Goal: Check status: Check status

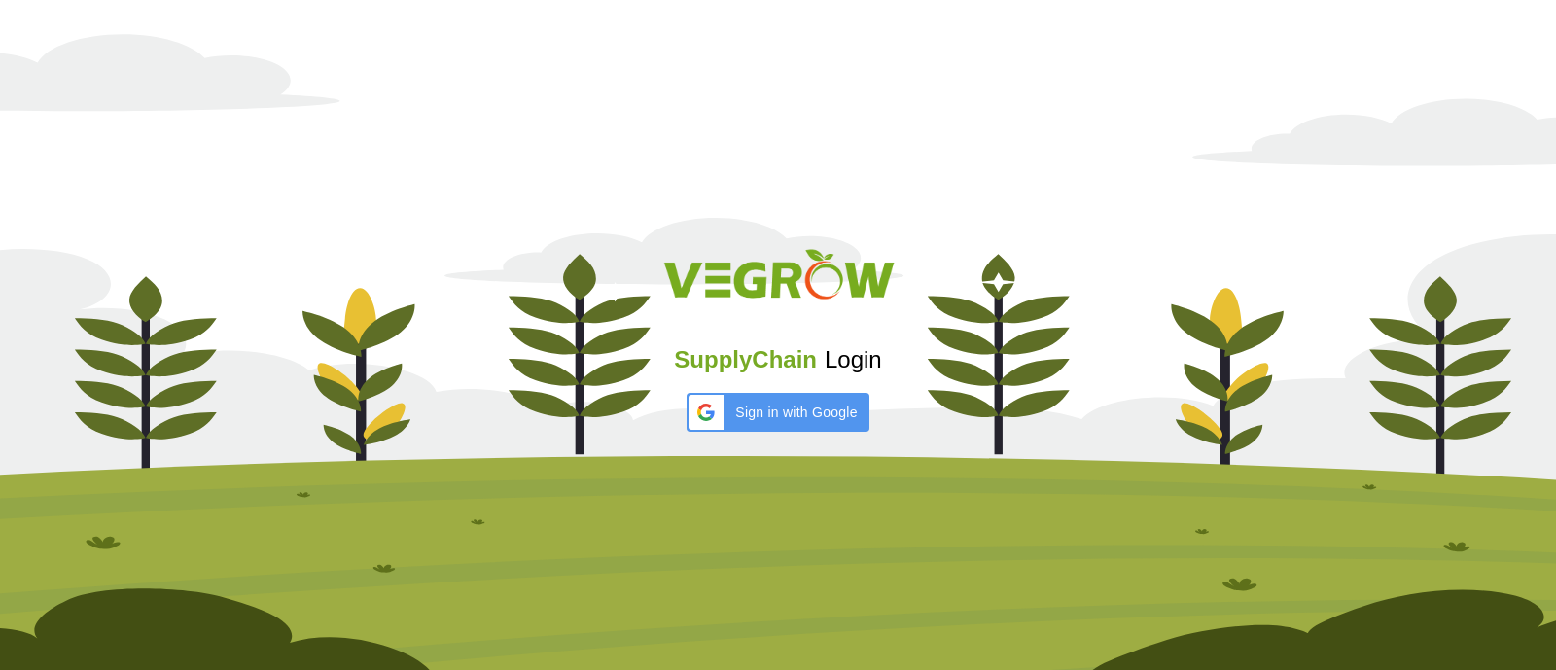
click at [804, 367] on span "SupplyChain" at bounding box center [745, 359] width 143 height 26
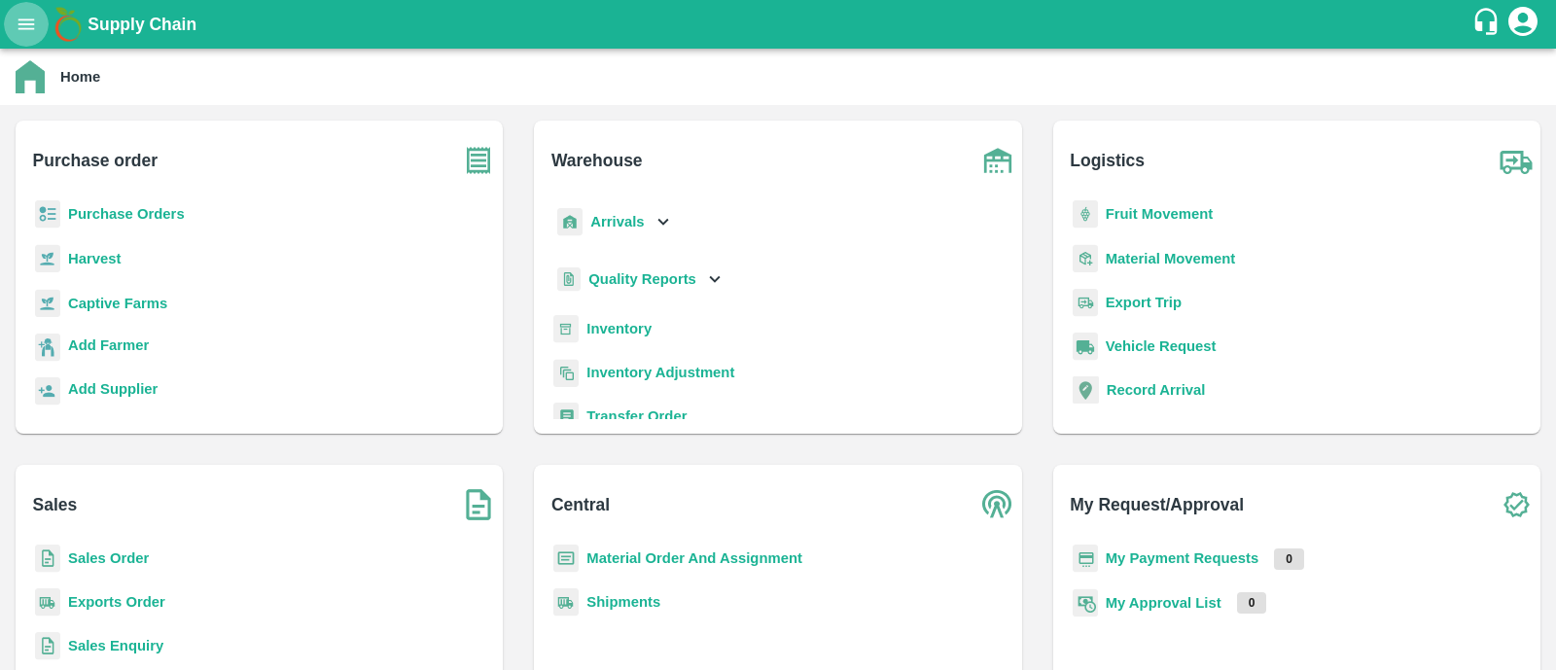
click at [29, 24] on icon "open drawer" at bounding box center [26, 23] width 17 height 11
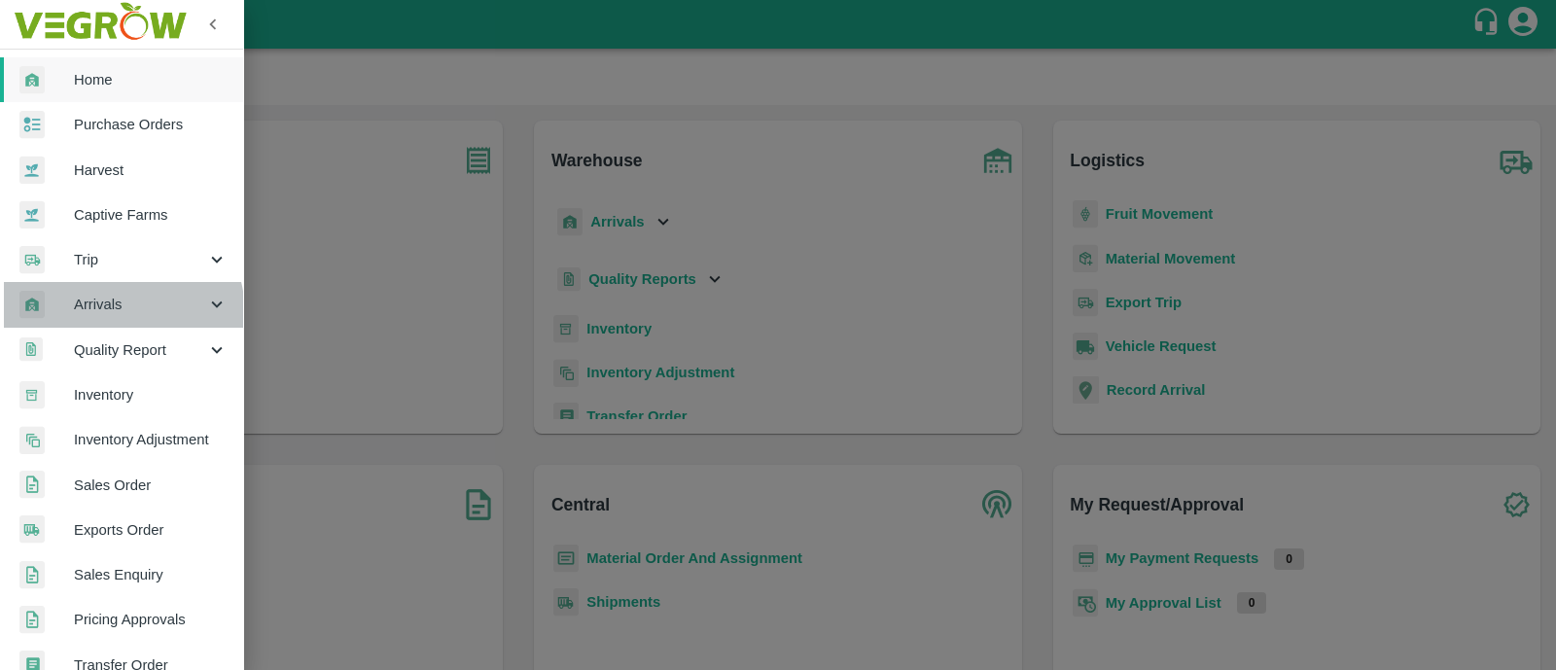
click at [117, 313] on span "Arrivals" at bounding box center [140, 304] width 132 height 21
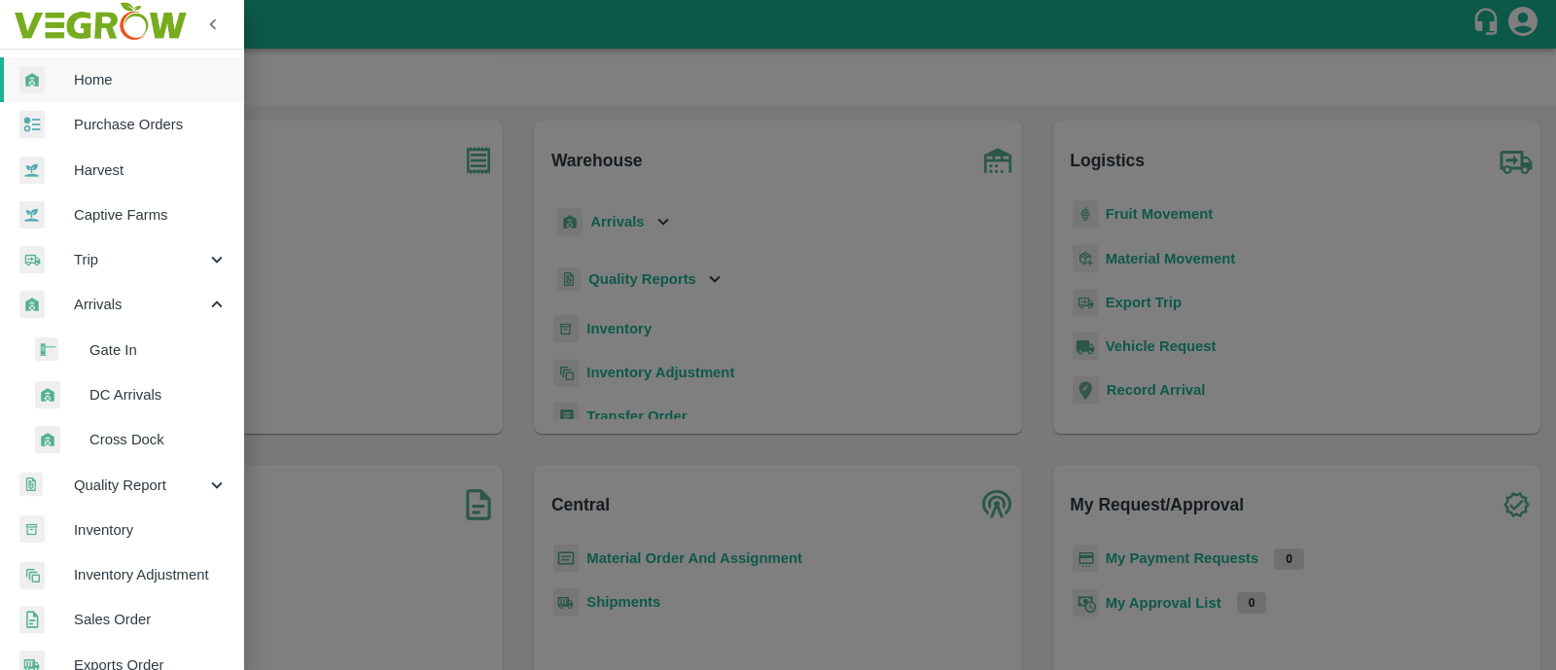
click at [154, 401] on span "DC Arrivals" at bounding box center [158, 394] width 138 height 21
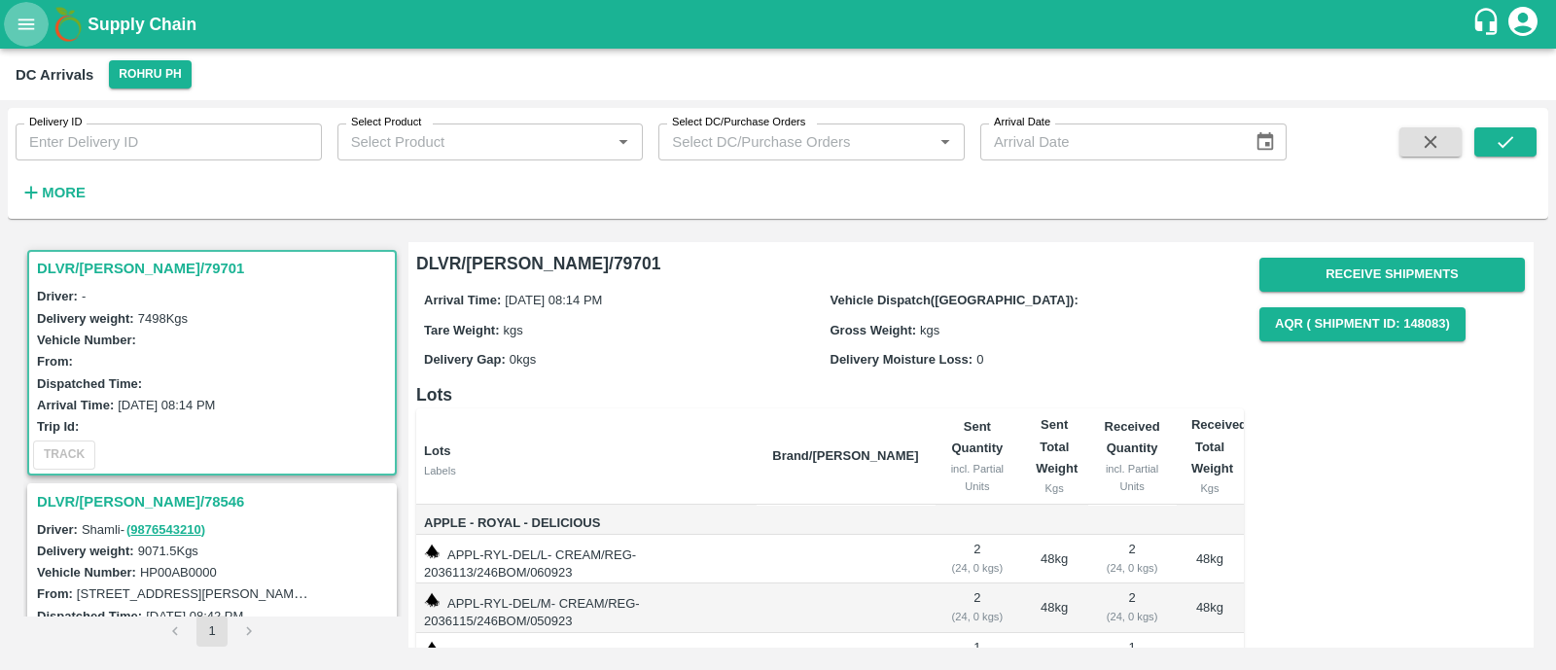
click at [28, 21] on icon "open drawer" at bounding box center [26, 24] width 21 height 21
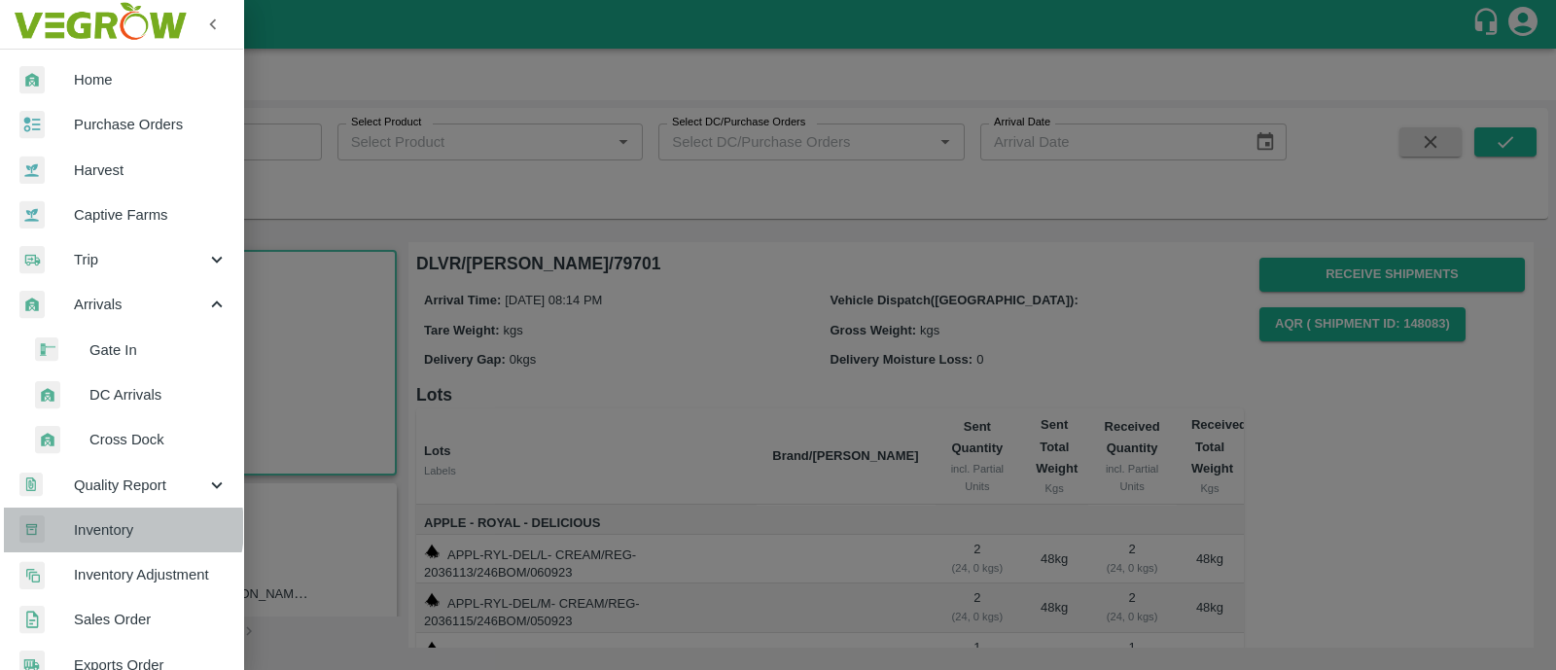
click at [110, 527] on span "Inventory" at bounding box center [151, 529] width 154 height 21
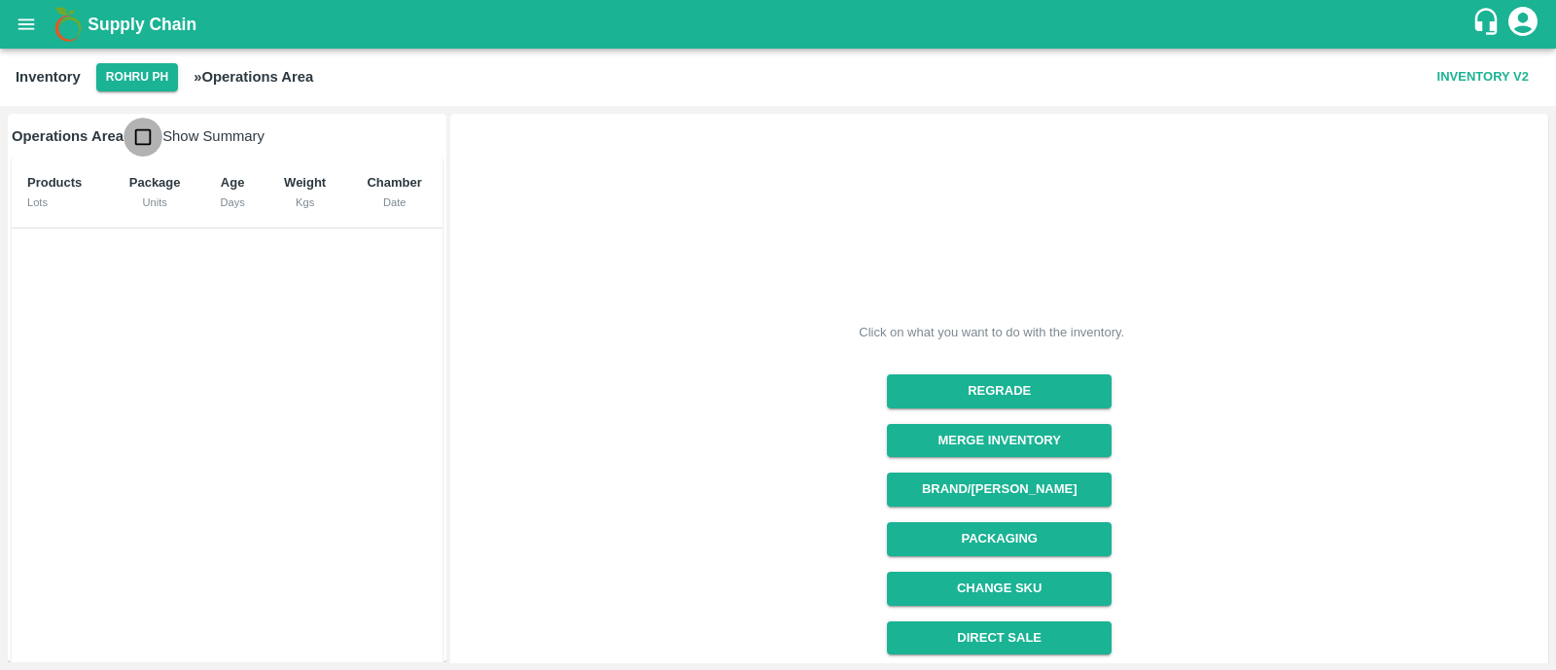
click at [143, 138] on input "checkbox" at bounding box center [142, 137] width 39 height 39
checkbox input "true"
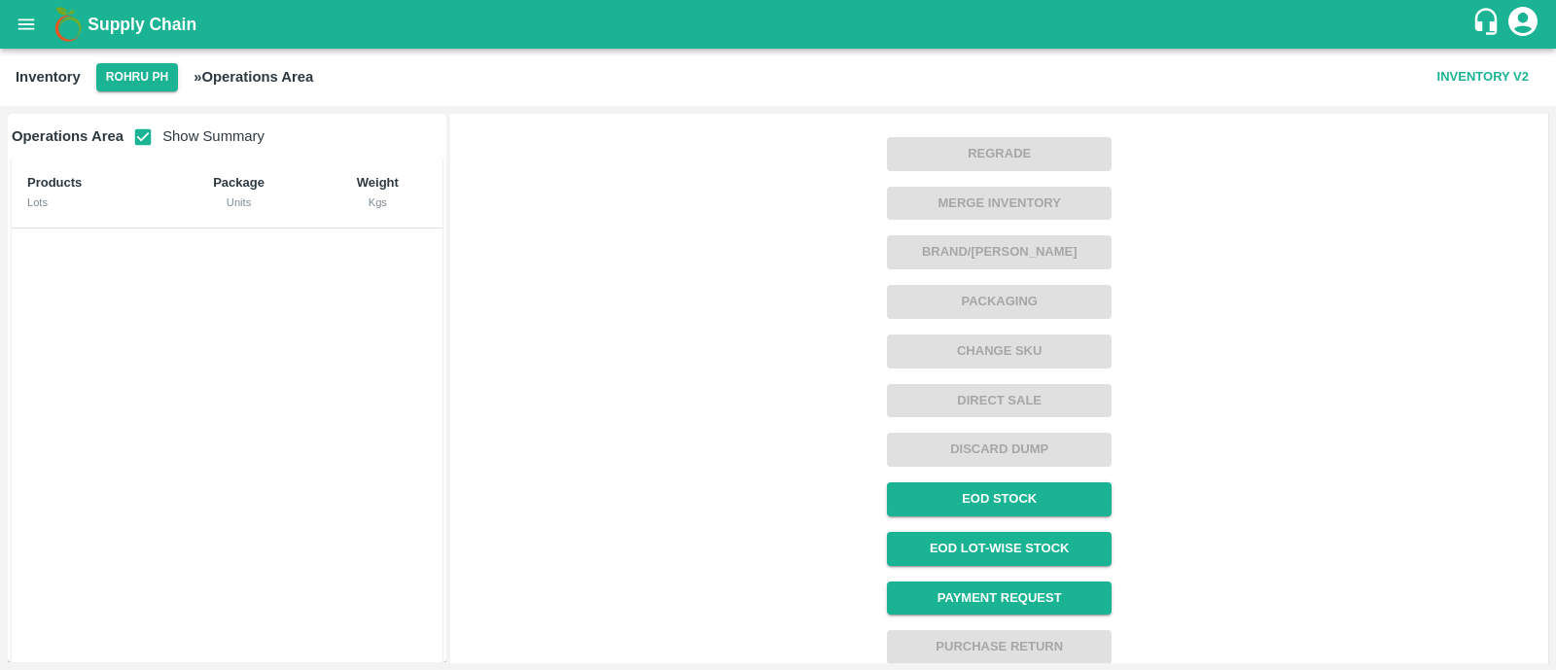
scroll to position [242, 0]
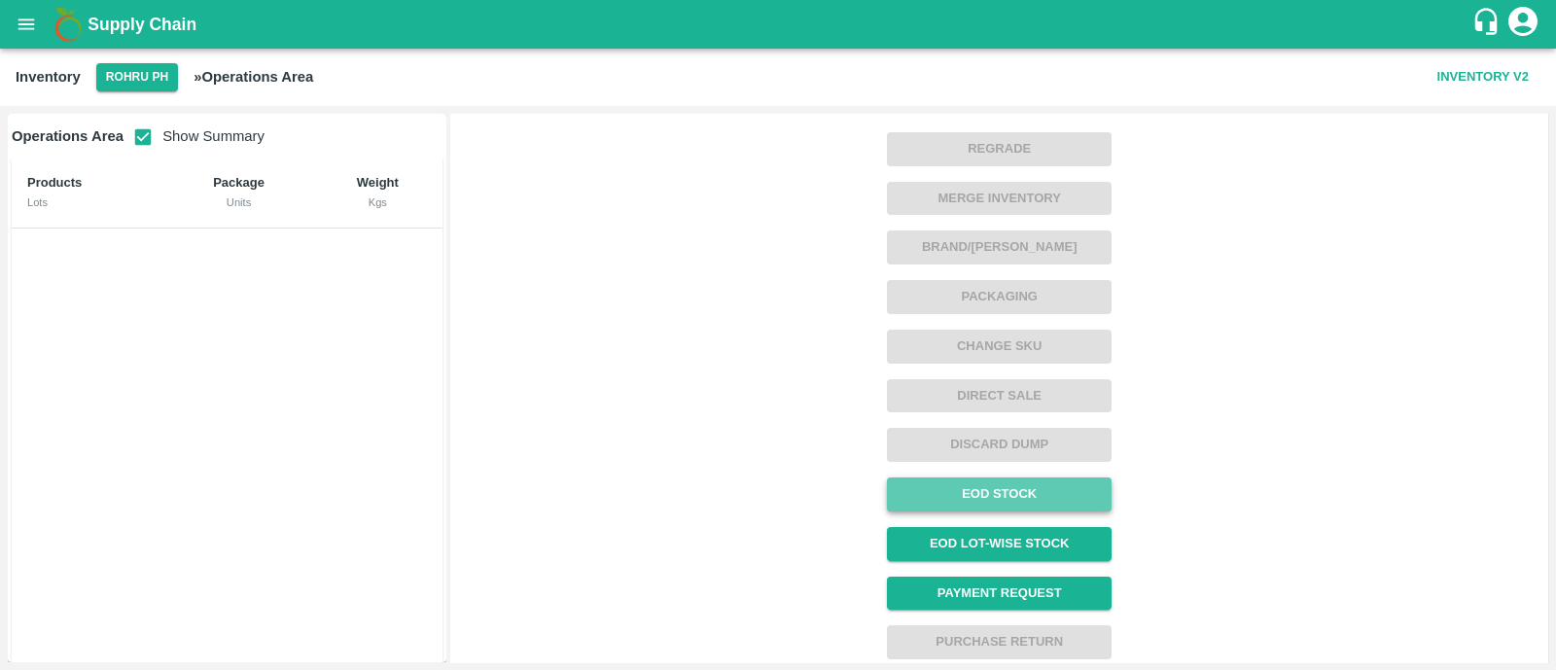
click at [1008, 495] on link "EOD Stock" at bounding box center [999, 494] width 225 height 34
click at [141, 81] on button "Rohru PH" at bounding box center [137, 77] width 82 height 28
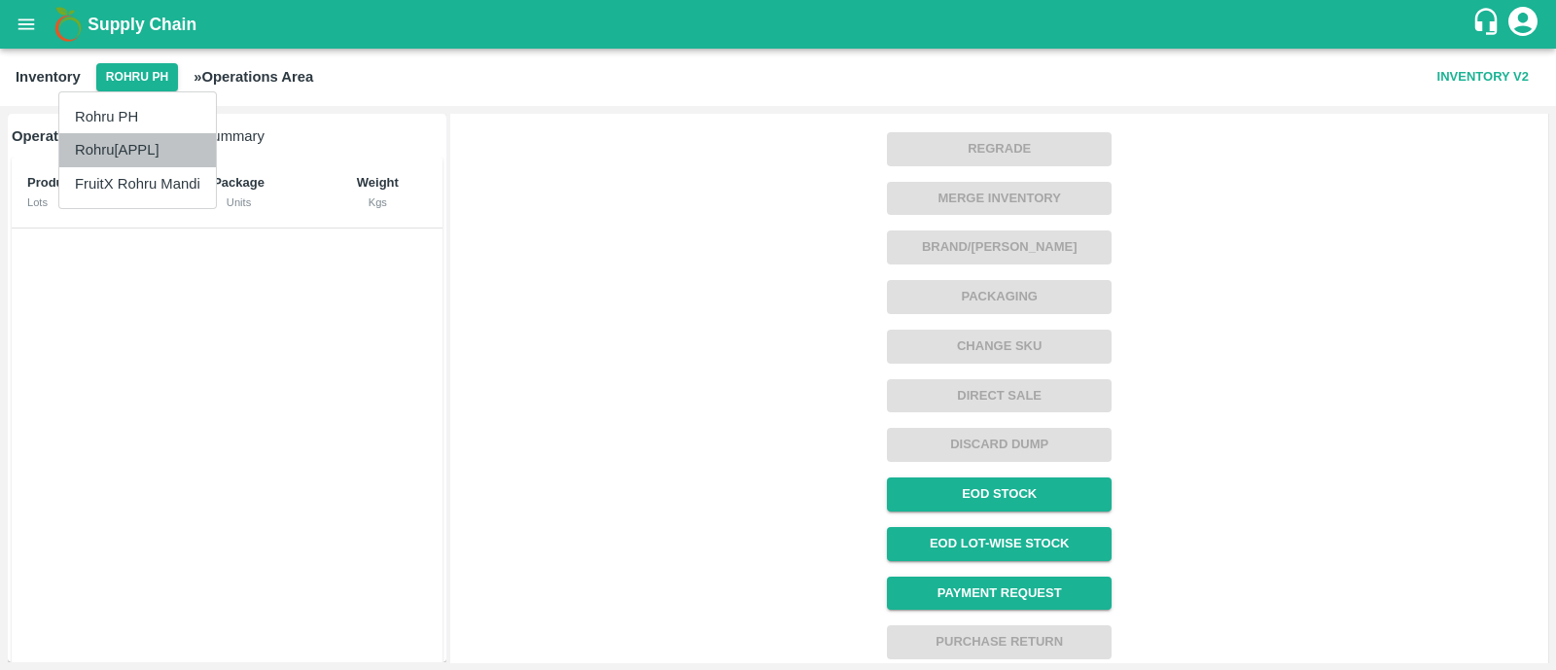
click at [119, 154] on li "Rohru[APPL]" at bounding box center [137, 149] width 157 height 33
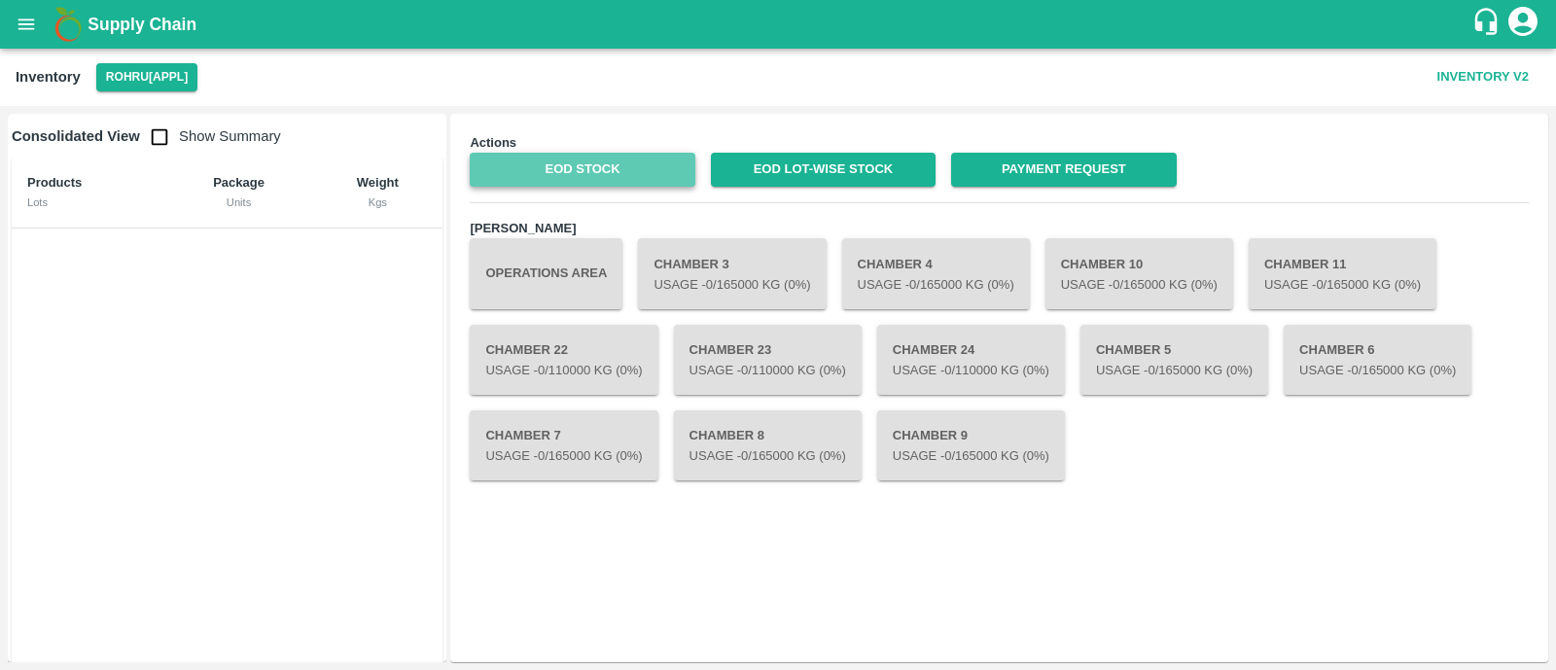
click at [610, 171] on link "EOD Stock" at bounding box center [582, 170] width 225 height 34
click at [22, 22] on icon "open drawer" at bounding box center [26, 24] width 21 height 21
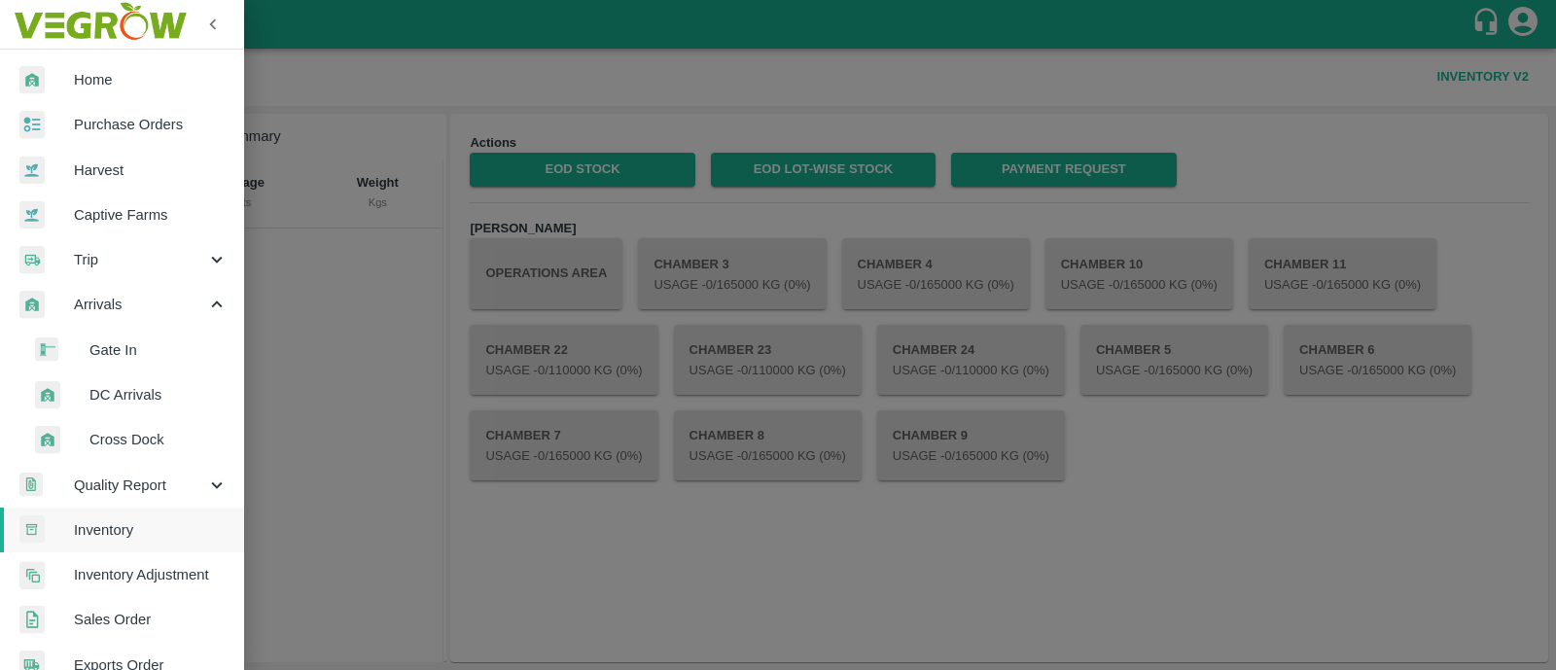
click at [151, 403] on span "DC Arrivals" at bounding box center [158, 394] width 138 height 21
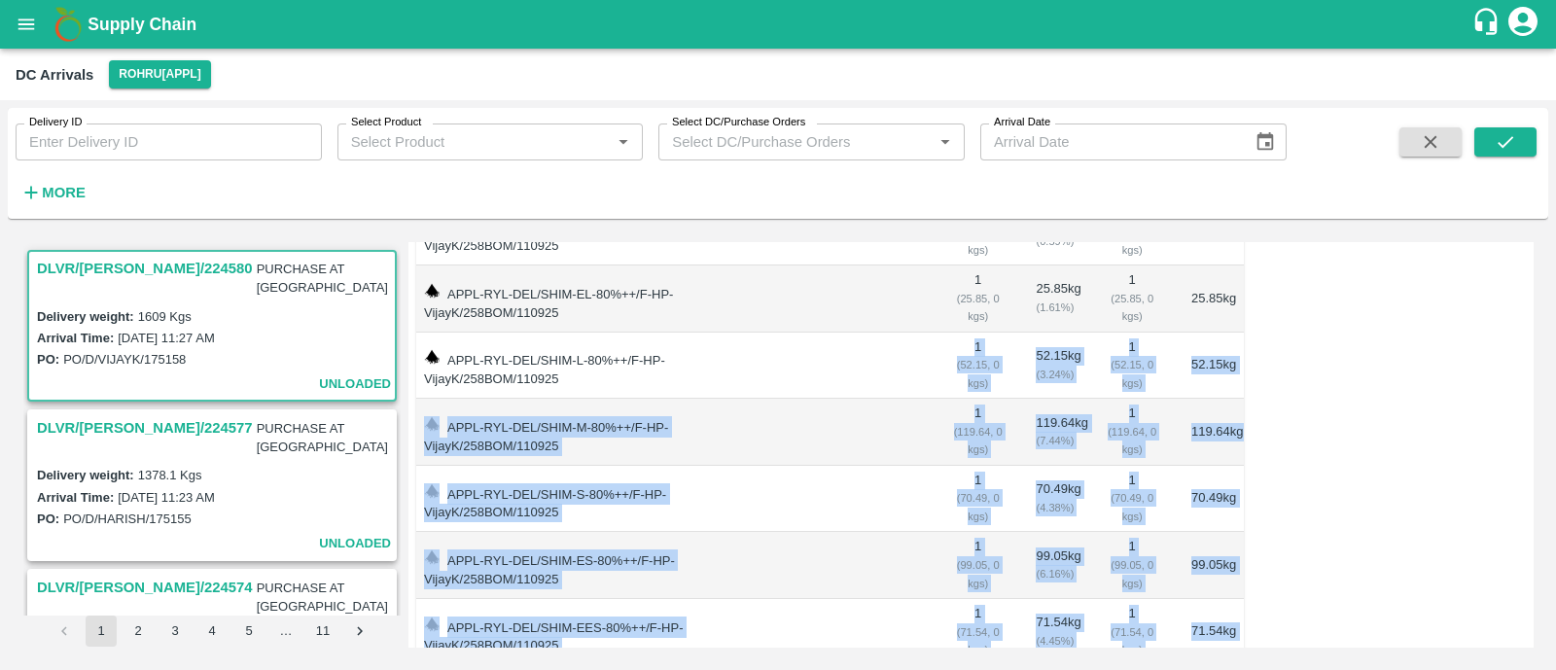
scroll to position [493, 0]
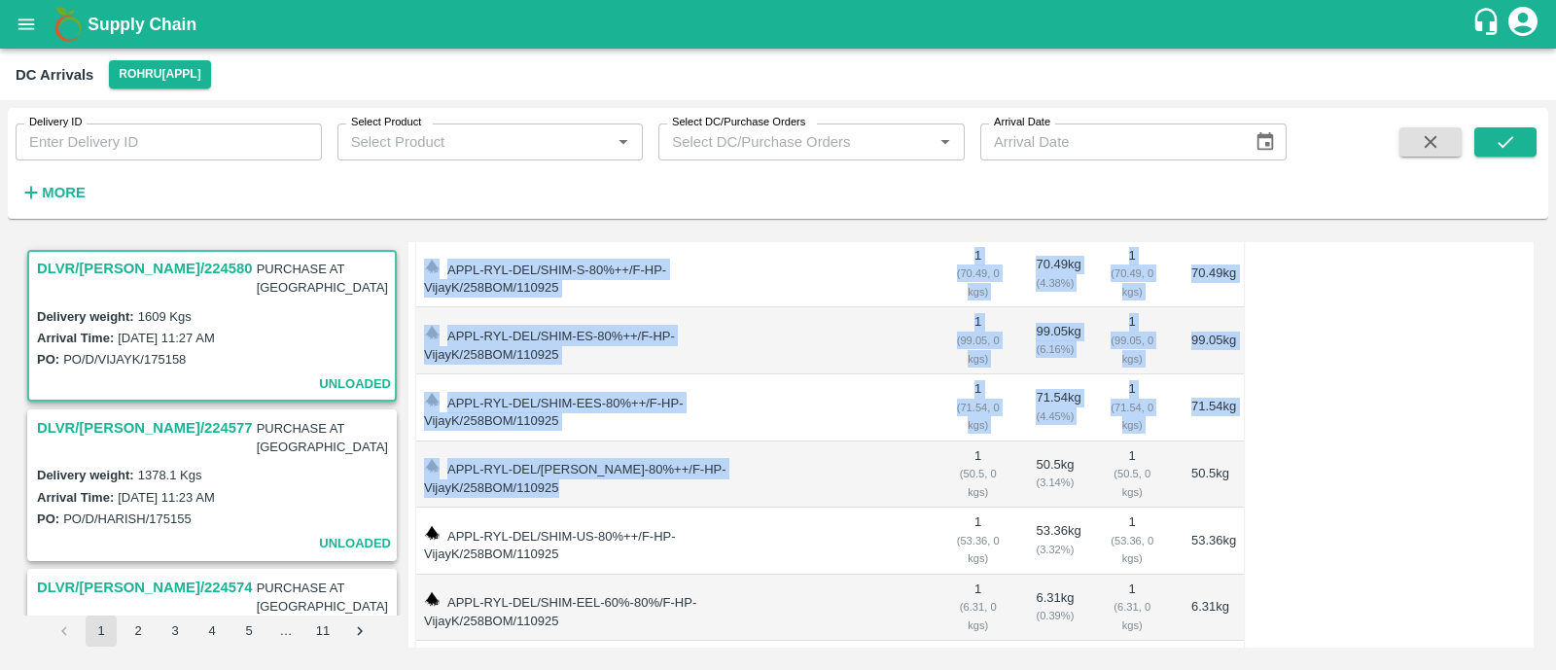
drag, startPoint x: 825, startPoint y: 629, endPoint x: 851, endPoint y: 483, distance: 148.2
click at [851, 483] on td at bounding box center [846, 474] width 177 height 67
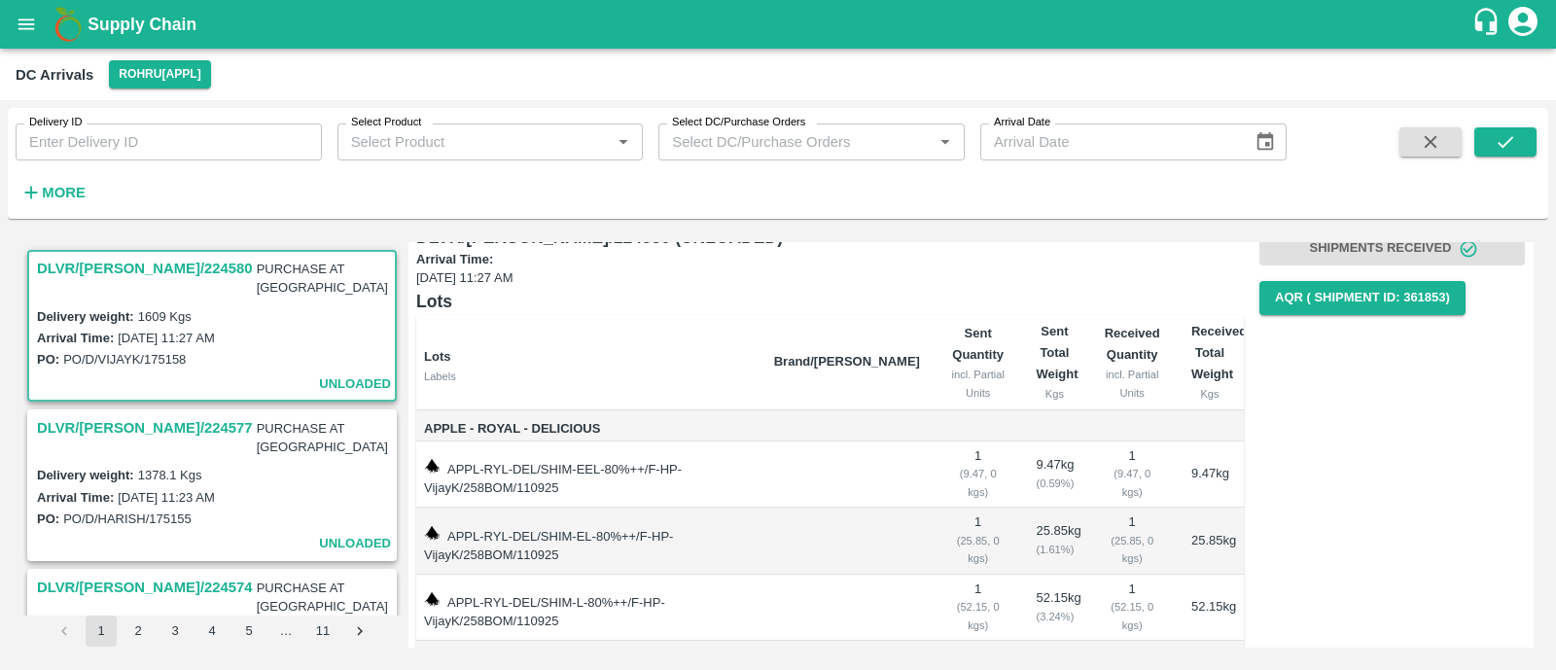
scroll to position [0, 0]
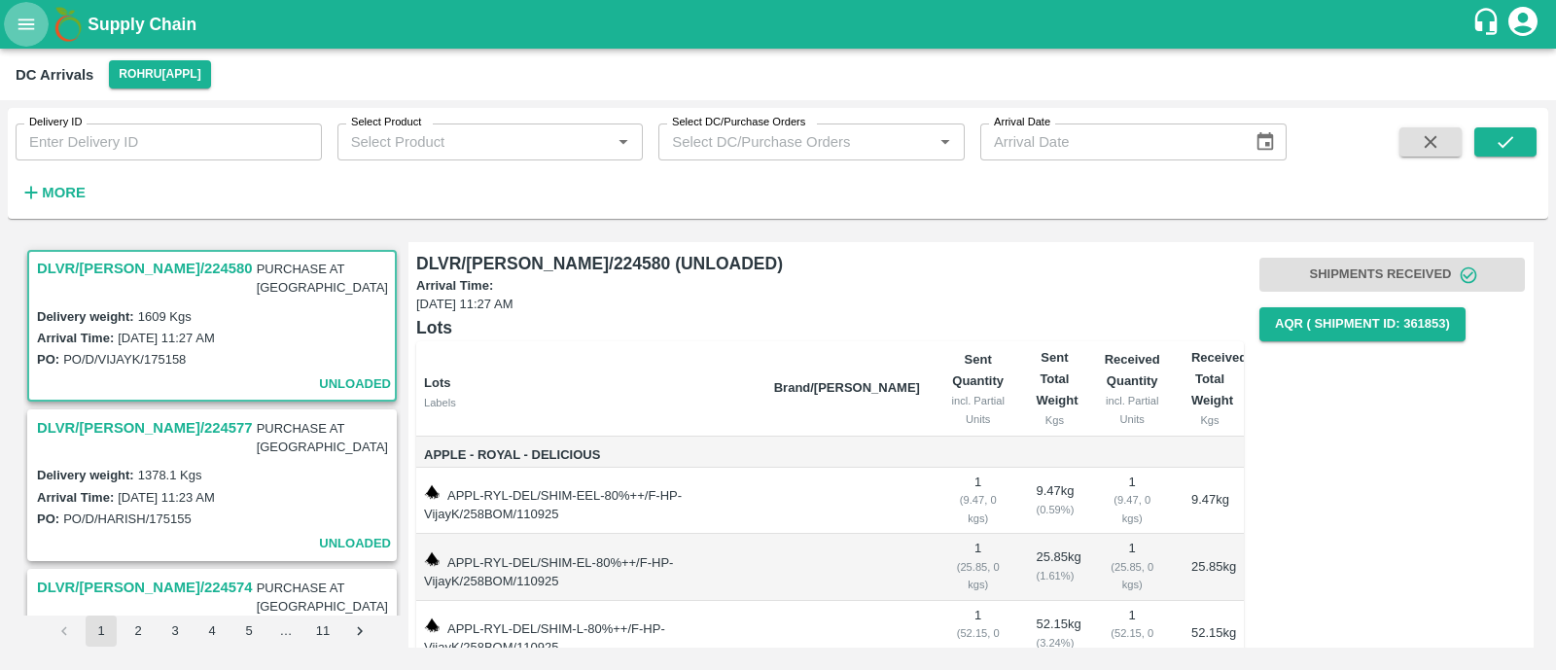
click at [29, 30] on icon "open drawer" at bounding box center [26, 24] width 21 height 21
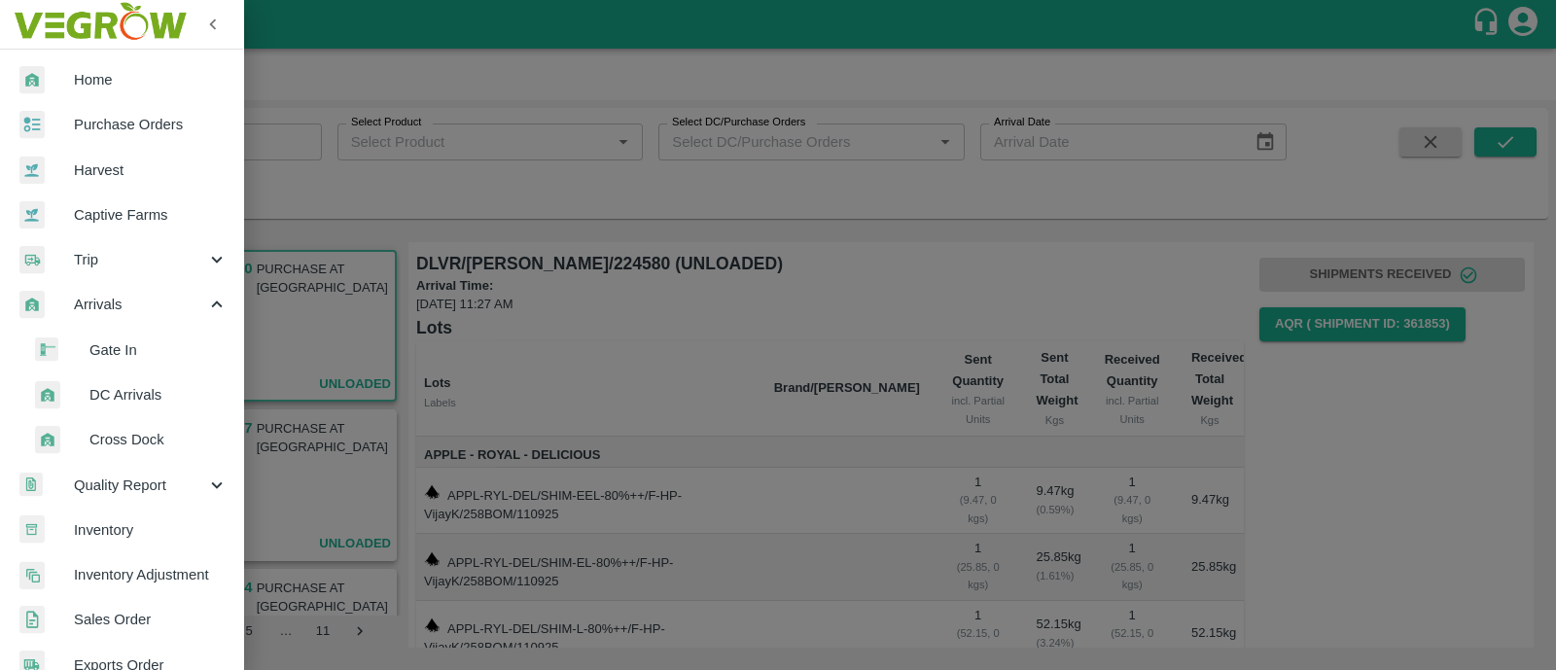
click at [140, 395] on span "DC Arrivals" at bounding box center [158, 394] width 138 height 21
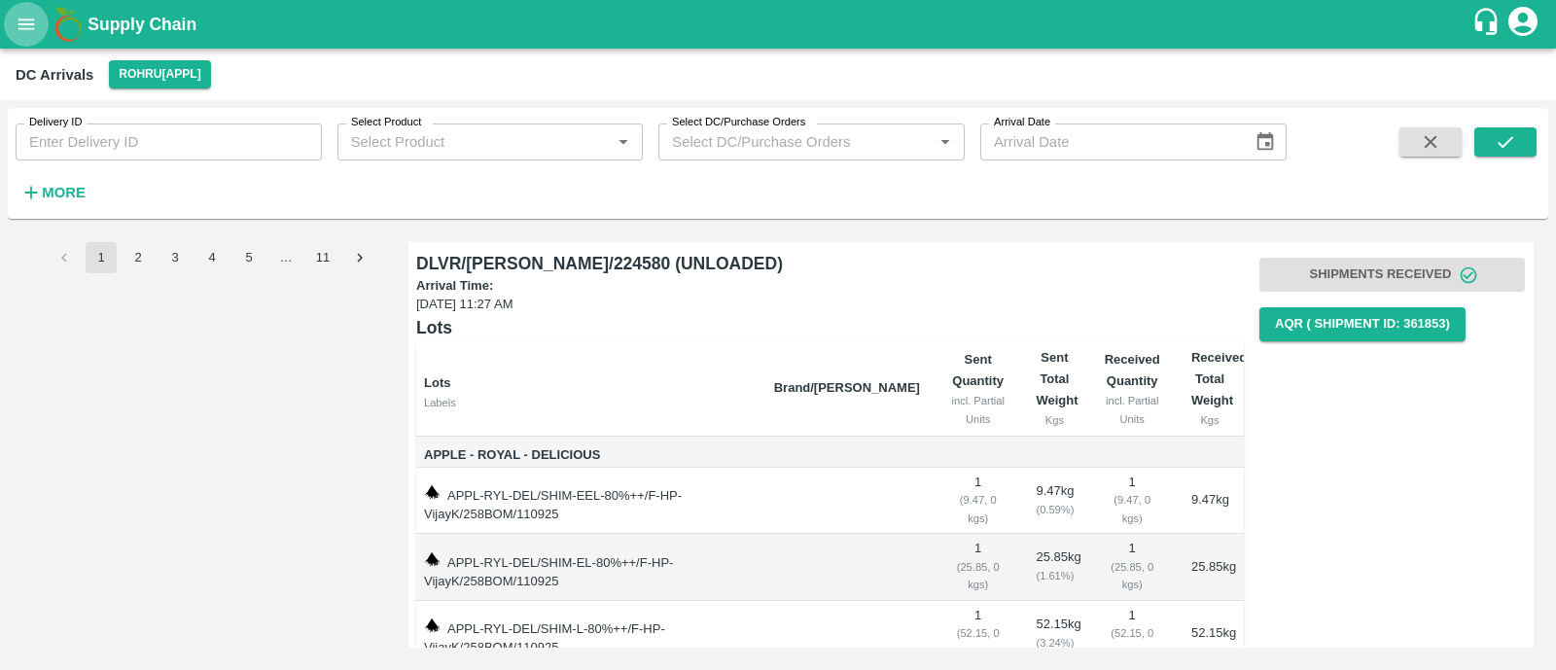
click at [31, 32] on icon "open drawer" at bounding box center [26, 24] width 21 height 21
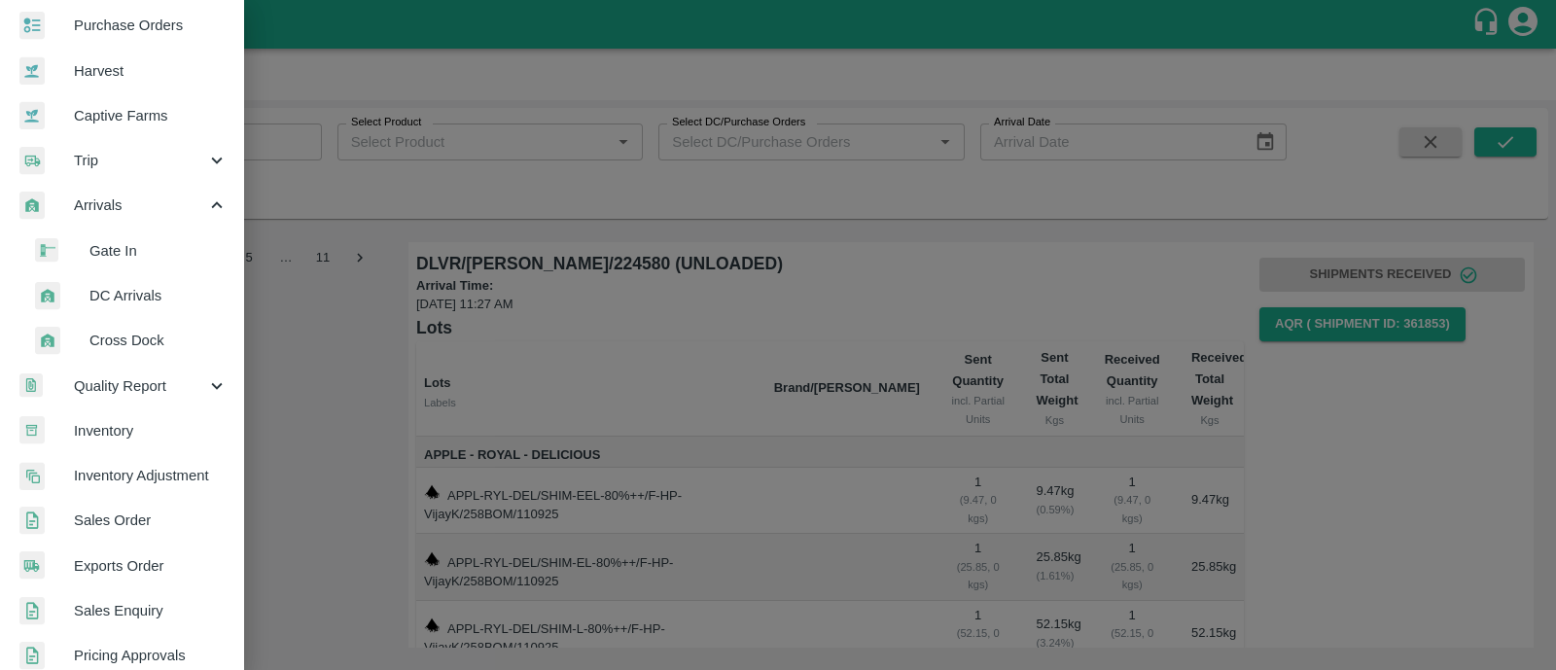
scroll to position [101, 0]
click at [135, 295] on span "DC Arrivals" at bounding box center [158, 293] width 138 height 21
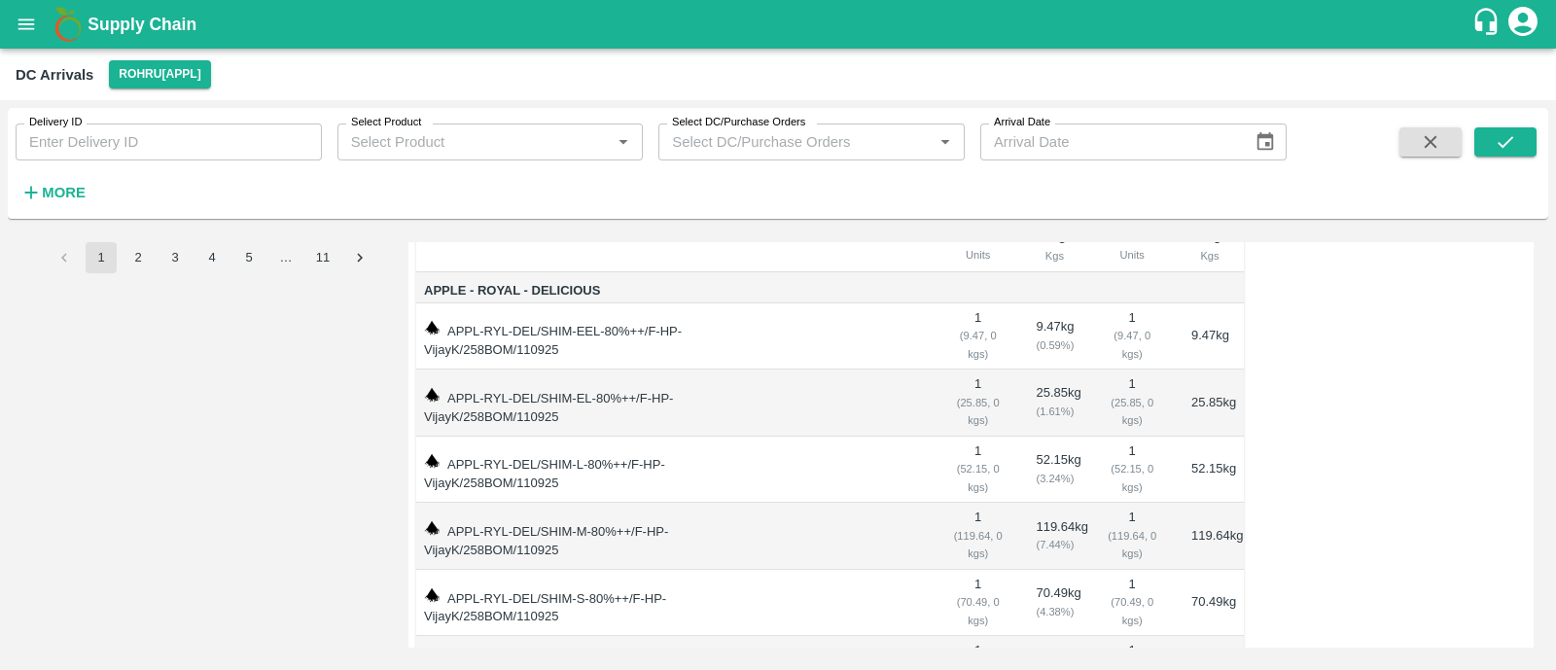
scroll to position [0, 0]
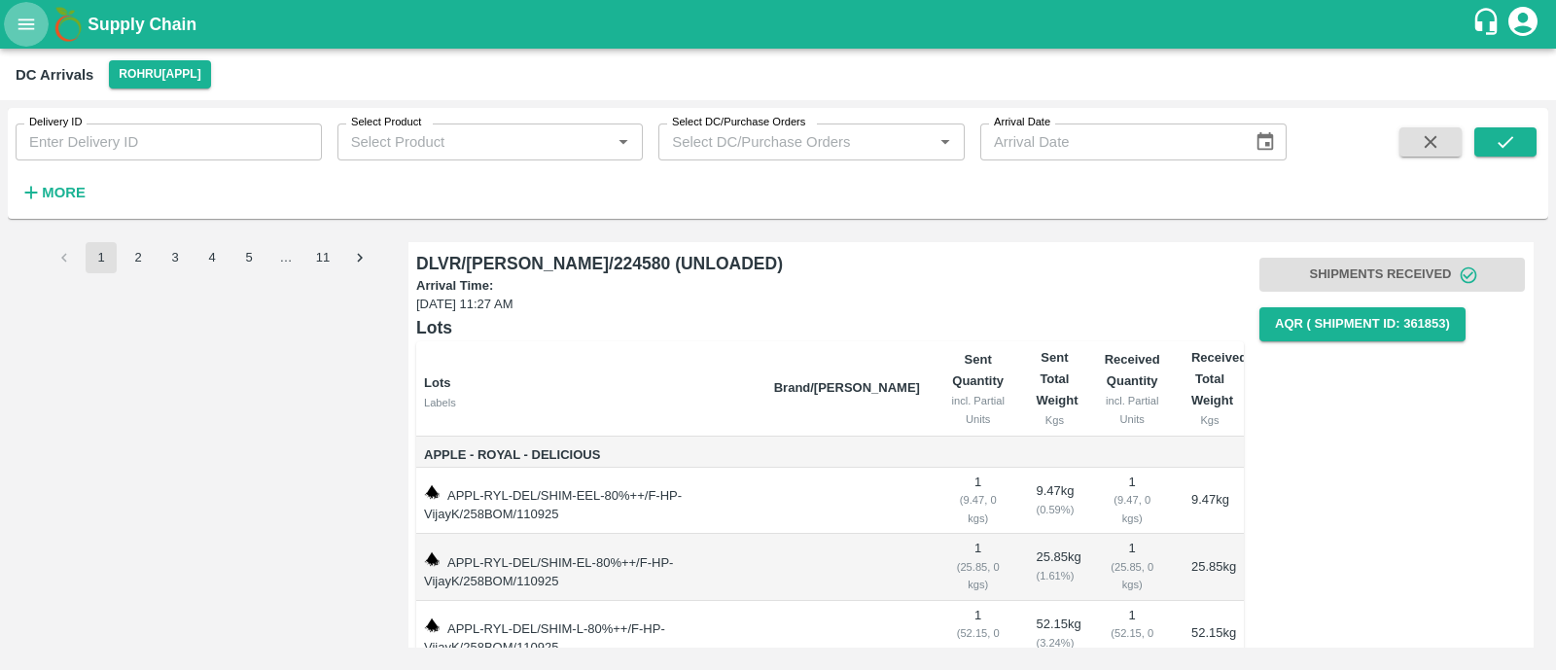
click at [28, 26] on icon "open drawer" at bounding box center [26, 24] width 21 height 21
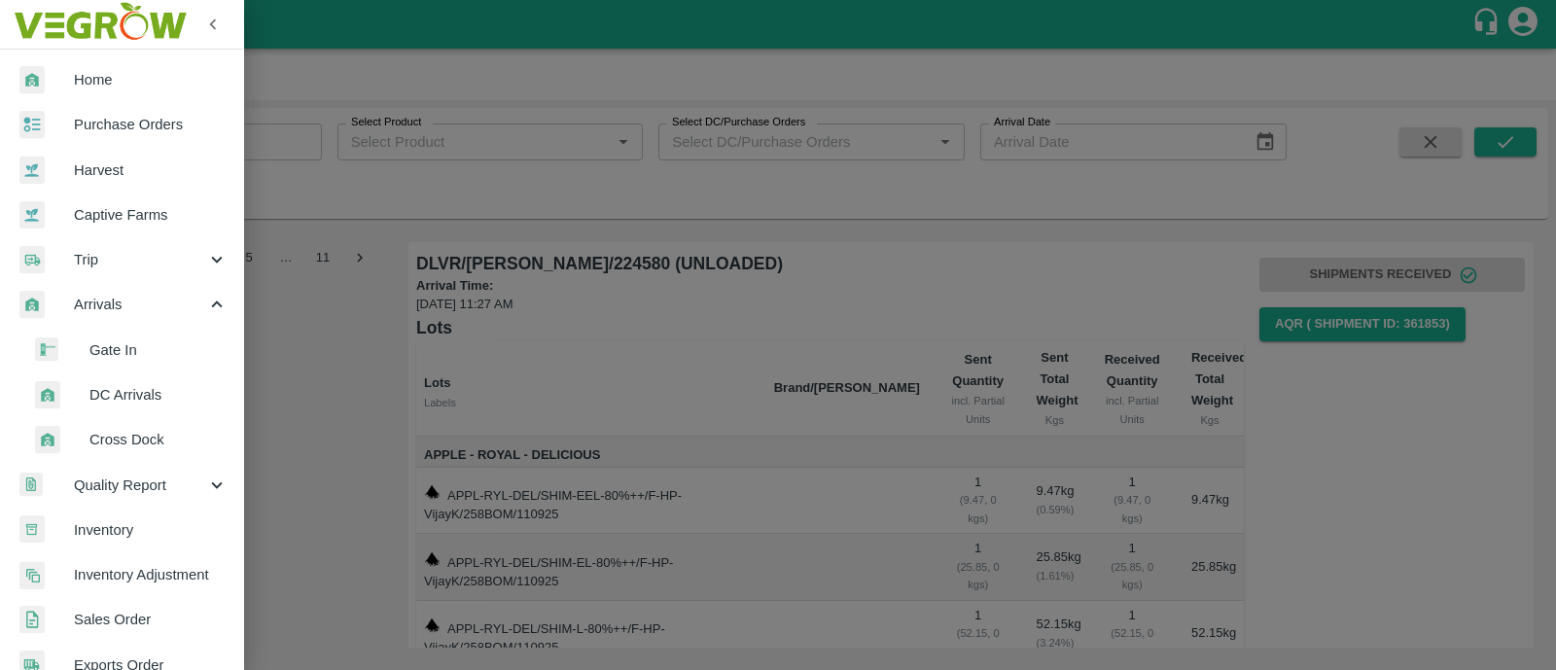
click at [144, 401] on span "DC Arrivals" at bounding box center [158, 394] width 138 height 21
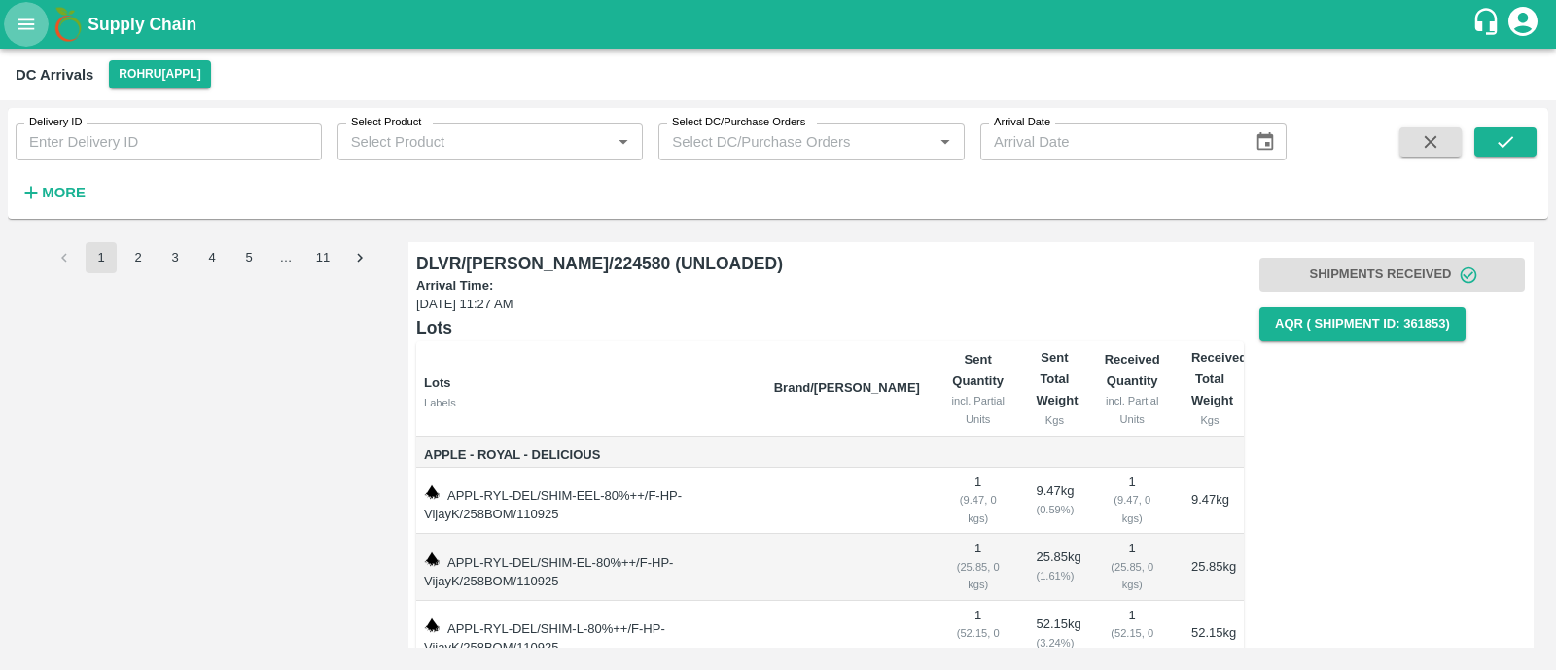
click at [28, 25] on icon "open drawer" at bounding box center [26, 24] width 21 height 21
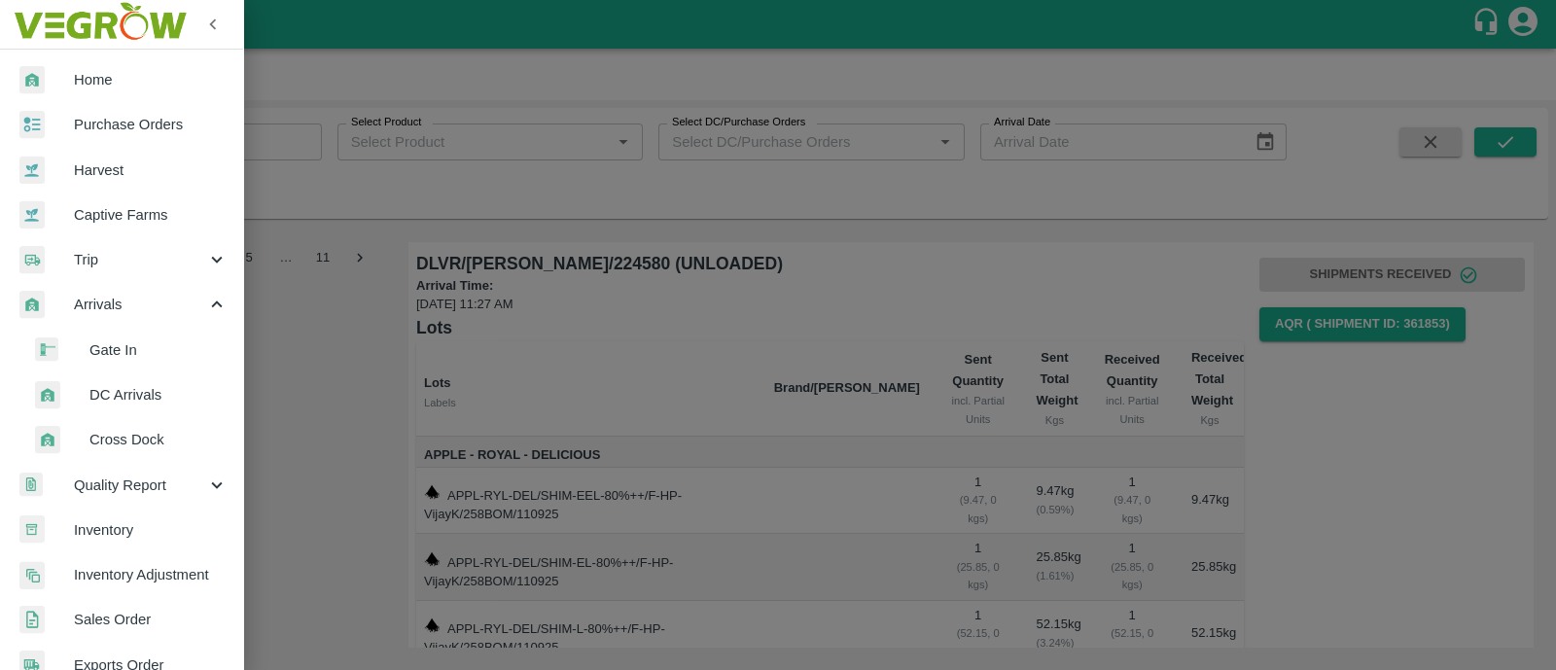
click at [133, 396] on span "DC Arrivals" at bounding box center [158, 394] width 138 height 21
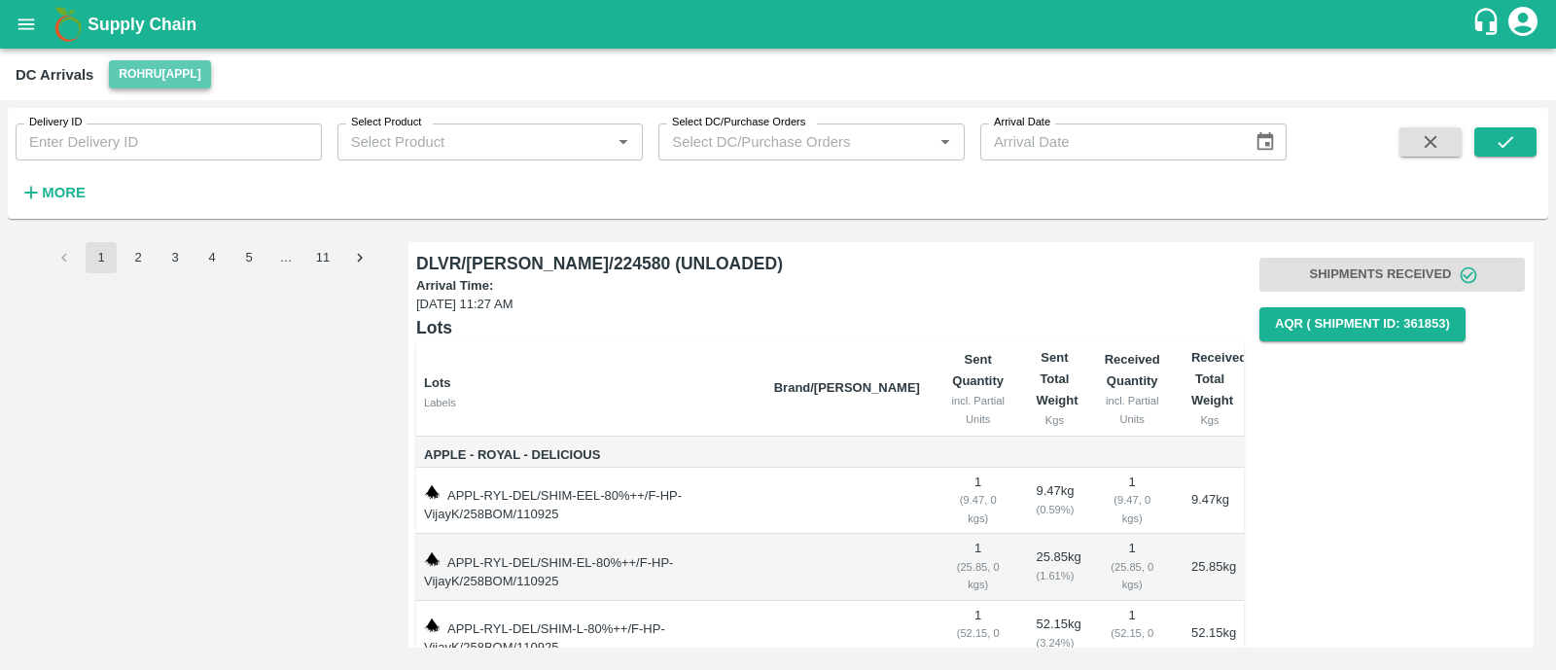
click at [160, 80] on button "Rohru[APPL]" at bounding box center [159, 74] width 101 height 28
click at [157, 343] on div at bounding box center [778, 335] width 1556 height 670
click at [28, 26] on icon "open drawer" at bounding box center [26, 24] width 21 height 21
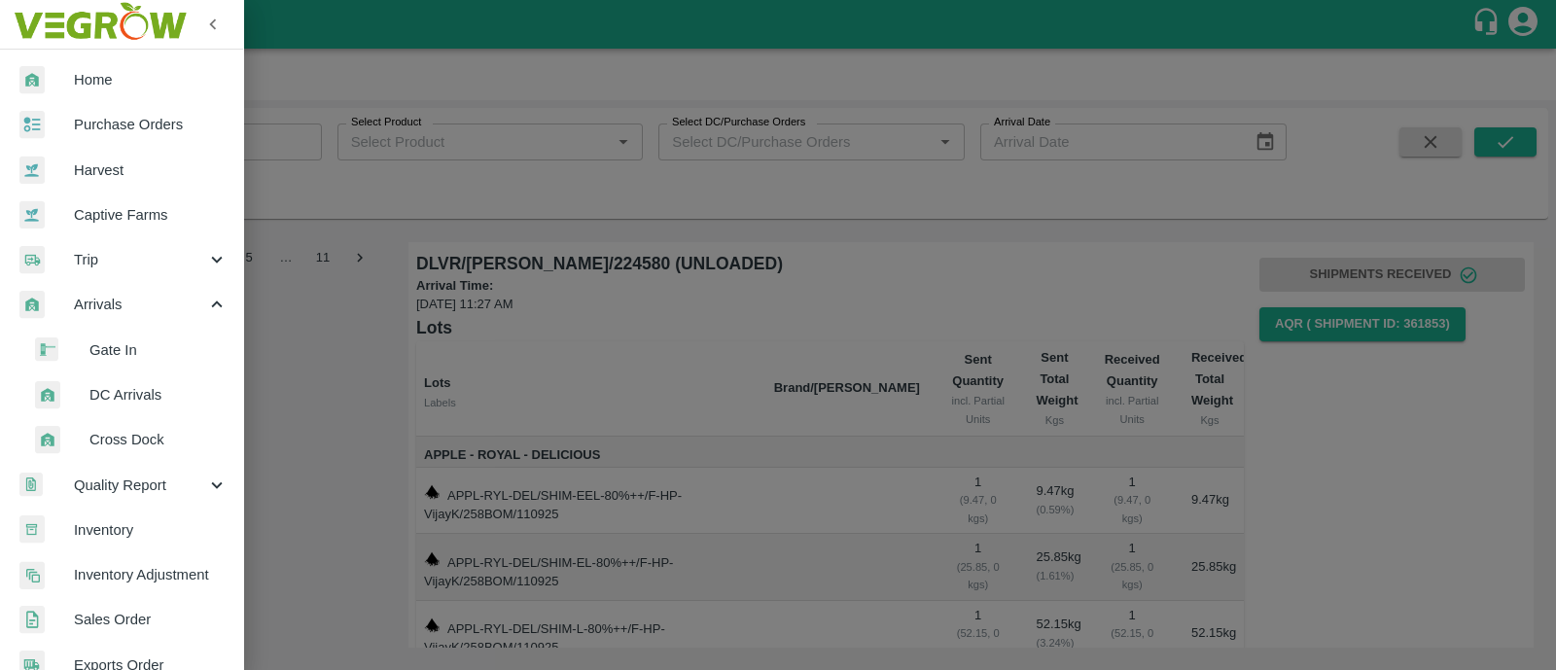
click at [142, 398] on span "DC Arrivals" at bounding box center [158, 394] width 138 height 21
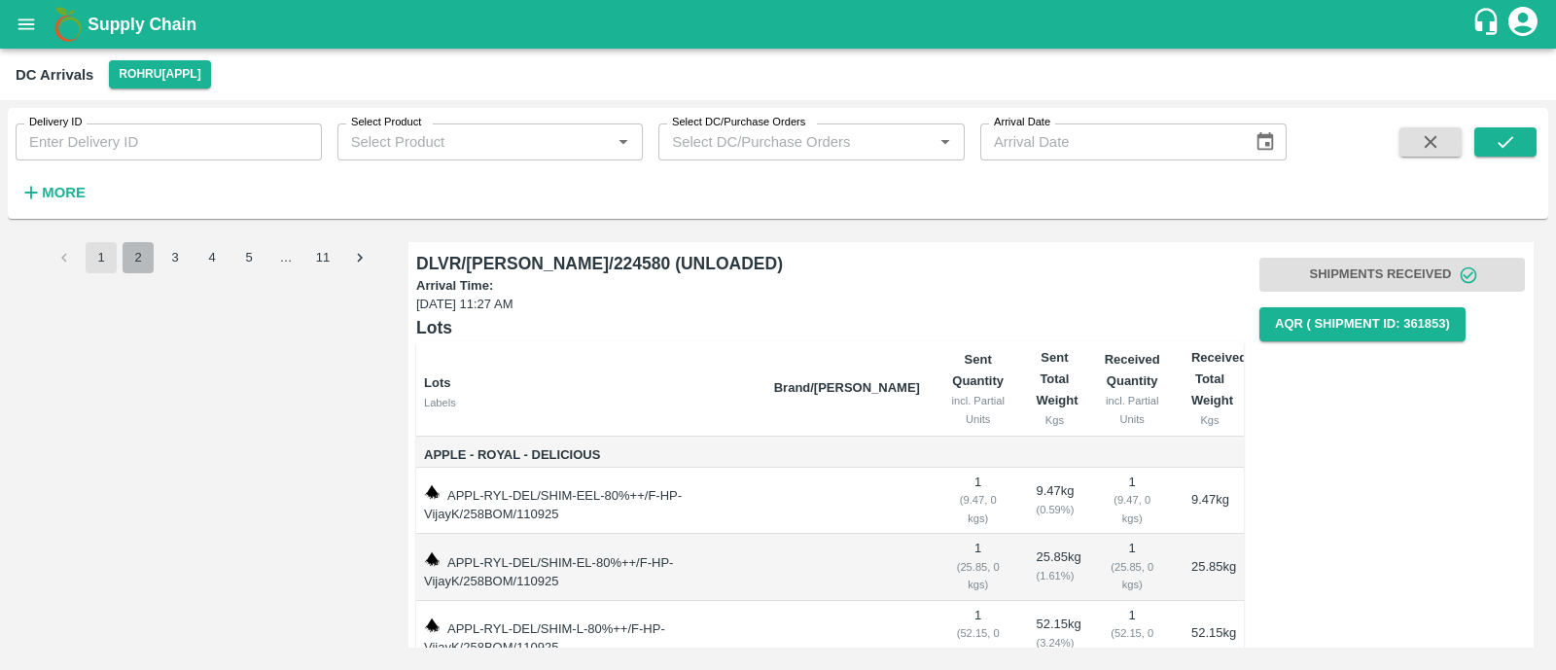
click at [141, 263] on button "2" at bounding box center [138, 257] width 31 height 31
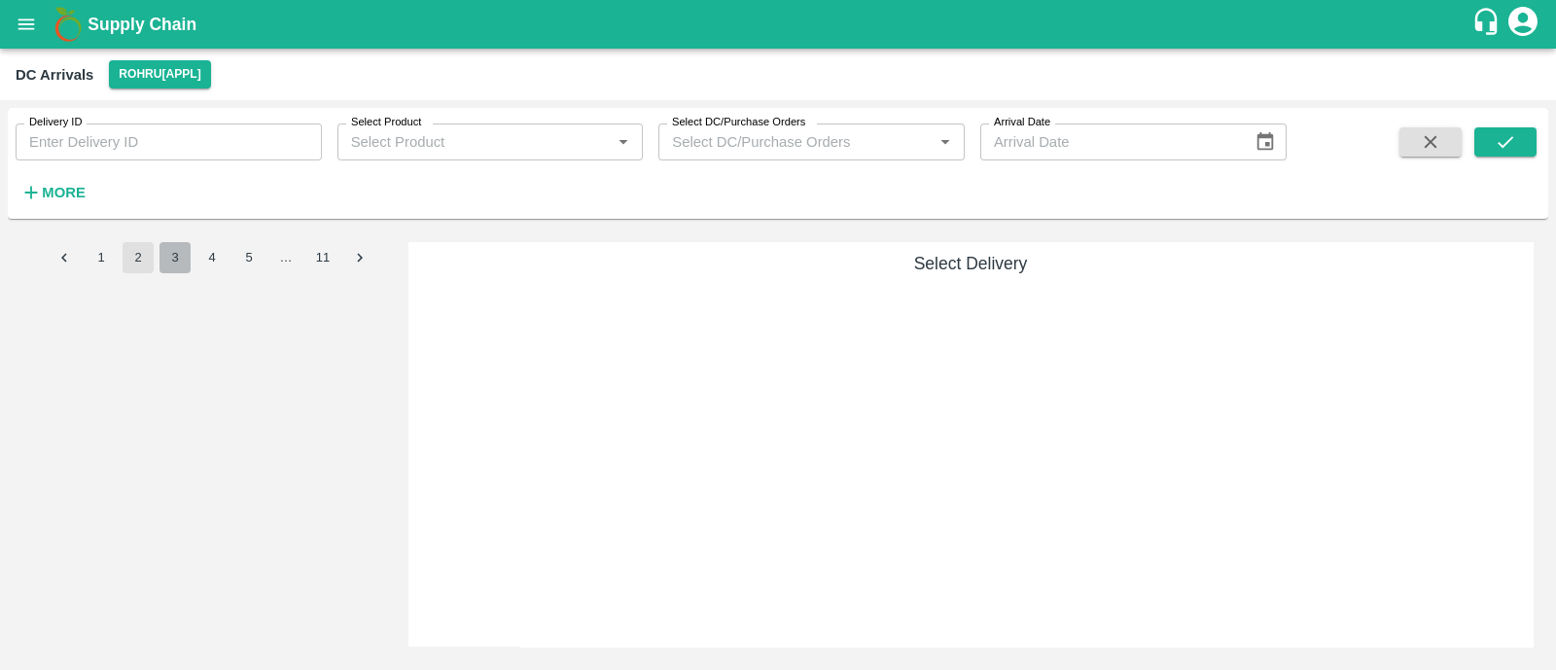
click at [175, 260] on button "3" at bounding box center [174, 257] width 31 height 31
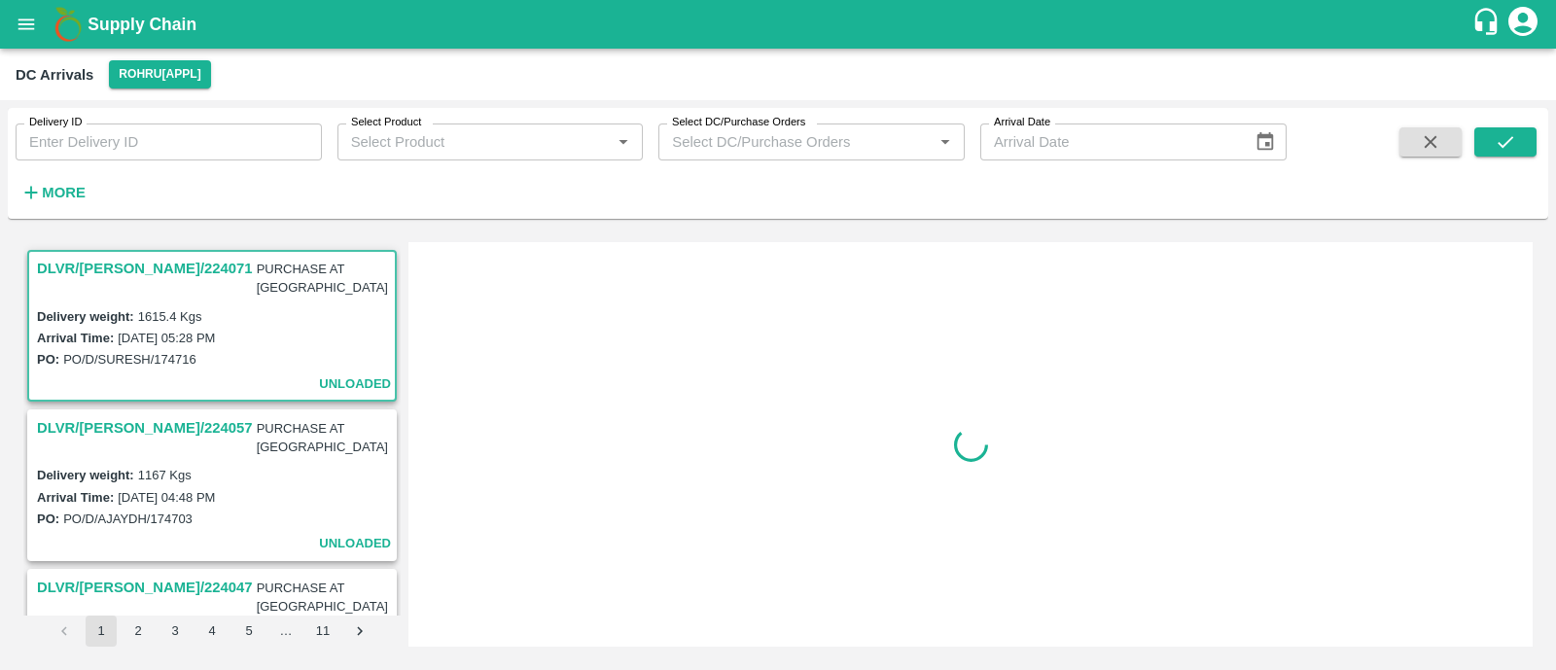
click at [215, 256] on div "DLVR/[PERSON_NAME]/224071 PURCHASE AT DC Delivery weight: 1615.4 Kgs Arrival Ti…" at bounding box center [211, 444] width 377 height 404
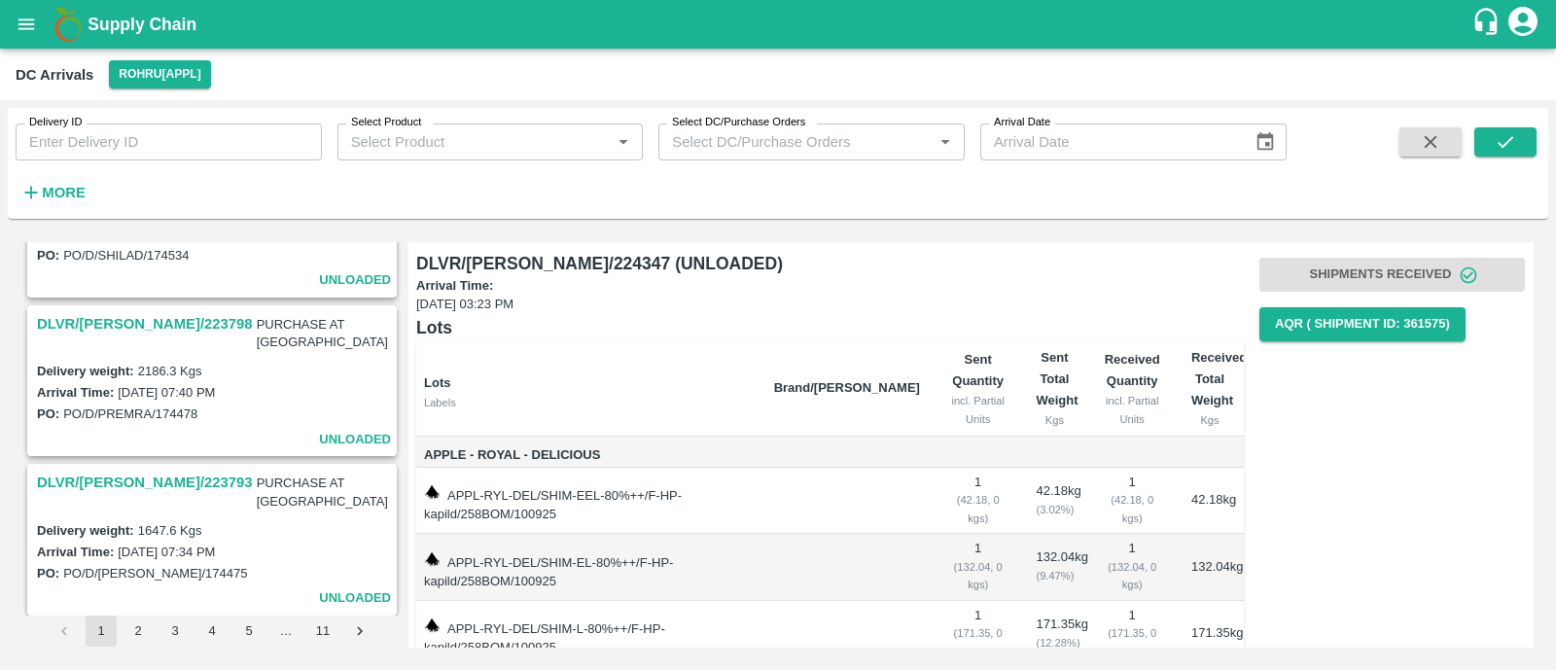
scroll to position [3125, 0]
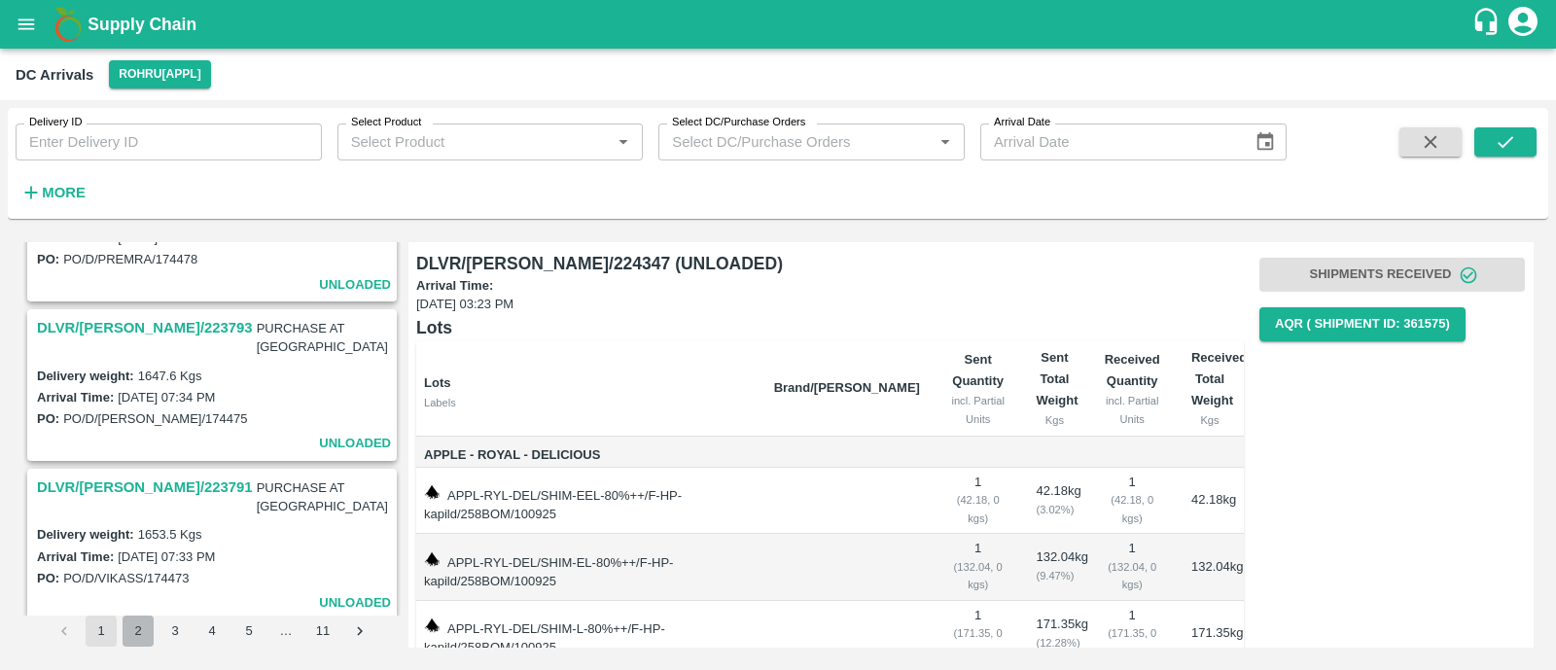
click at [137, 628] on button "2" at bounding box center [138, 630] width 31 height 31
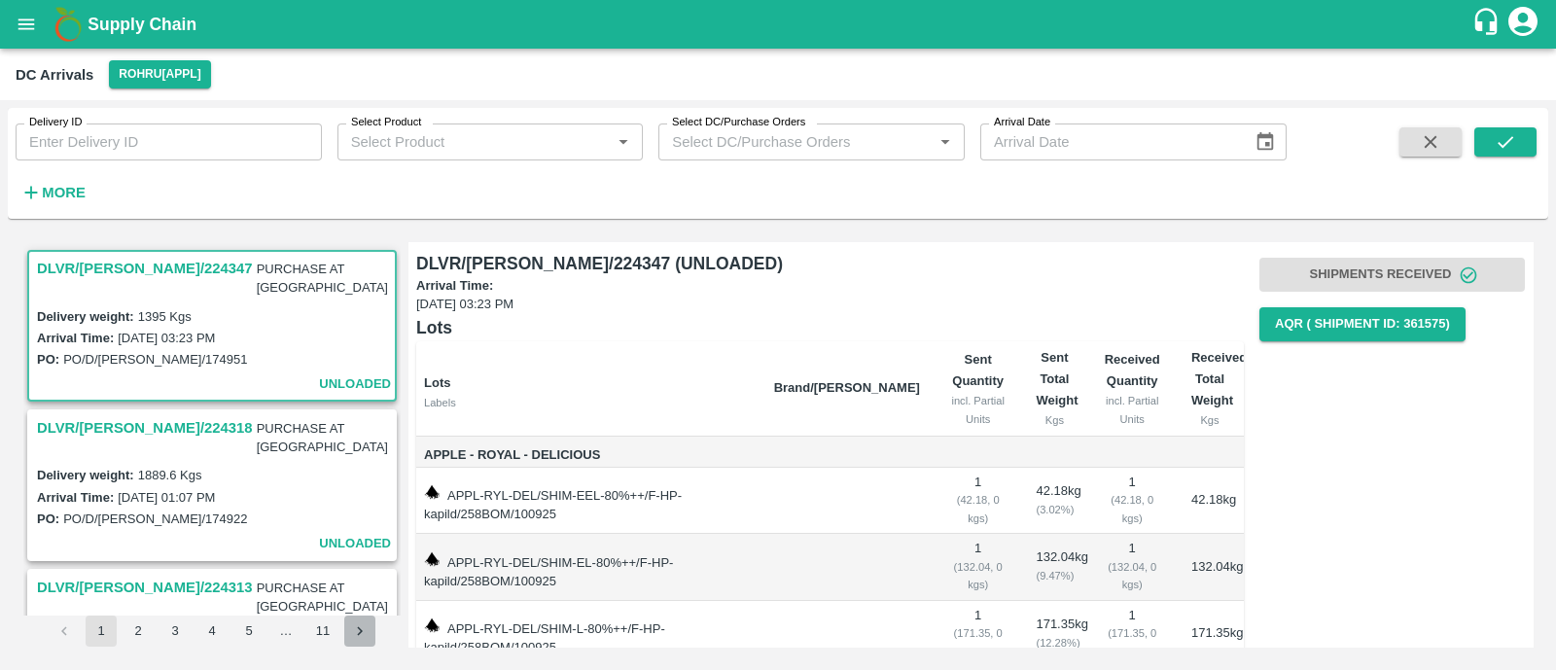
click at [359, 633] on icon "Go to next page" at bounding box center [360, 630] width 6 height 9
click at [171, 634] on button "3" at bounding box center [174, 630] width 31 height 31
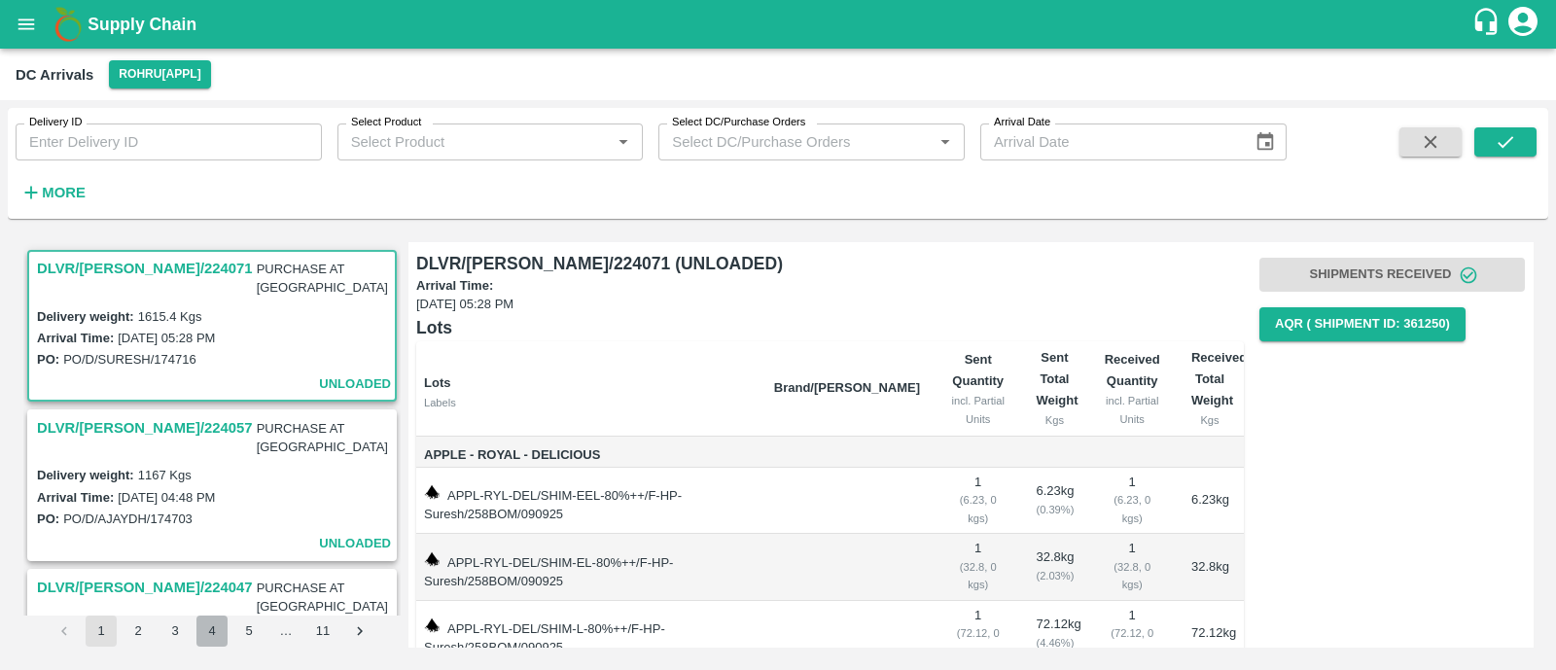
click at [214, 636] on button "4" at bounding box center [211, 630] width 31 height 31
click at [246, 632] on button "5" at bounding box center [248, 630] width 31 height 31
click at [361, 633] on icon "Go to next page" at bounding box center [360, 631] width 18 height 18
click at [248, 635] on button "5" at bounding box center [248, 630] width 31 height 31
click at [61, 633] on li "pagination navigation" at bounding box center [64, 630] width 37 height 31
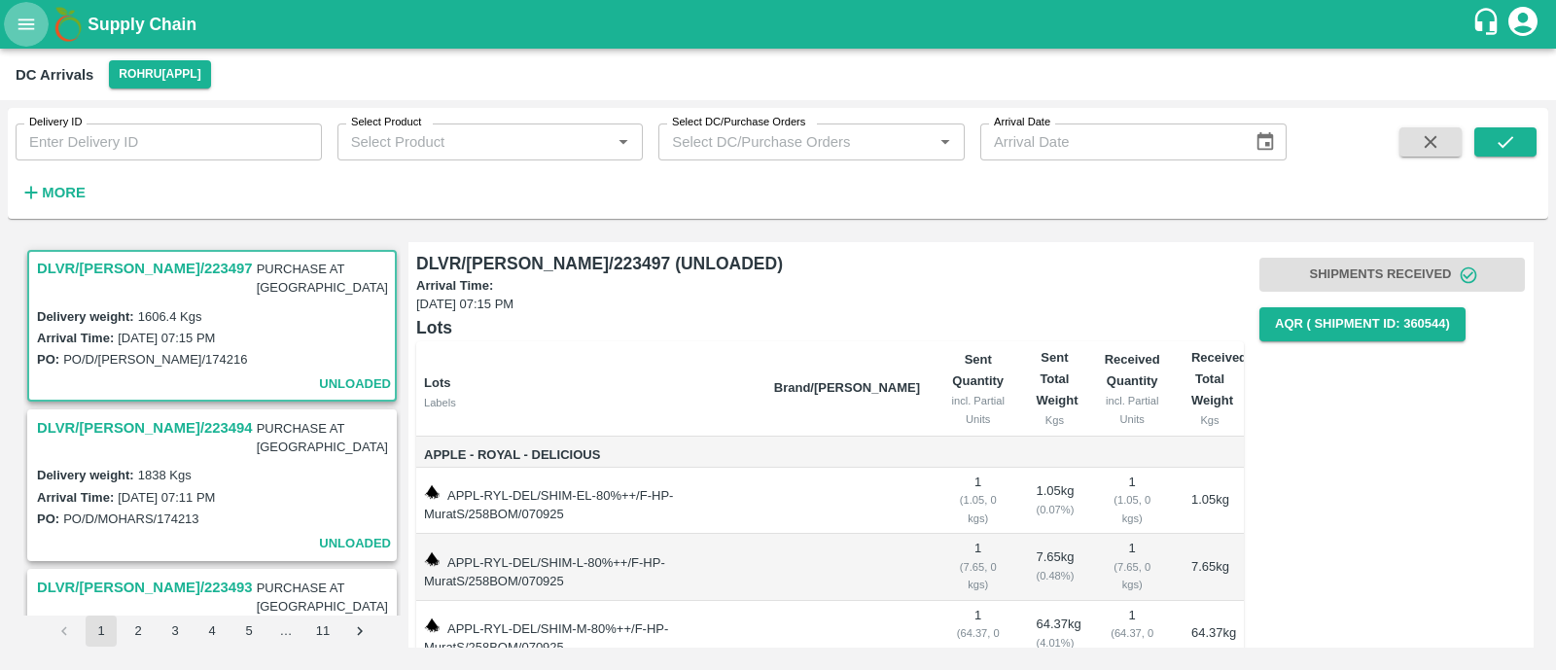
click at [30, 21] on icon "open drawer" at bounding box center [26, 24] width 21 height 21
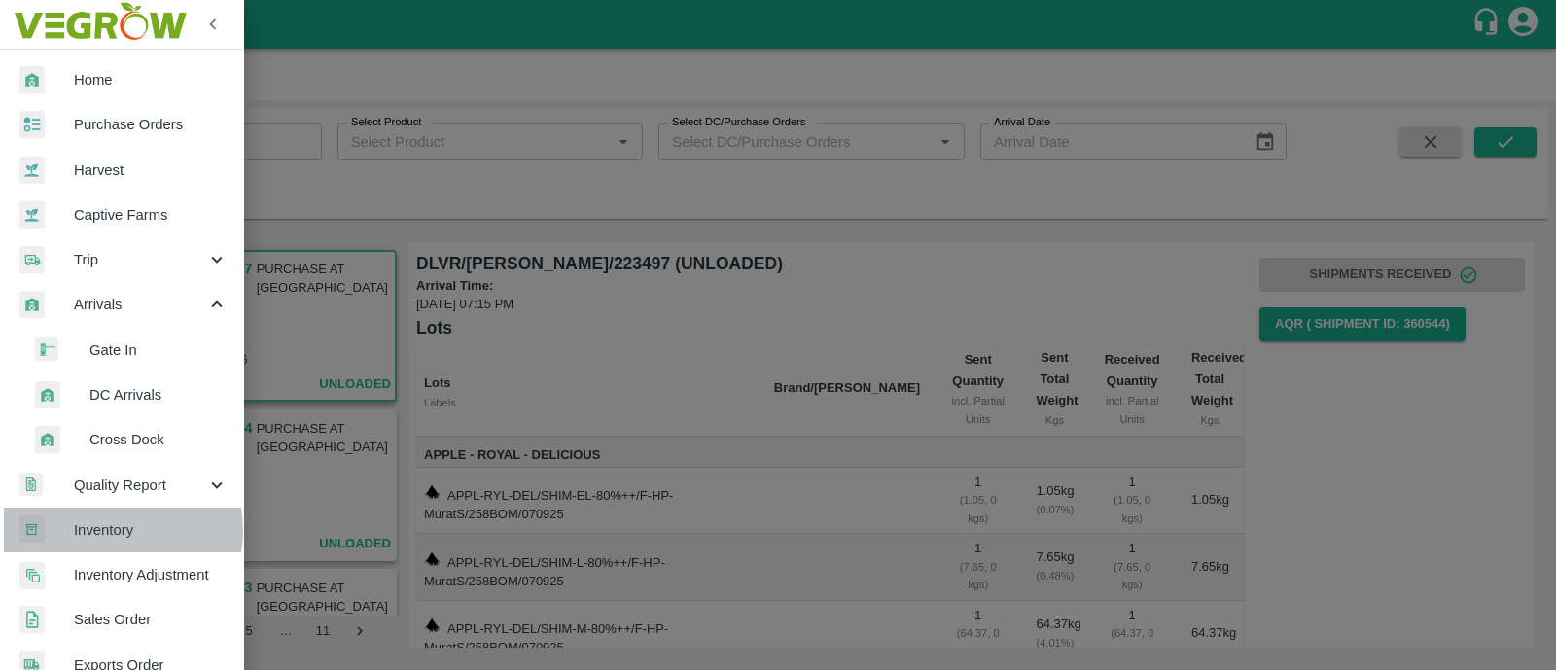
click at [113, 529] on span "Inventory" at bounding box center [151, 529] width 154 height 21
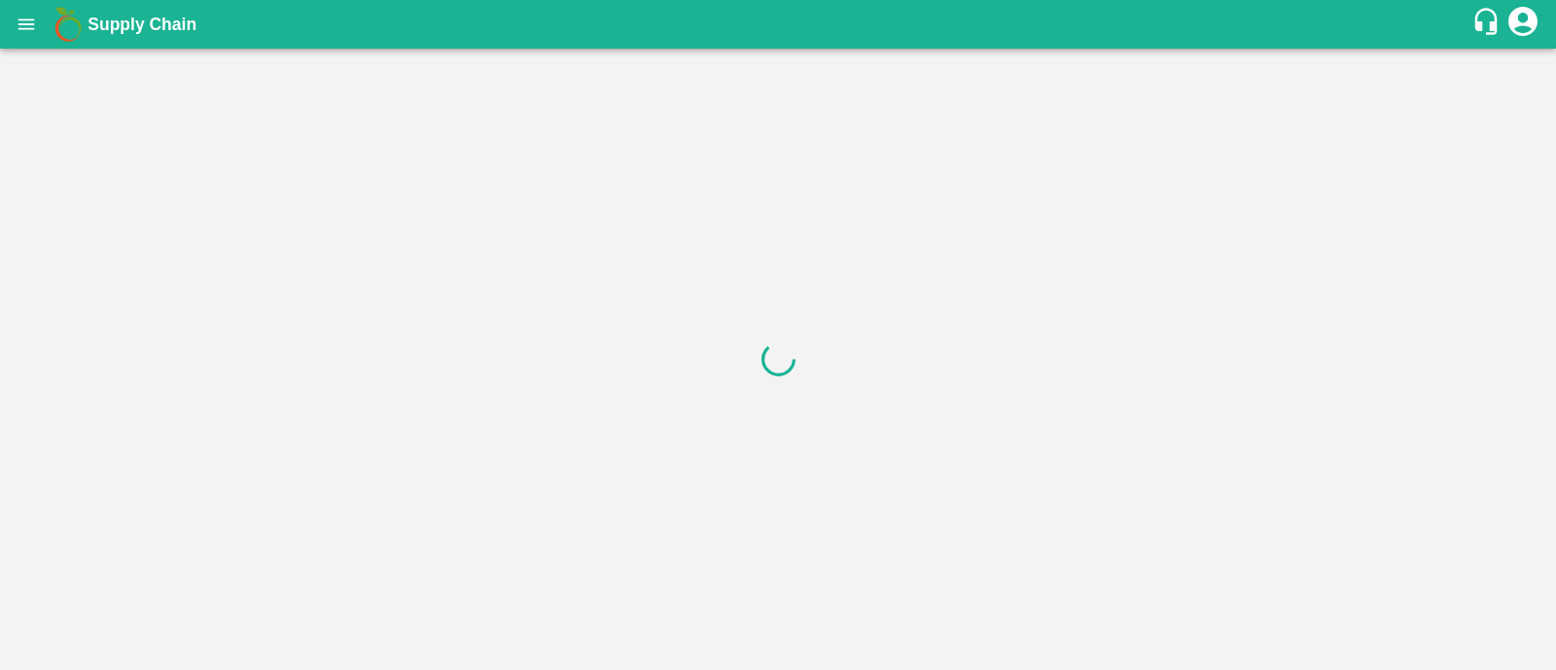
click at [1071, 386] on div at bounding box center [778, 359] width 1556 height 621
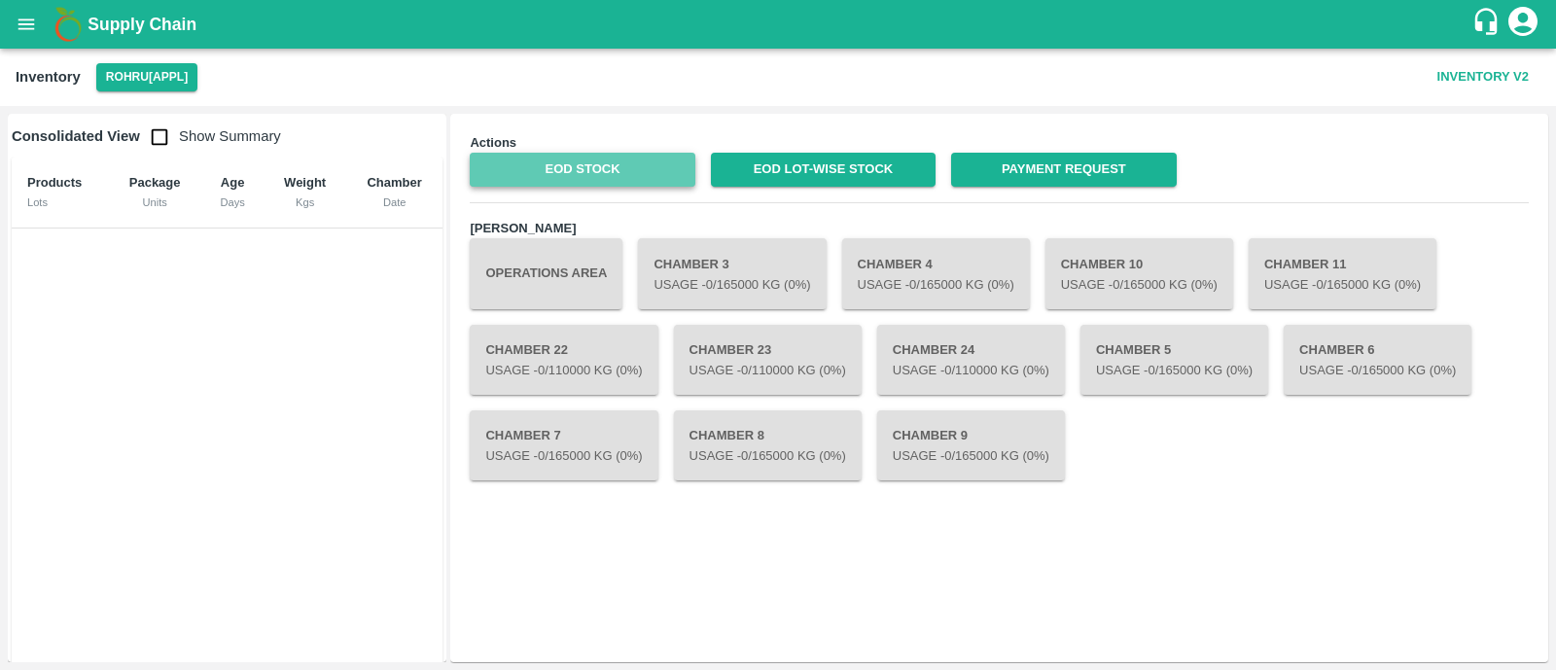
click at [586, 167] on link "EOD Stock" at bounding box center [582, 170] width 225 height 34
click at [159, 140] on input "checkbox" at bounding box center [159, 137] width 39 height 39
checkbox input "true"
click at [585, 165] on link "EOD Stock" at bounding box center [582, 170] width 225 height 34
click at [578, 174] on link "EOD Stock" at bounding box center [582, 170] width 225 height 34
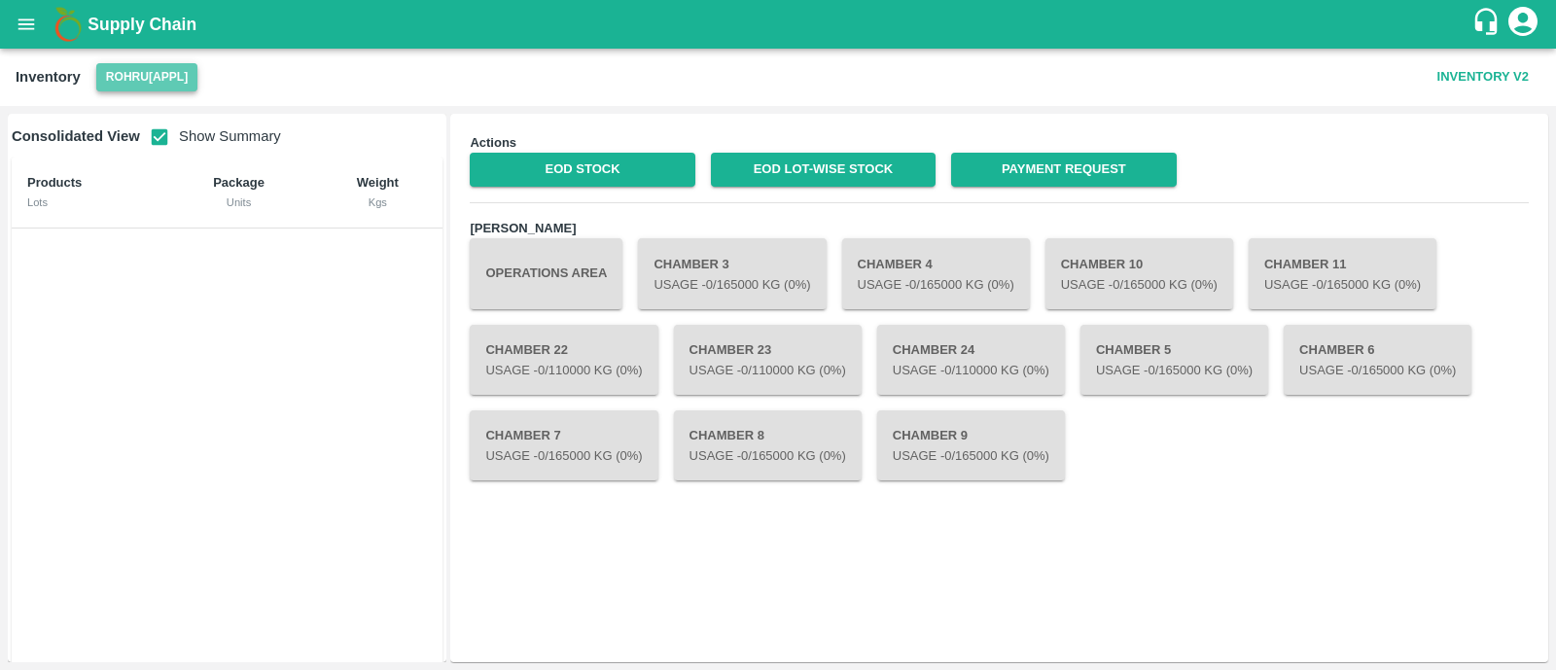
click at [146, 79] on button "Rohru[APPL]" at bounding box center [146, 77] width 101 height 28
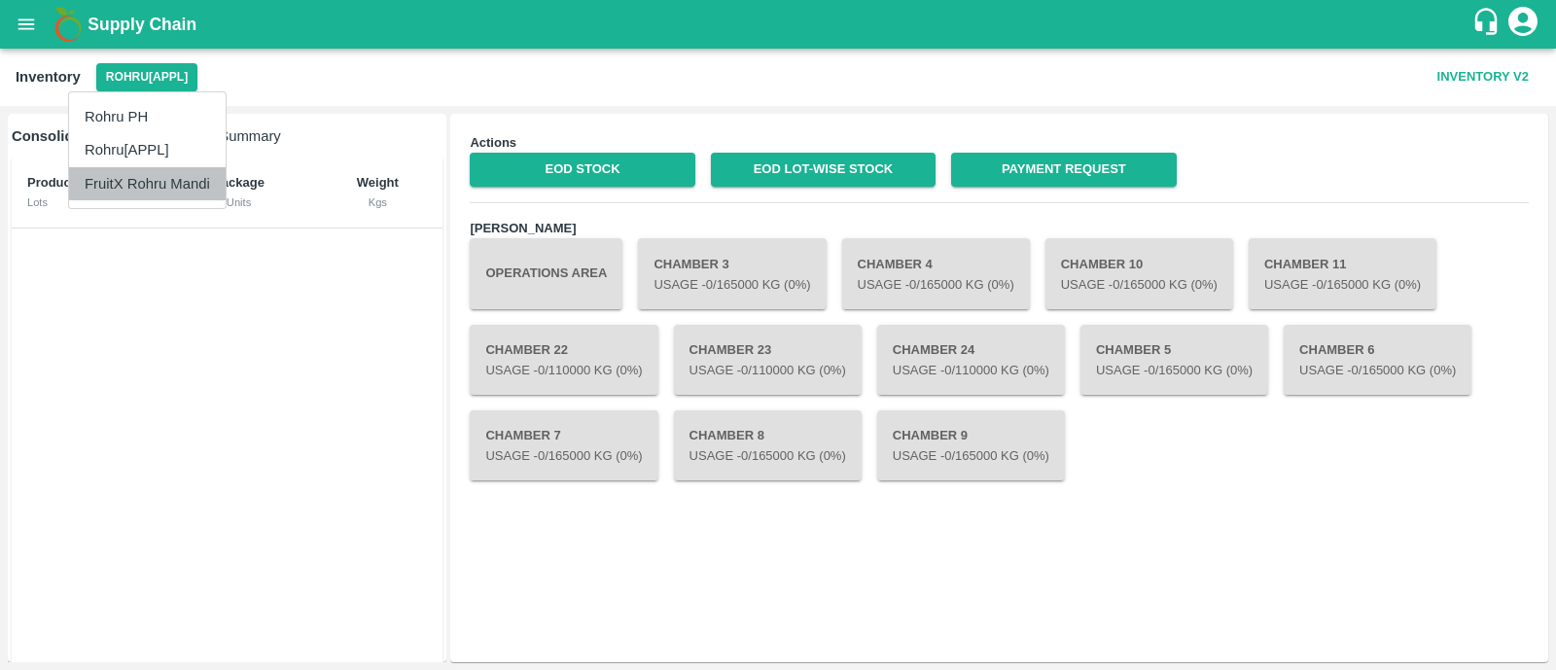
click at [160, 180] on li "FruitX Rohru Mandi" at bounding box center [147, 183] width 157 height 33
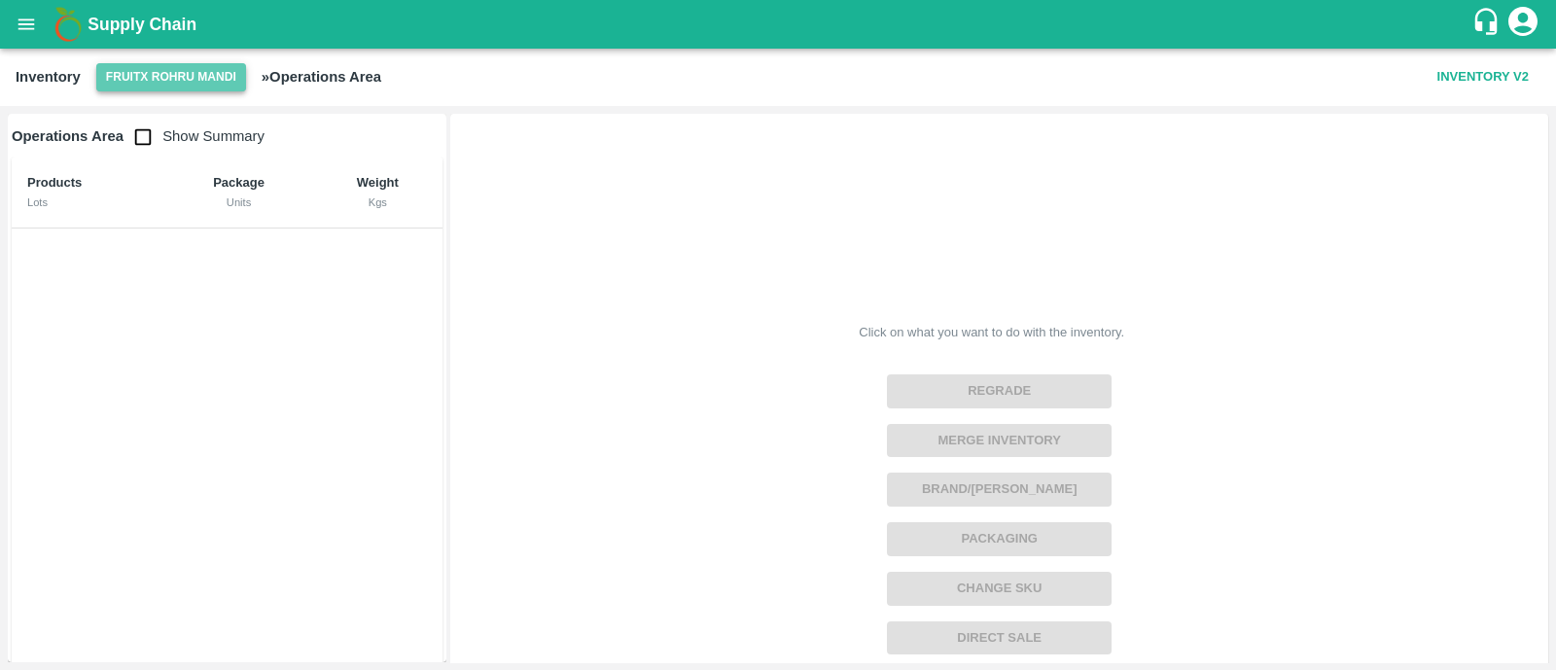
click at [188, 80] on button "FruitX Rohru Mandi" at bounding box center [171, 77] width 150 height 28
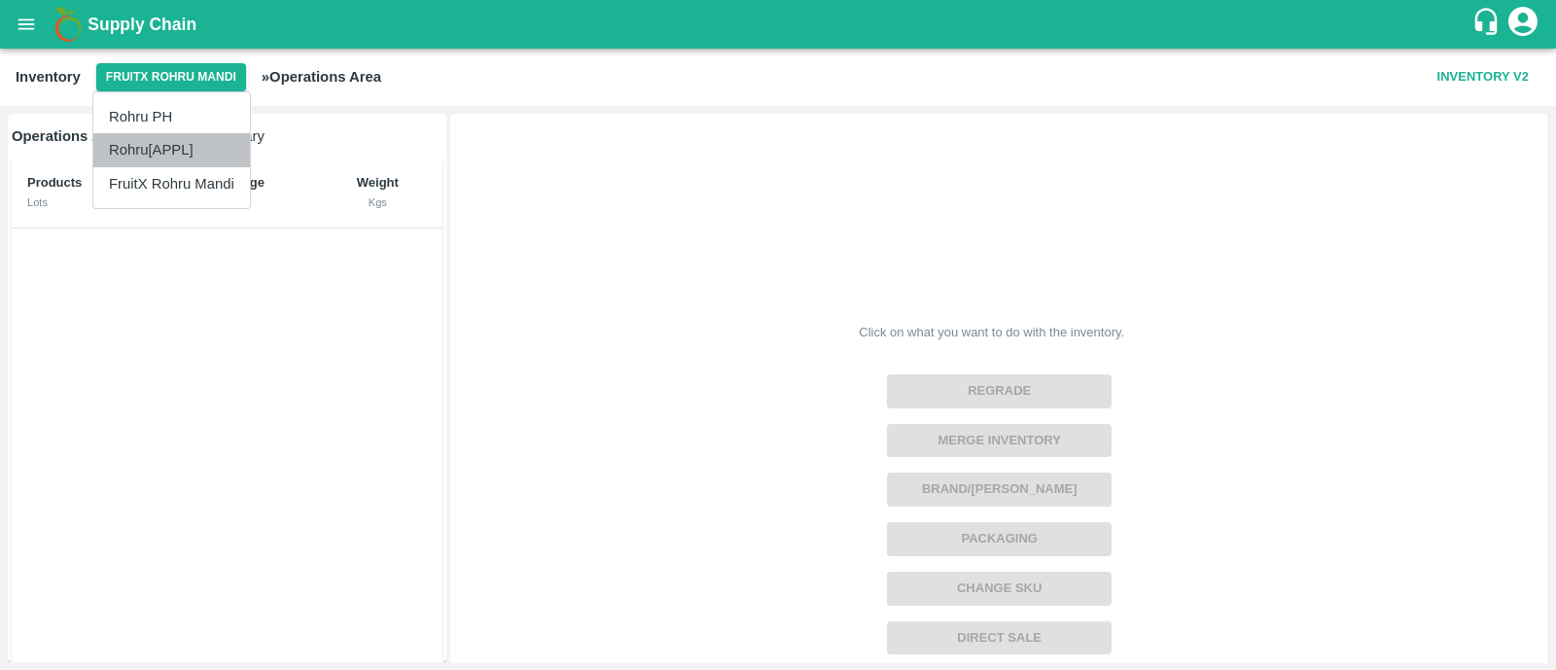
click at [167, 151] on li "Rohru[APPL]" at bounding box center [171, 149] width 157 height 33
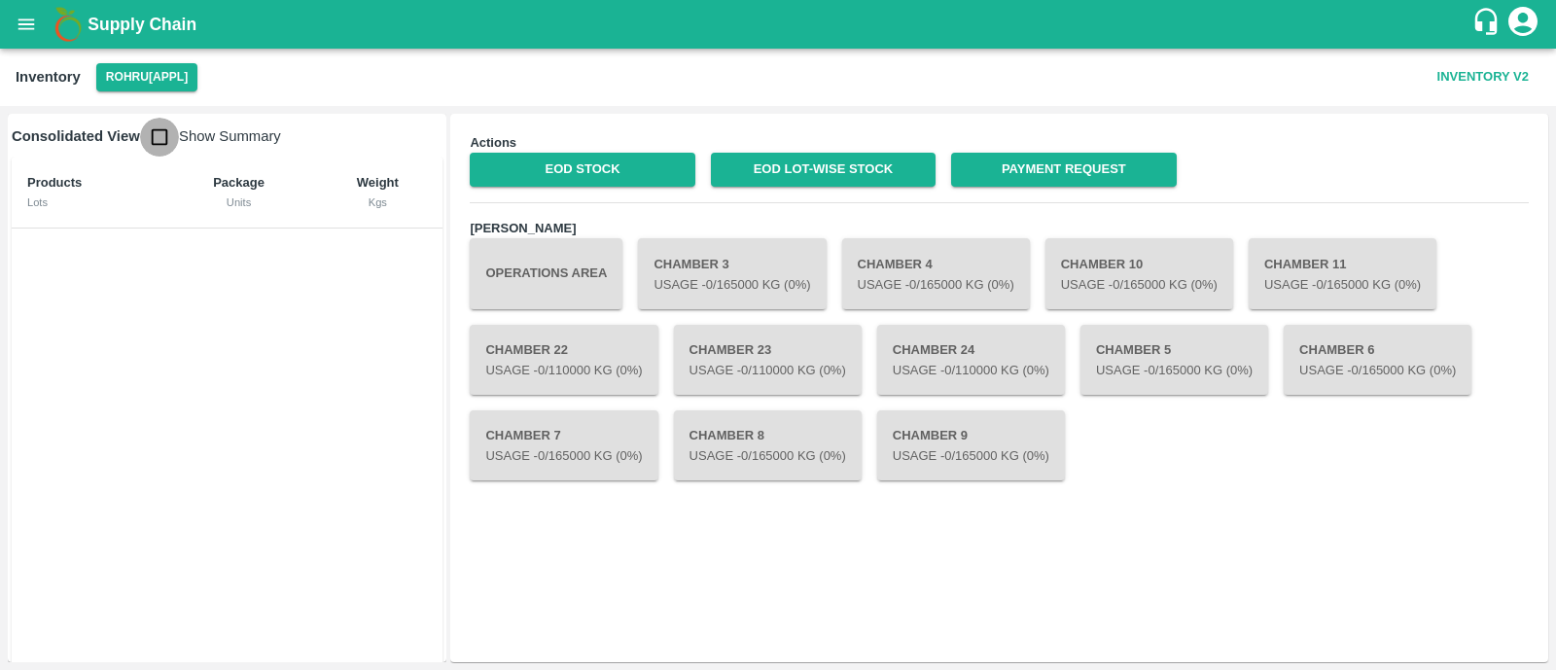
click at [155, 139] on input "checkbox" at bounding box center [159, 137] width 39 height 39
checkbox input "true"
click at [25, 26] on icon "open drawer" at bounding box center [26, 24] width 21 height 21
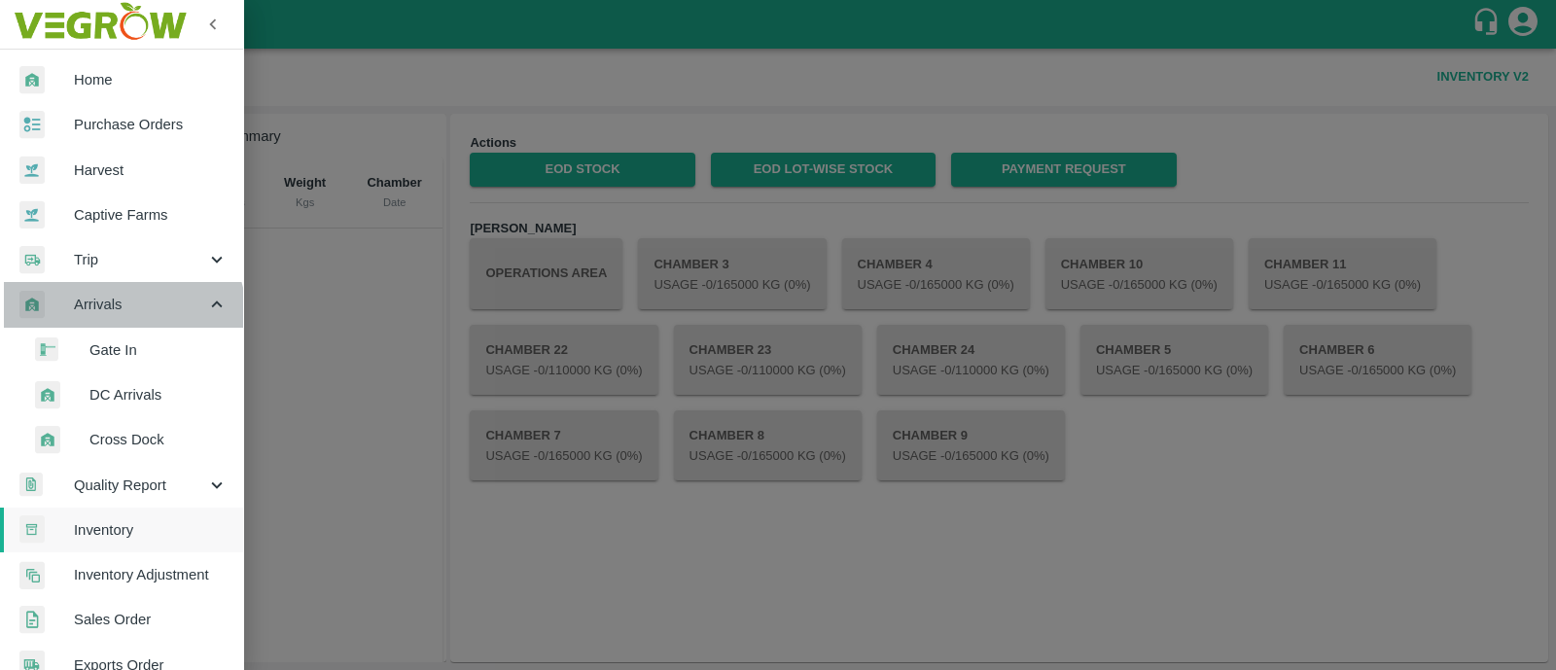
click at [114, 319] on div "Arrivals" at bounding box center [121, 304] width 243 height 45
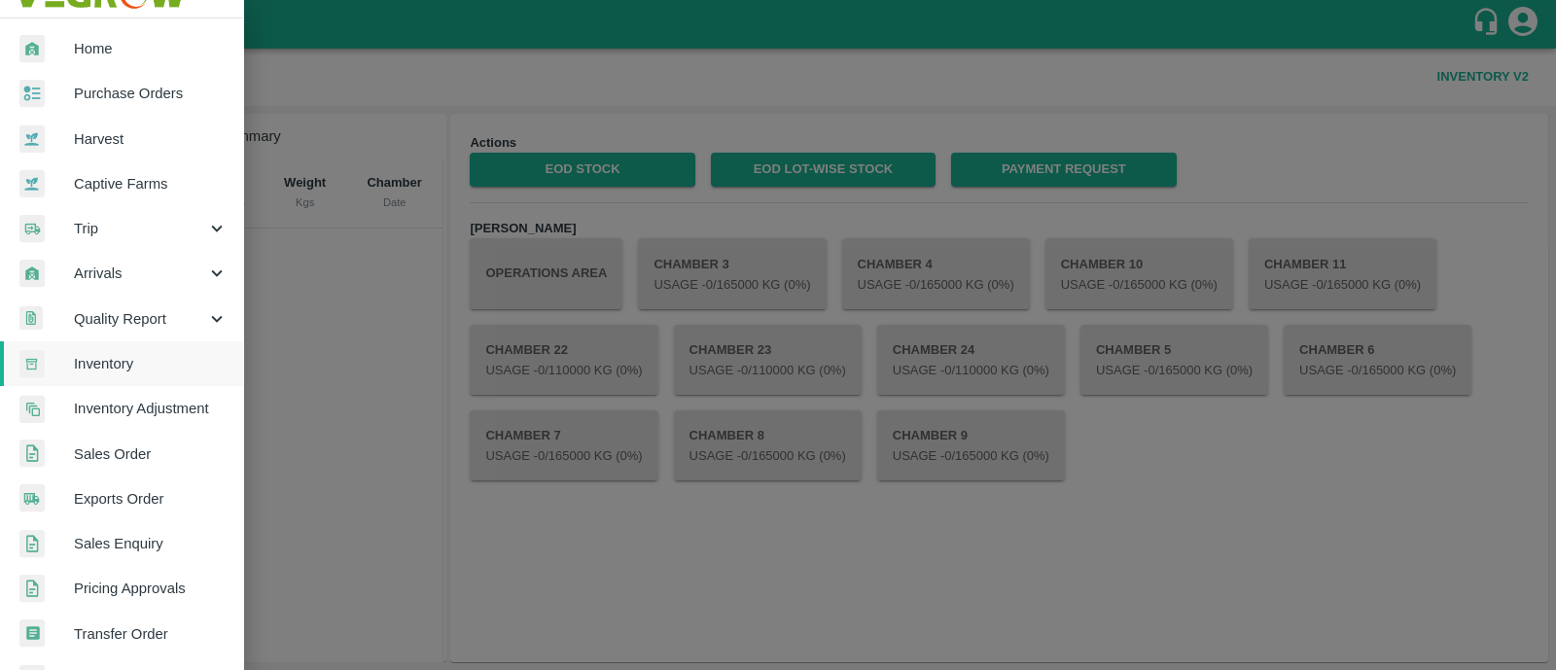
scroll to position [14, 0]
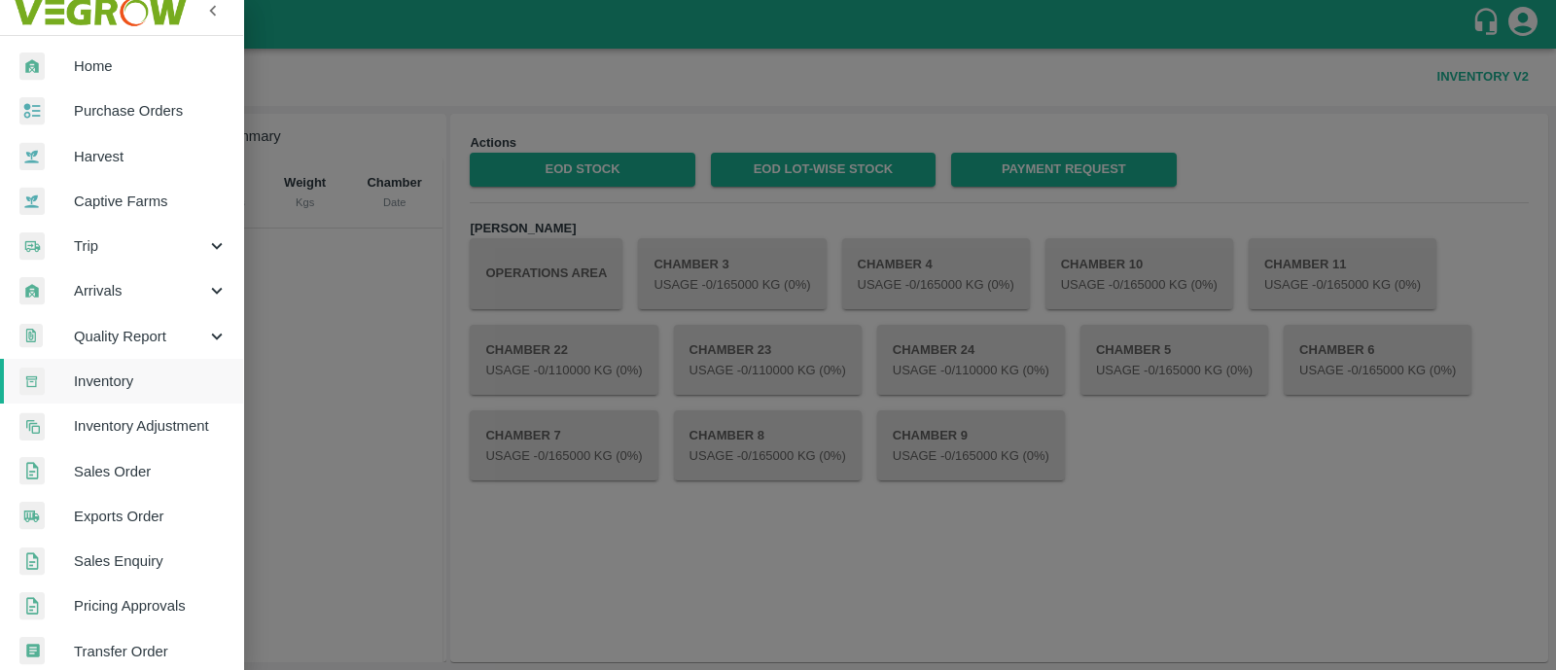
click at [296, 415] on div at bounding box center [778, 335] width 1556 height 670
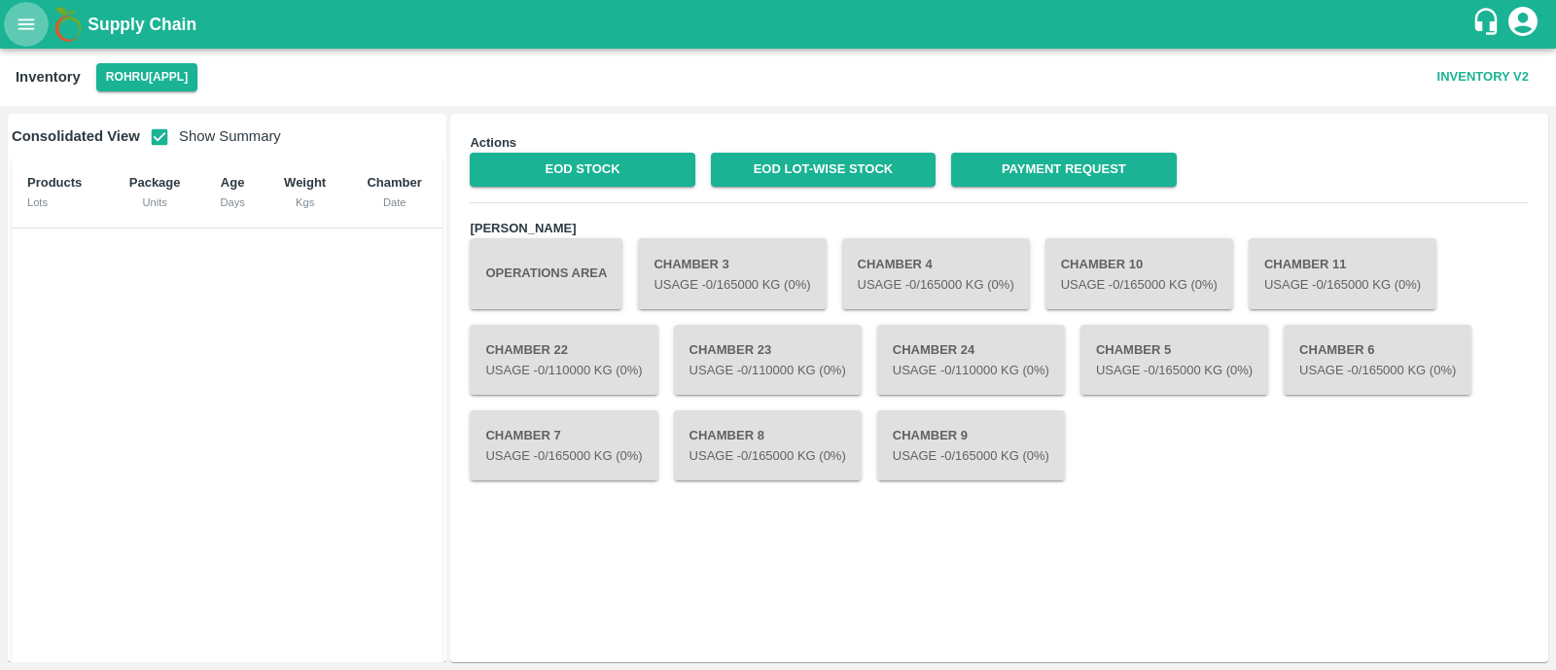
click at [29, 27] on icon "open drawer" at bounding box center [26, 23] width 17 height 11
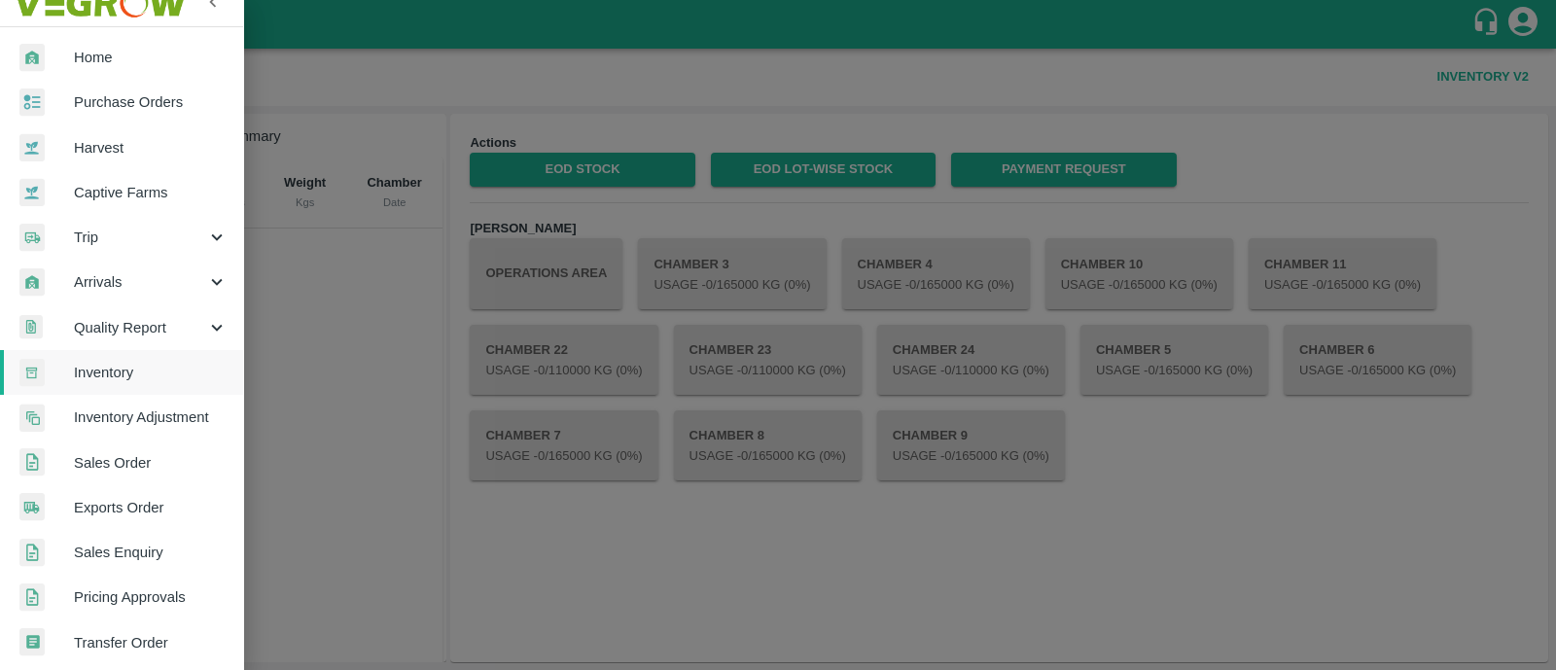
scroll to position [0, 0]
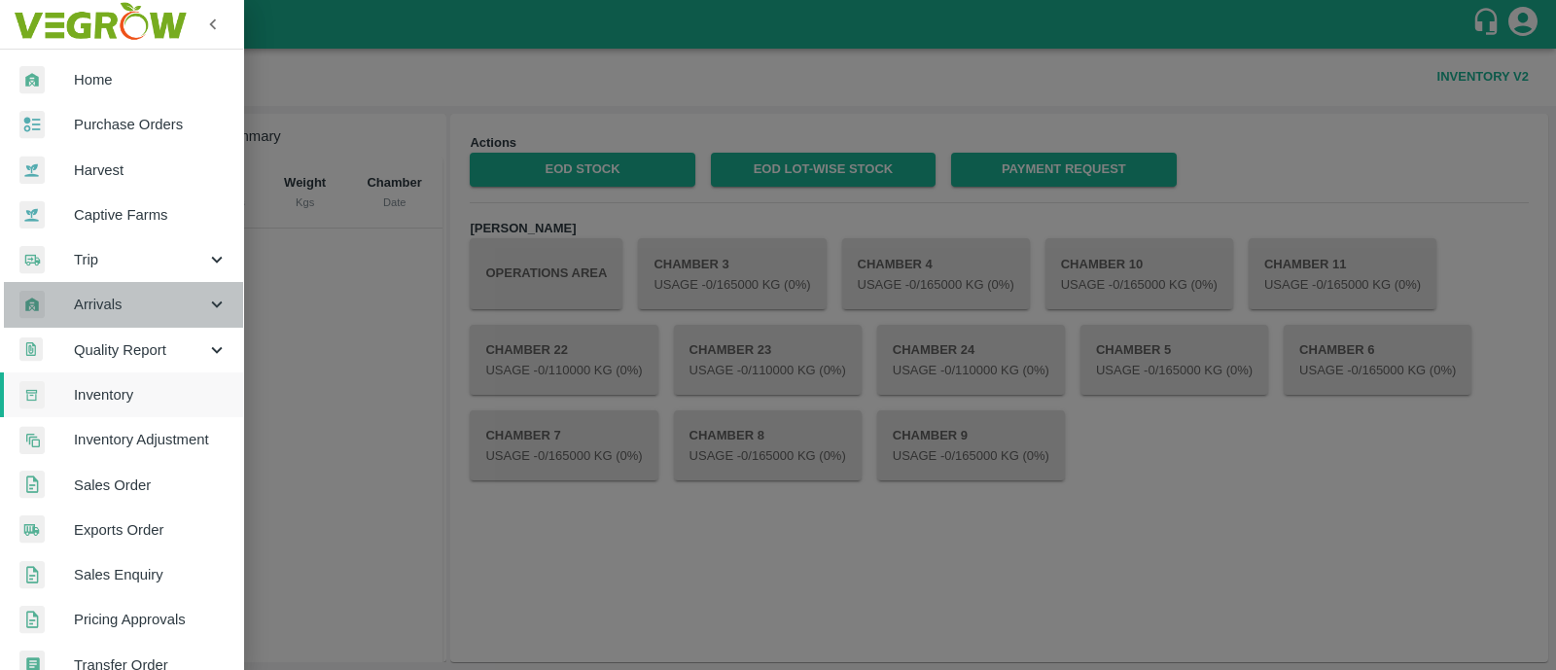
click at [213, 306] on icon at bounding box center [216, 304] width 11 height 7
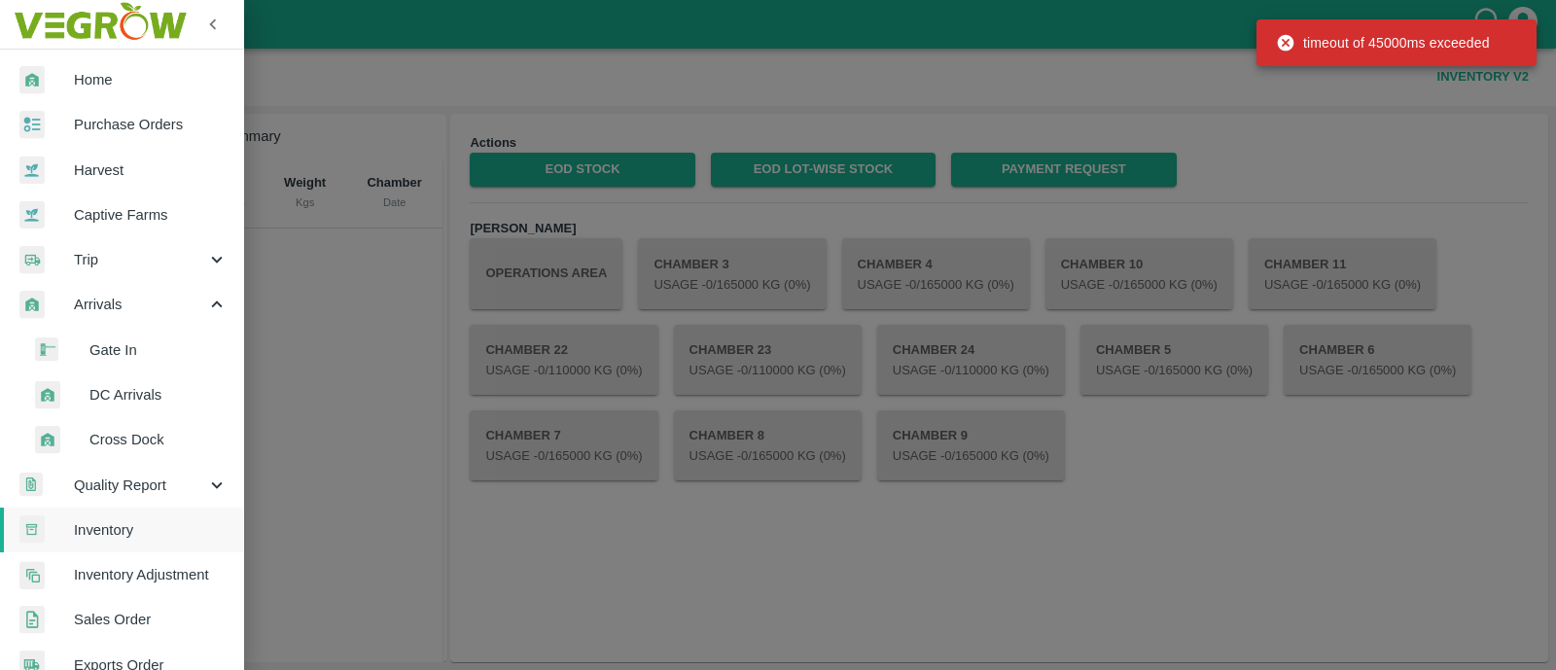
click at [140, 401] on span "DC Arrivals" at bounding box center [158, 394] width 138 height 21
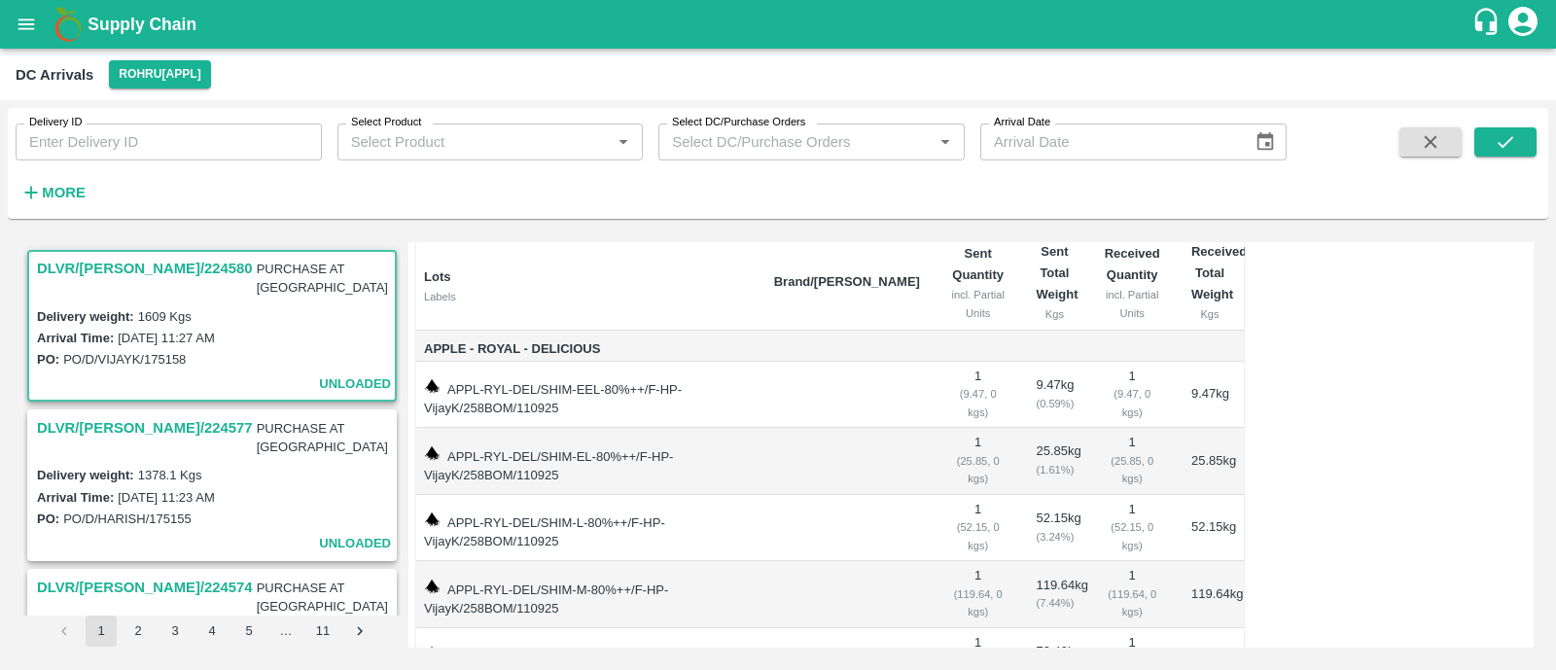
scroll to position [106, 0]
click at [26, 26] on icon "open drawer" at bounding box center [26, 24] width 21 height 21
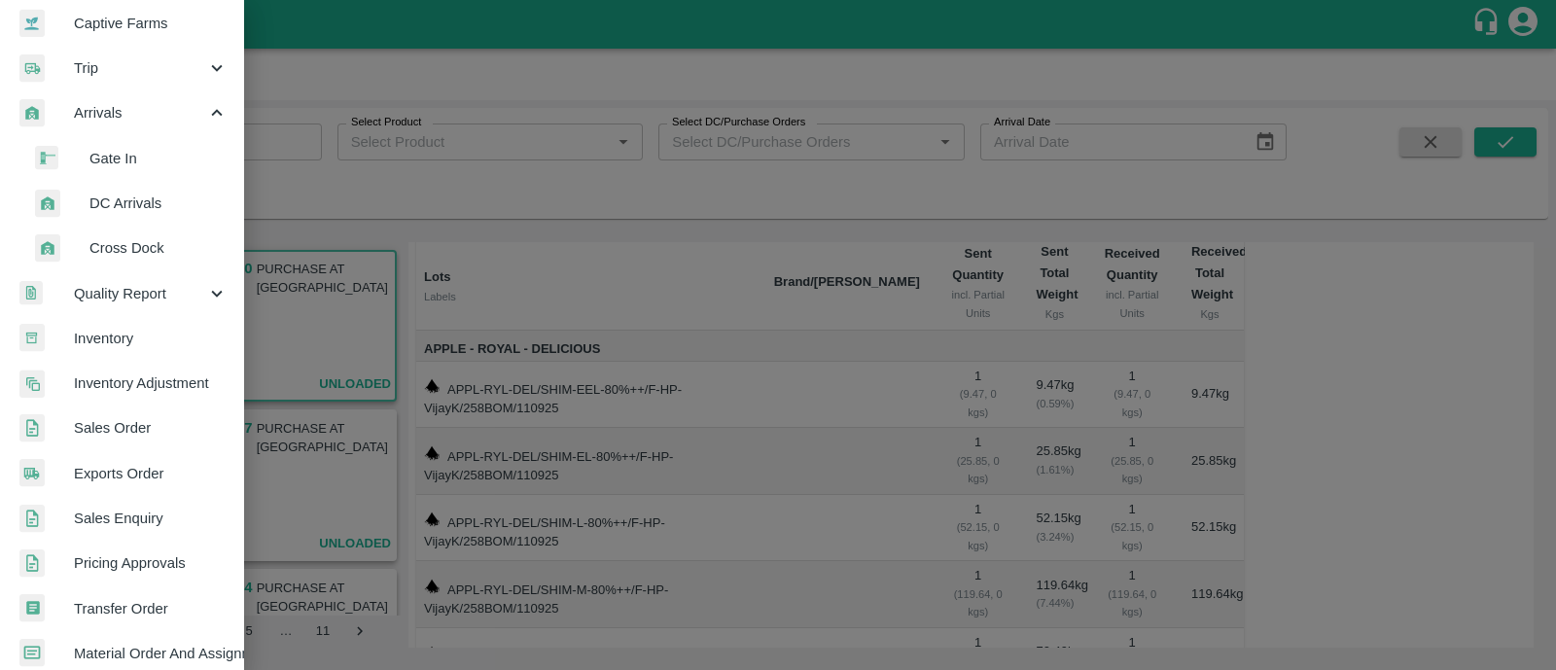
scroll to position [193, 0]
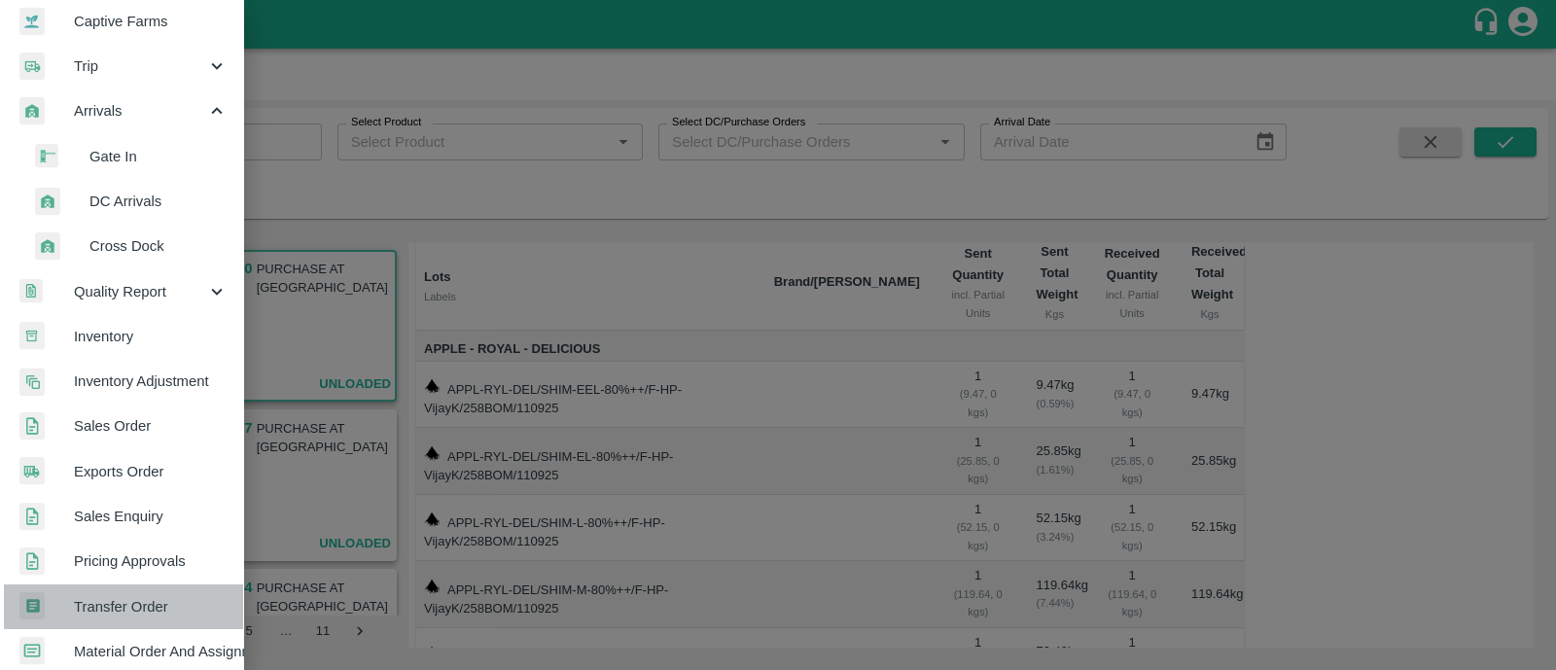
click at [127, 608] on span "Transfer Order" at bounding box center [151, 606] width 154 height 21
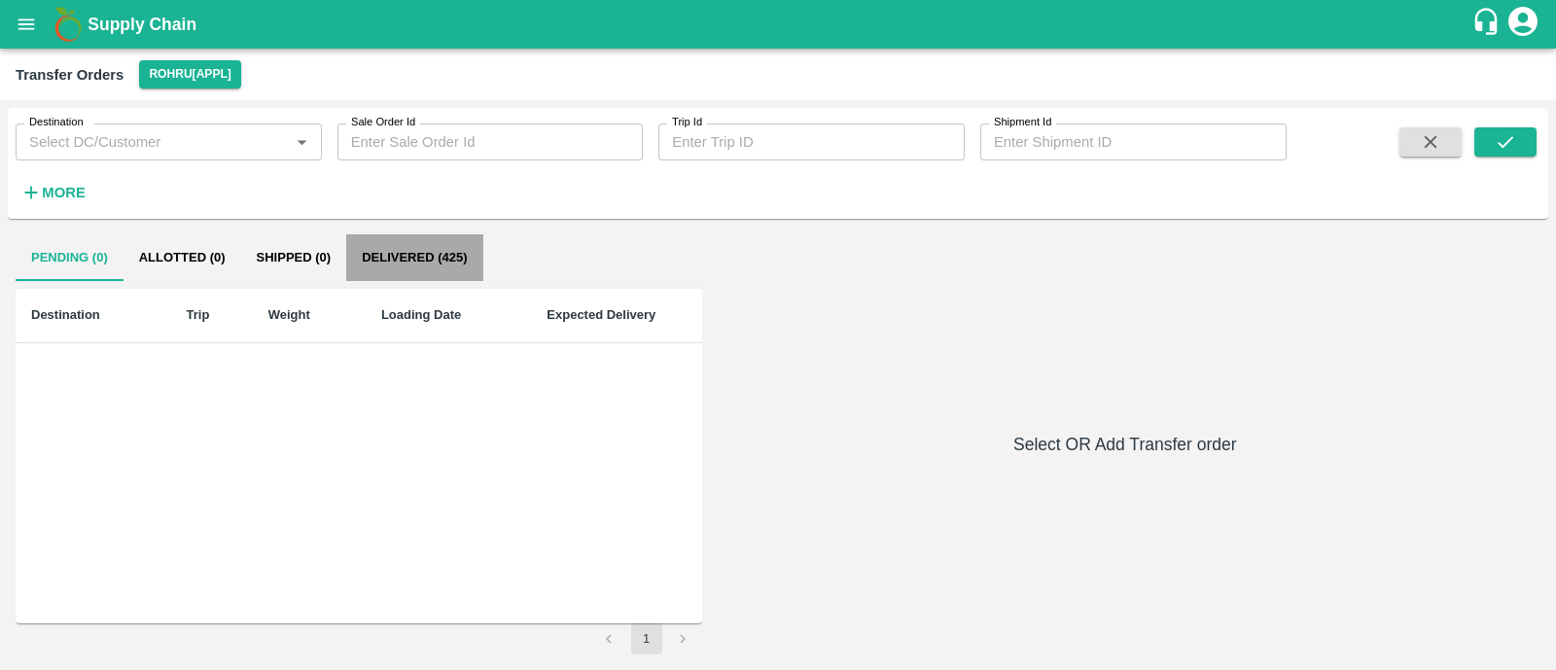
click at [399, 260] on button "Delivered (425)" at bounding box center [414, 257] width 136 height 47
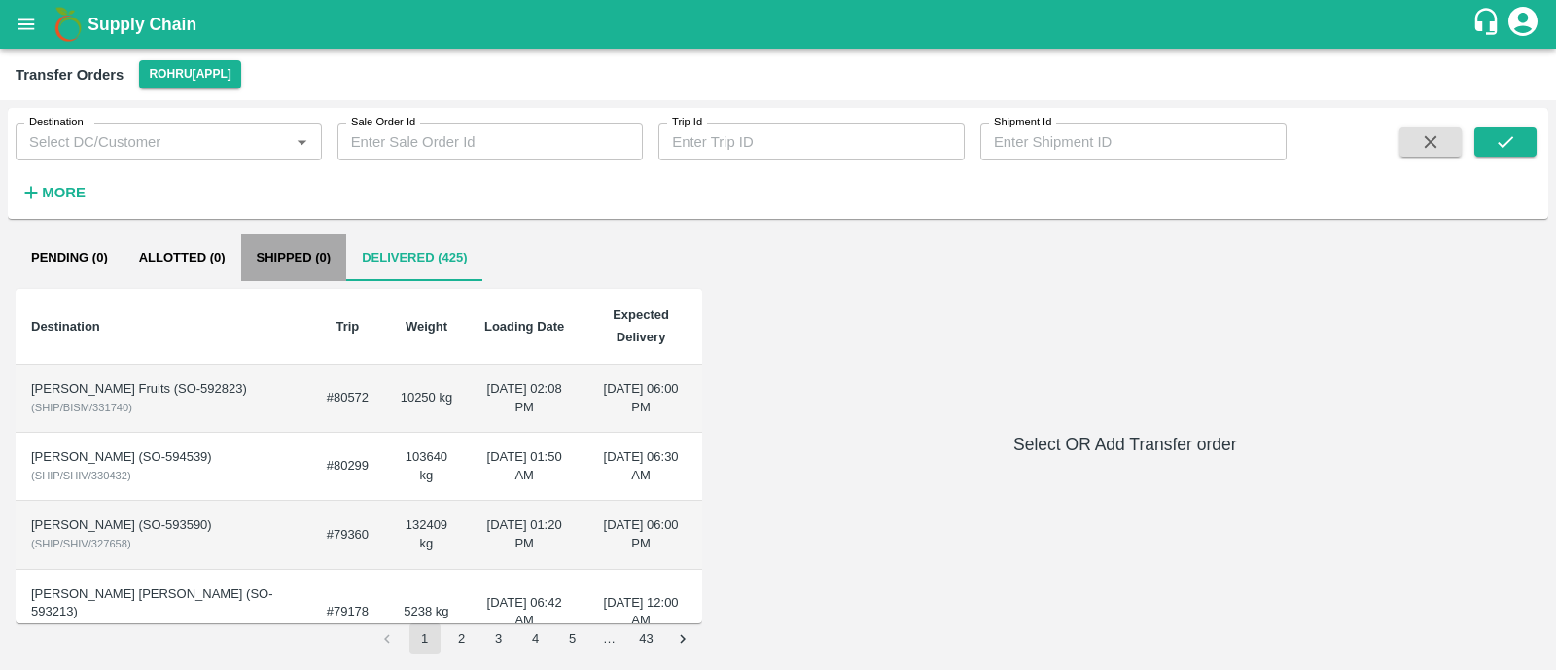
click at [284, 255] on button "Shipped (0)" at bounding box center [294, 257] width 106 height 47
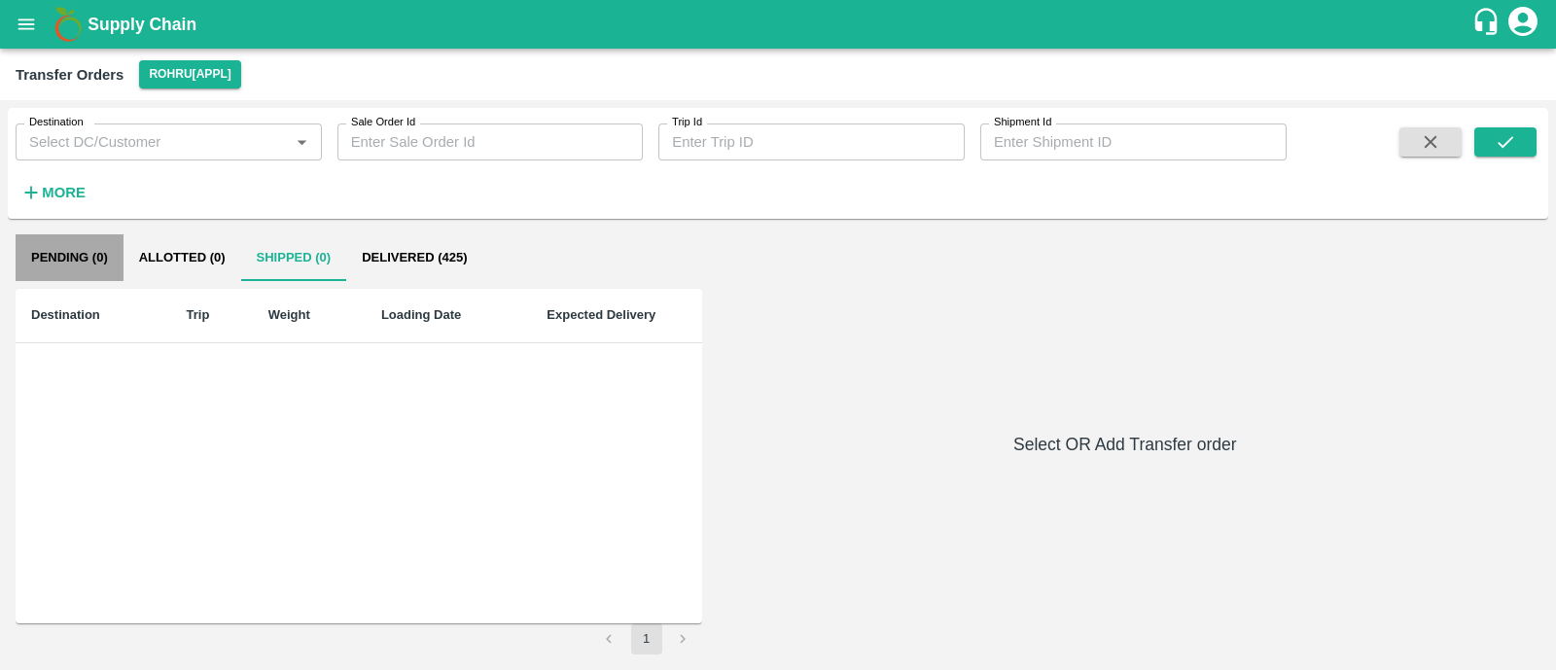
click at [82, 263] on button "Pending (0)" at bounding box center [70, 257] width 108 height 47
click at [26, 26] on icon "open drawer" at bounding box center [26, 24] width 21 height 21
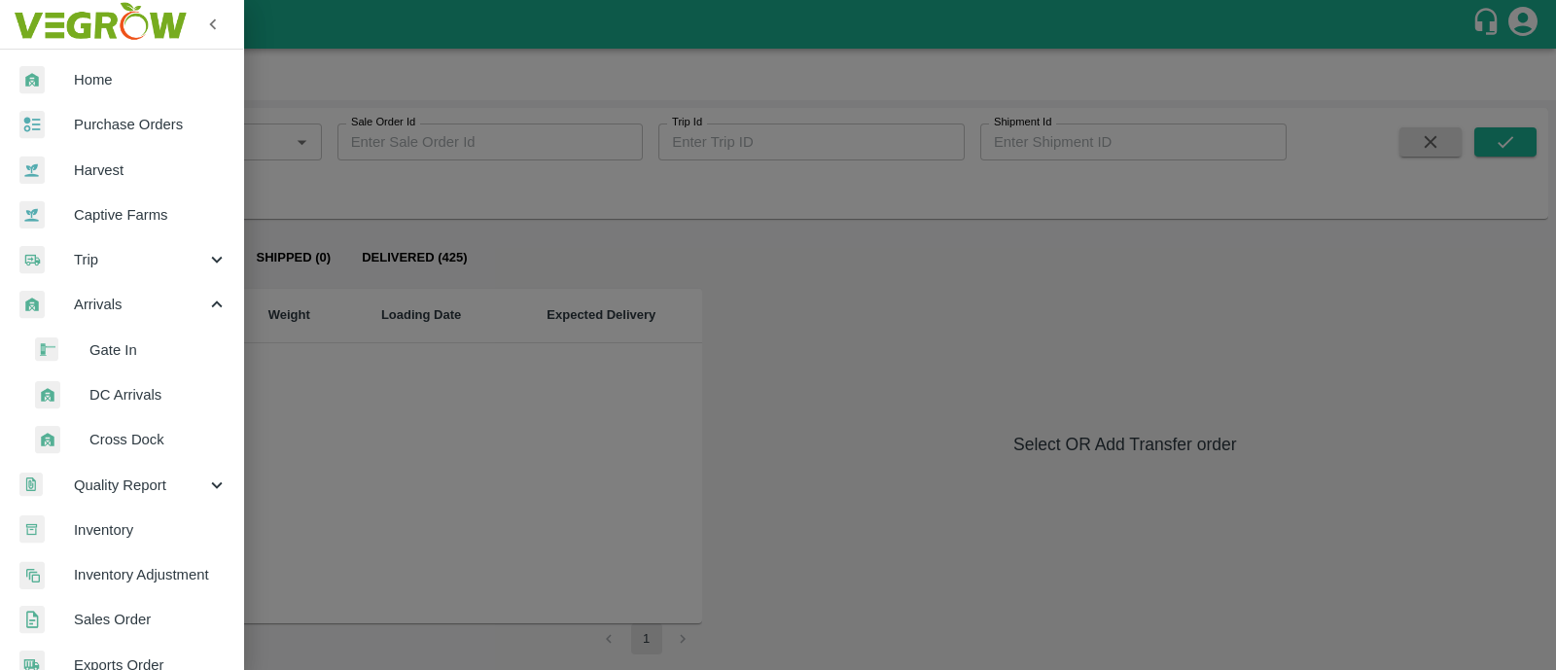
click at [117, 389] on span "DC Arrivals" at bounding box center [158, 394] width 138 height 21
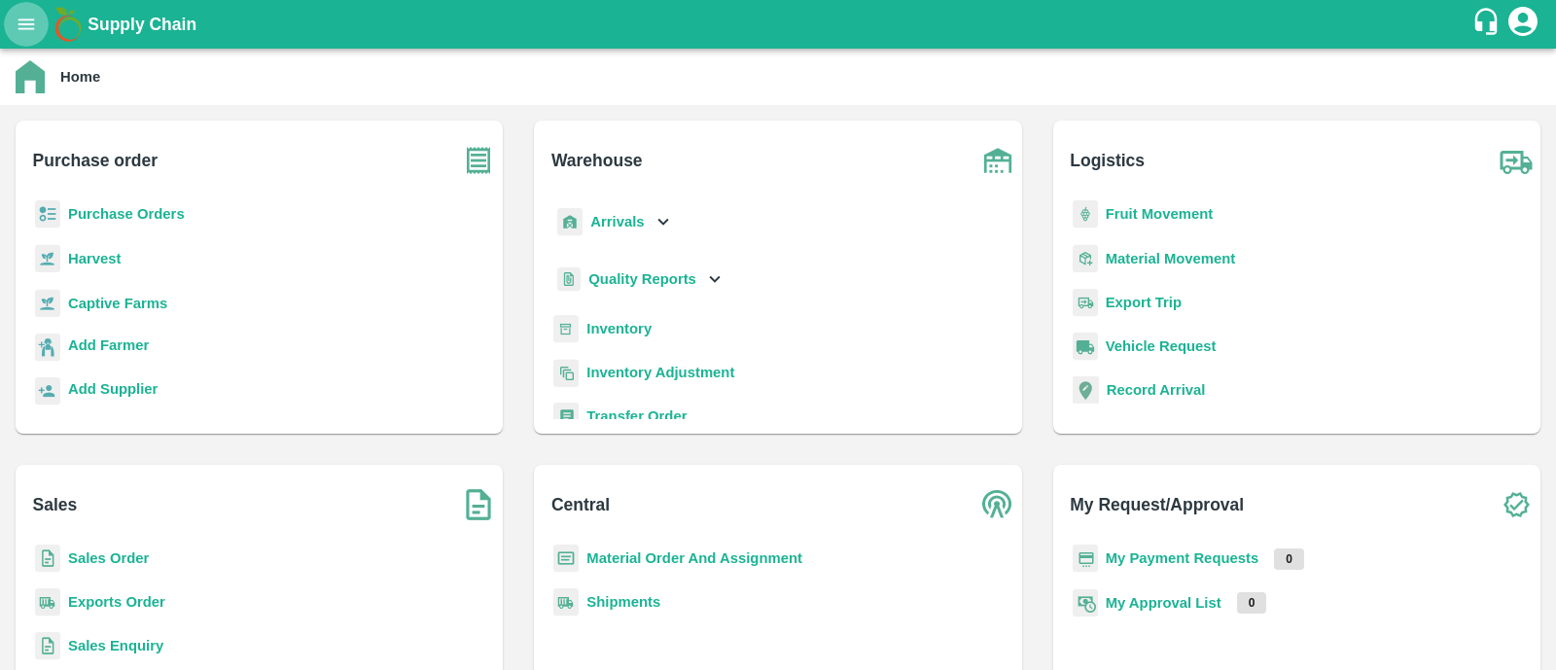
click at [29, 26] on icon "open drawer" at bounding box center [26, 24] width 21 height 21
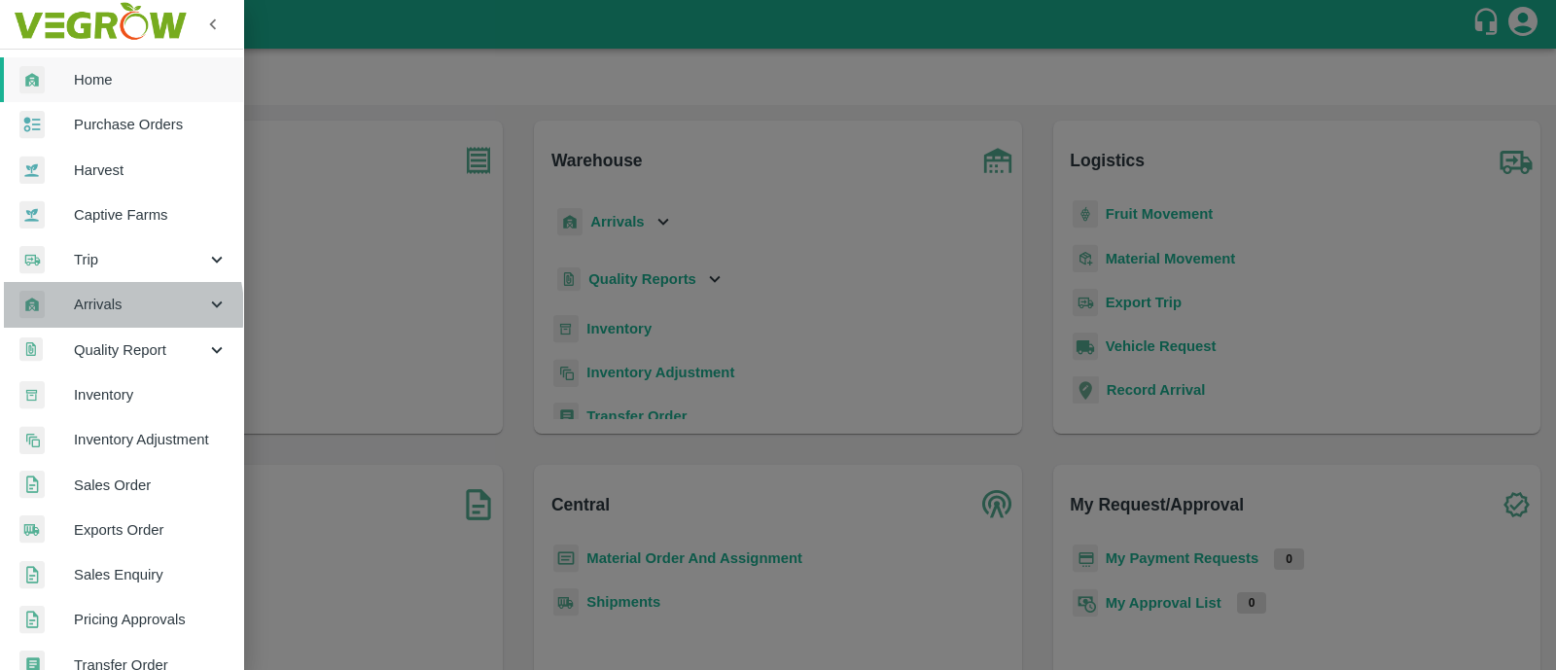
click at [107, 309] on span "Arrivals" at bounding box center [140, 304] width 132 height 21
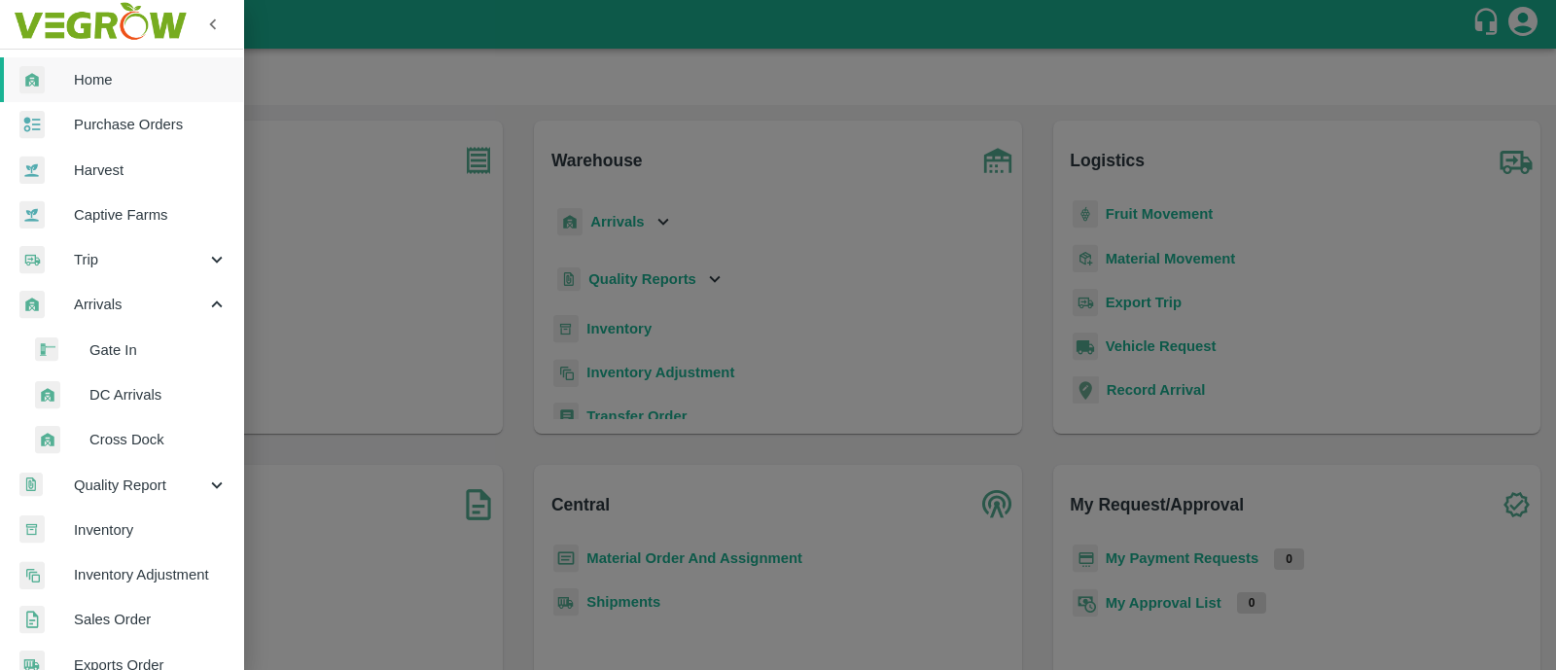
click at [141, 408] on li "DC Arrivals" at bounding box center [130, 394] width 228 height 45
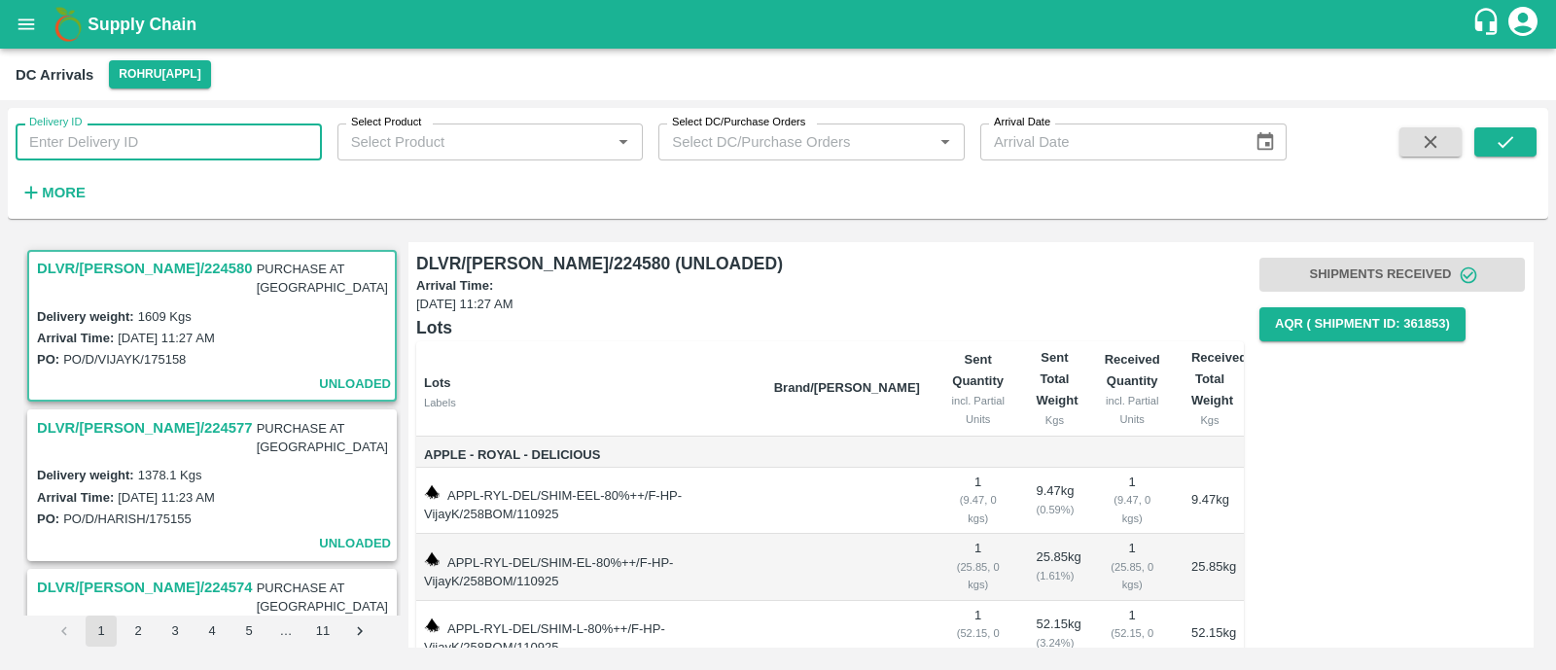
click at [139, 138] on input "Delivery ID" at bounding box center [169, 141] width 306 height 37
type input "3"
click at [28, 17] on icon "open drawer" at bounding box center [26, 24] width 21 height 21
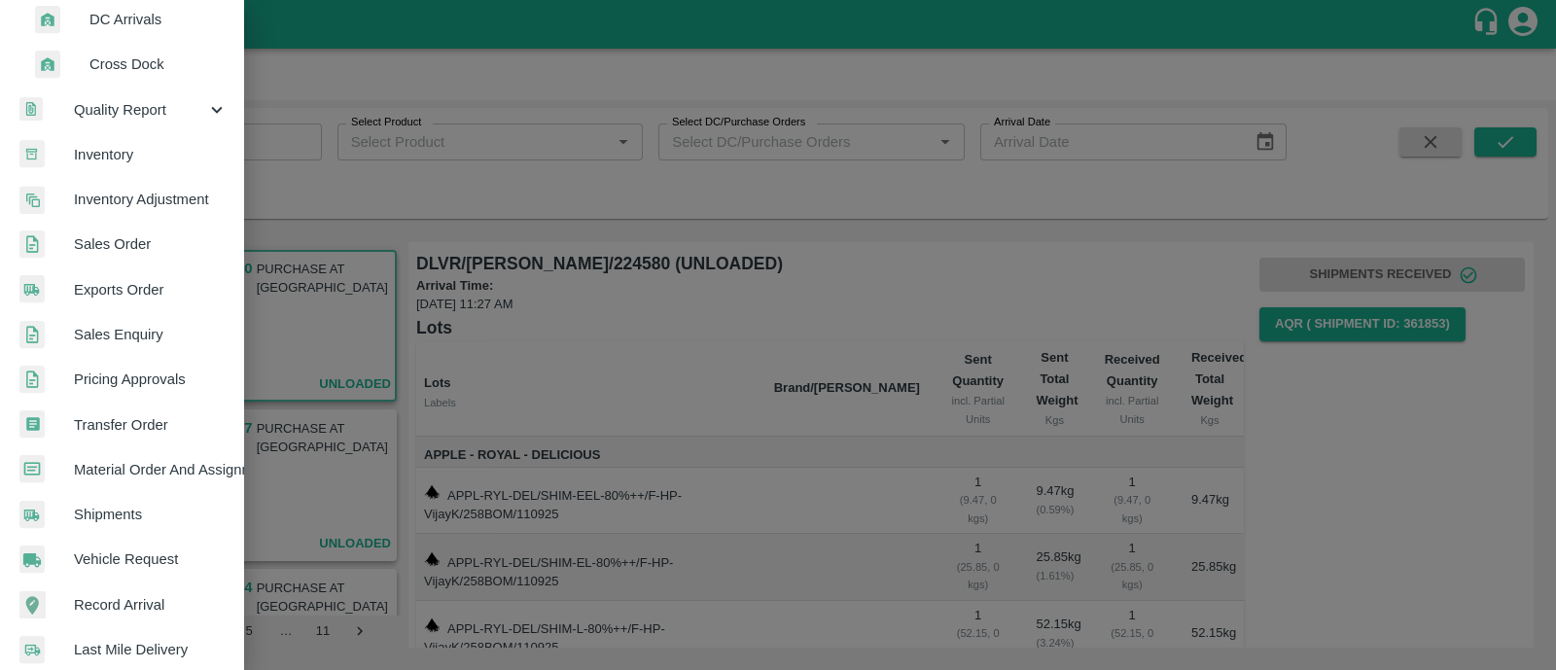
scroll to position [378, 0]
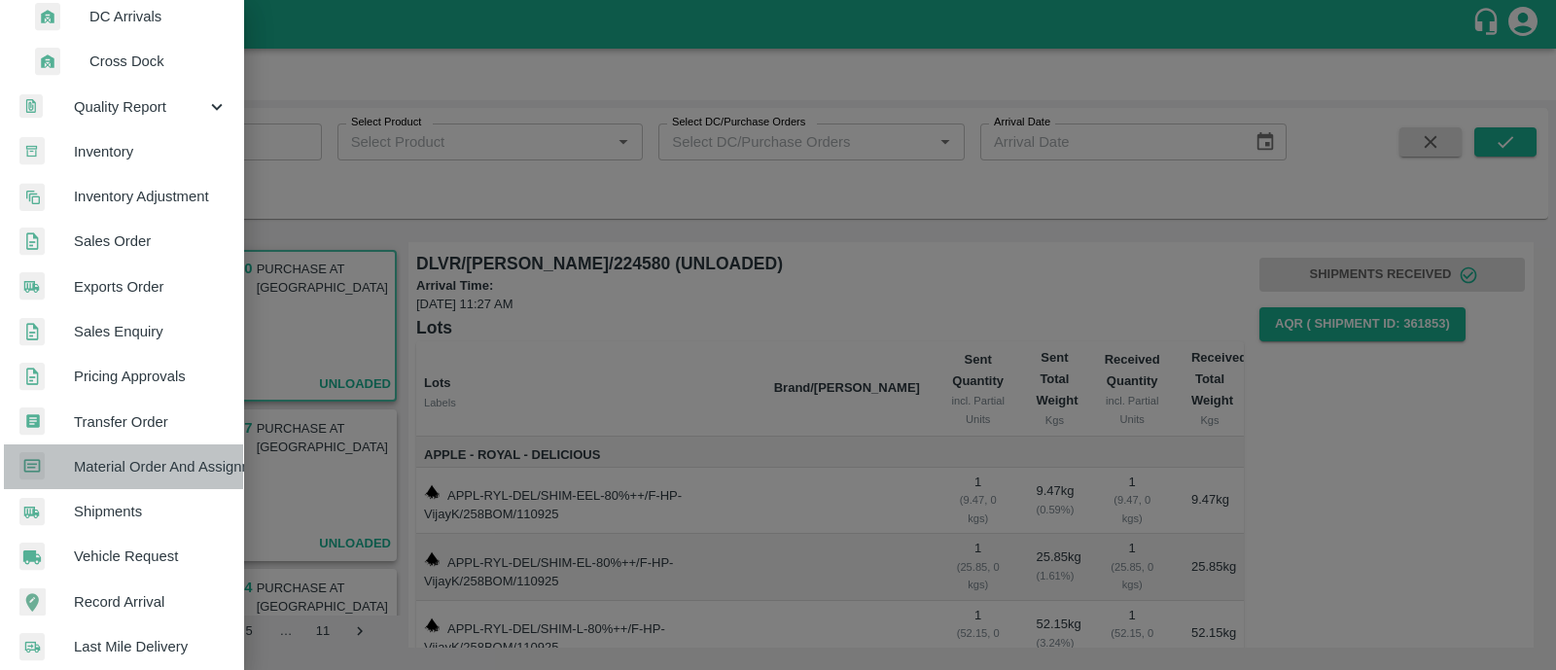
click at [161, 468] on span "Material Order And Assignment" at bounding box center [151, 466] width 154 height 21
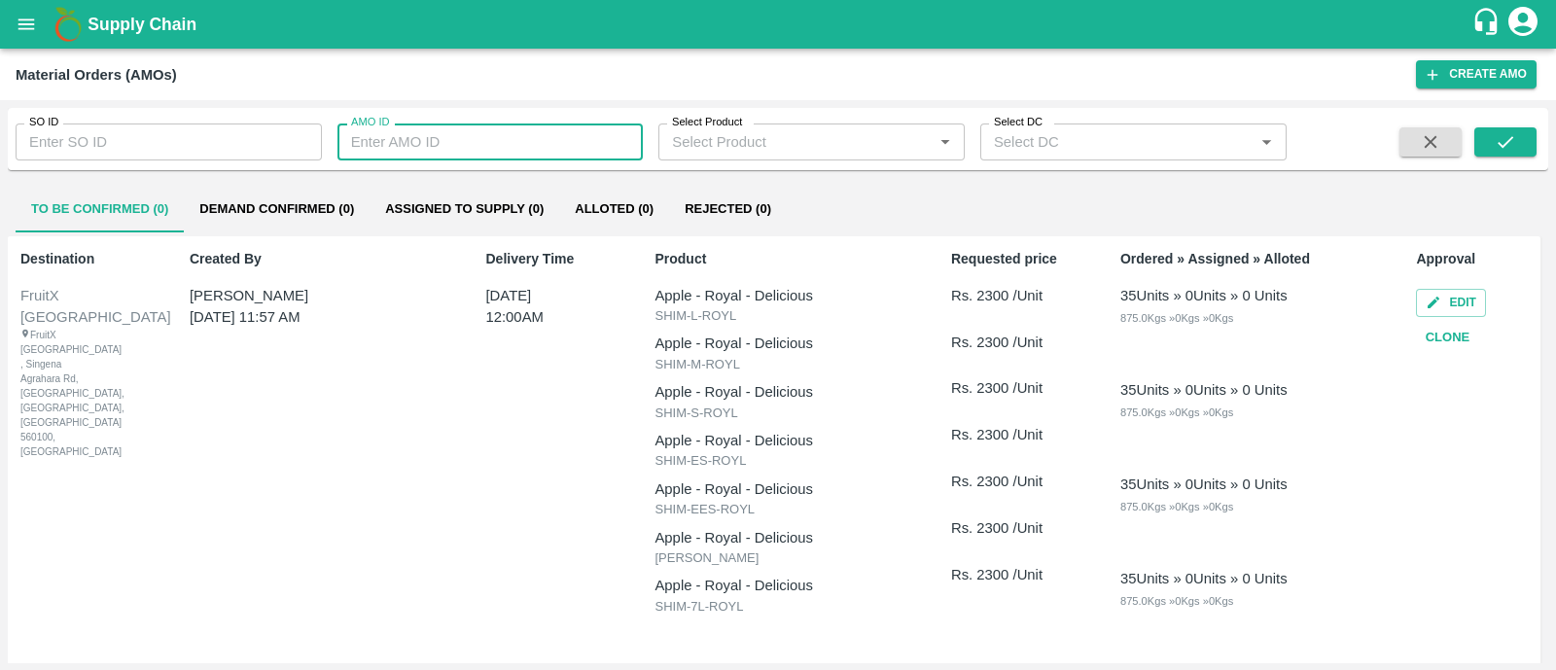
click at [424, 138] on input "AMO ID" at bounding box center [490, 141] width 306 height 37
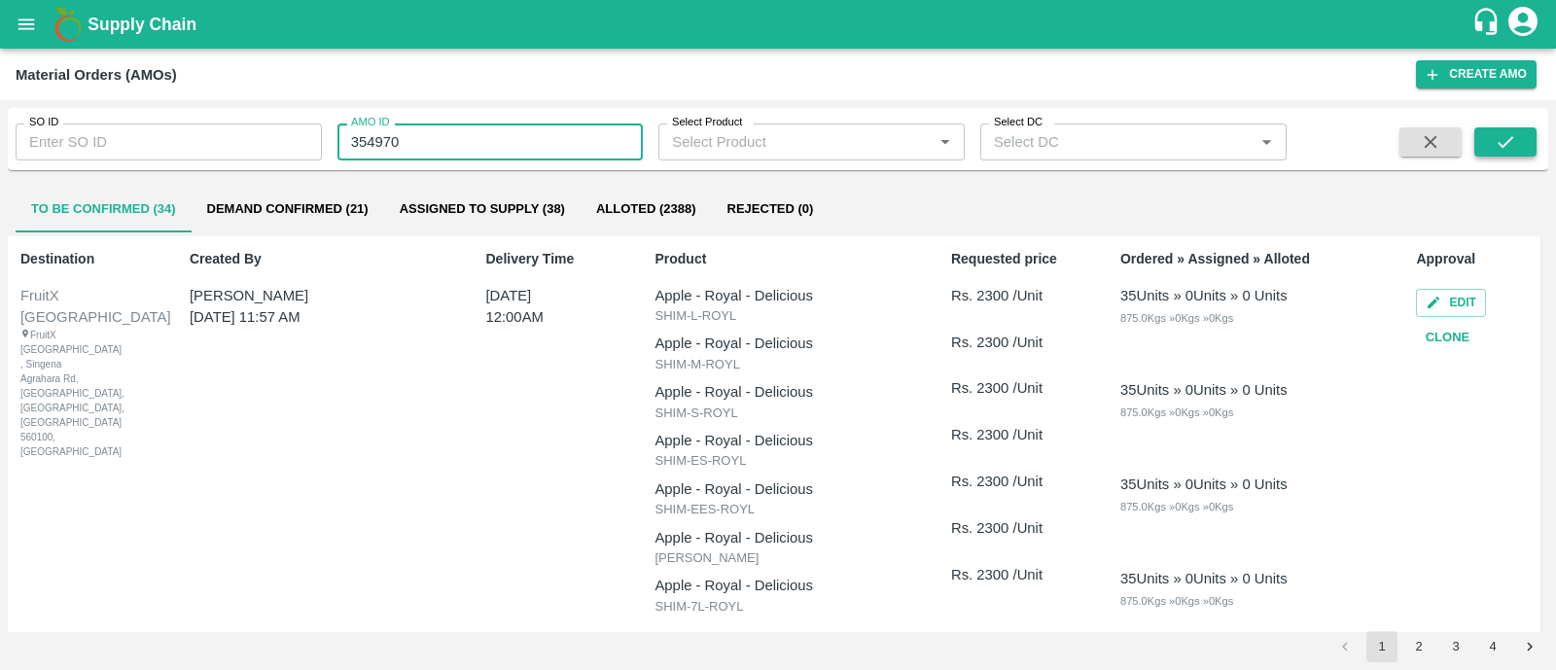
type input "354970"
click at [1501, 131] on icon "submit" at bounding box center [1504, 141] width 21 height 21
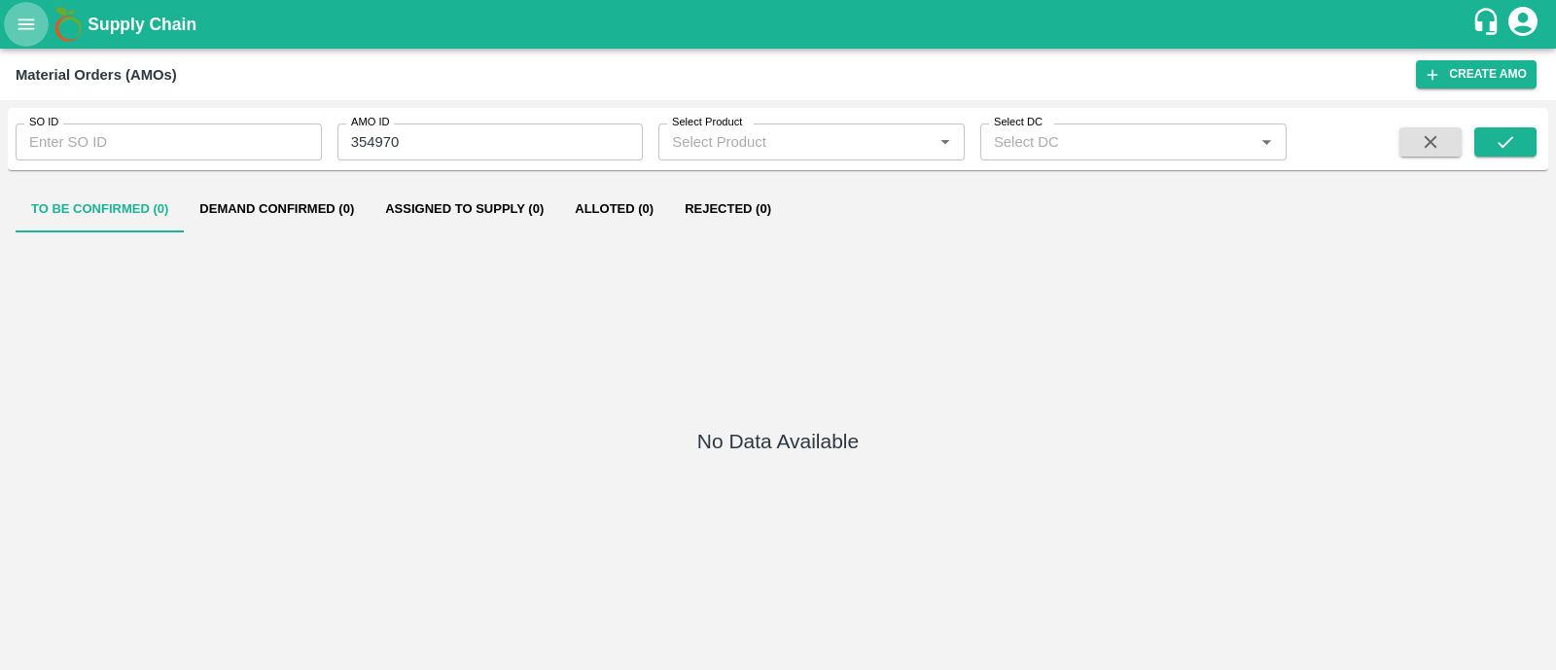
click at [27, 21] on icon "open drawer" at bounding box center [26, 24] width 21 height 21
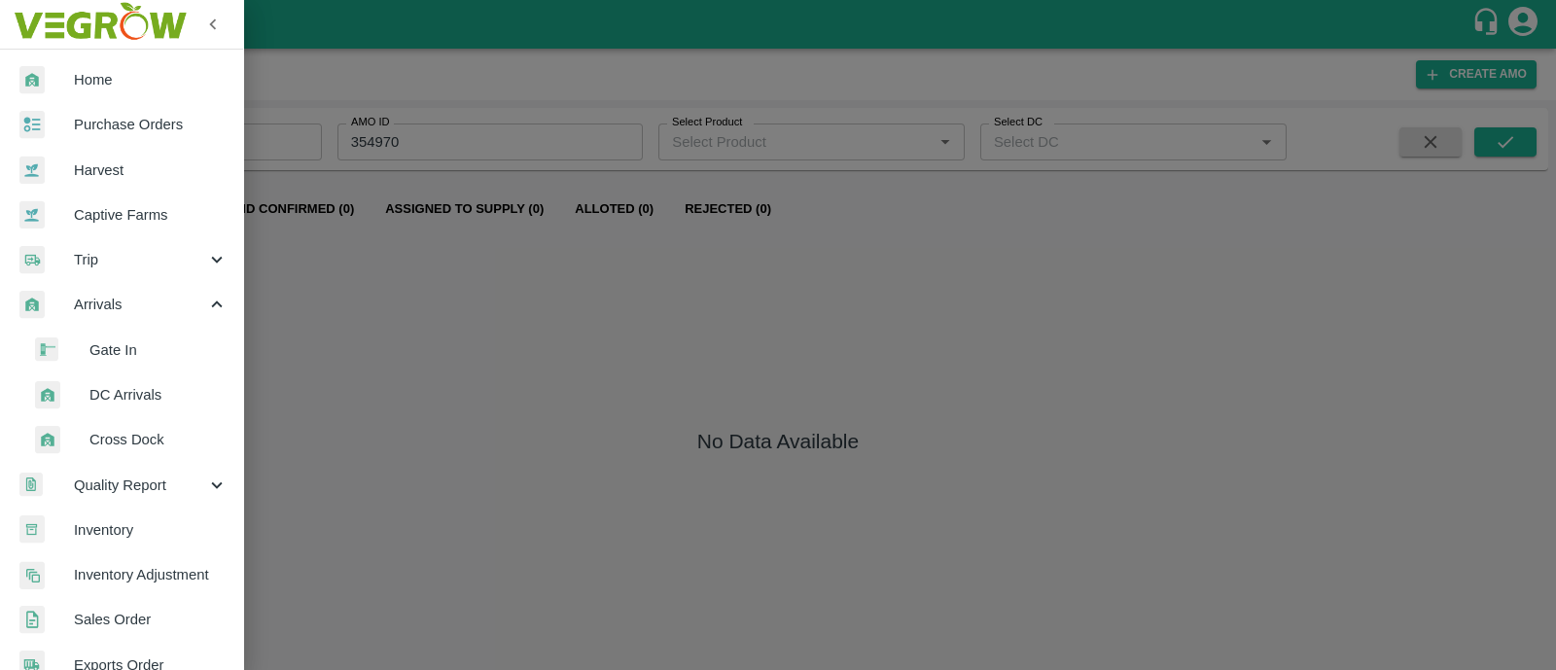
click at [136, 302] on span "Arrivals" at bounding box center [140, 304] width 132 height 21
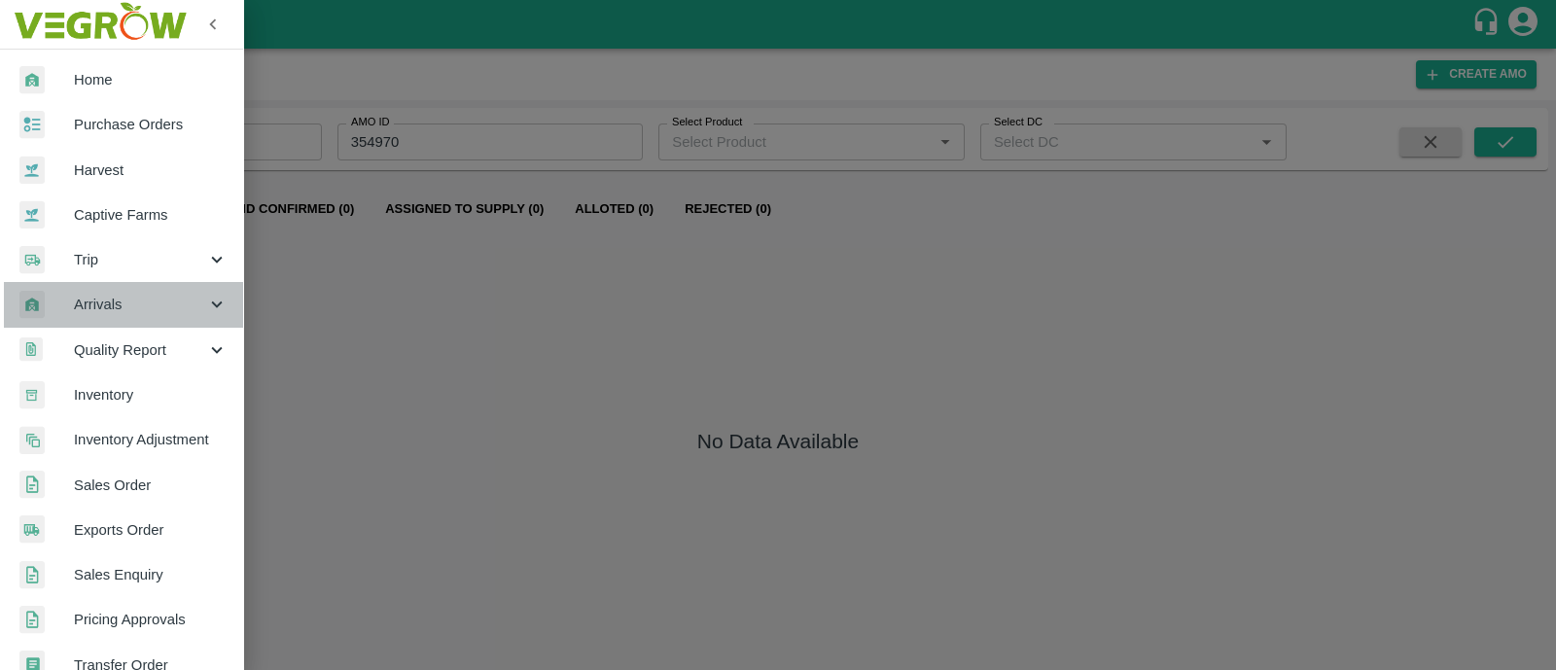
click at [136, 302] on span "Arrivals" at bounding box center [140, 304] width 132 height 21
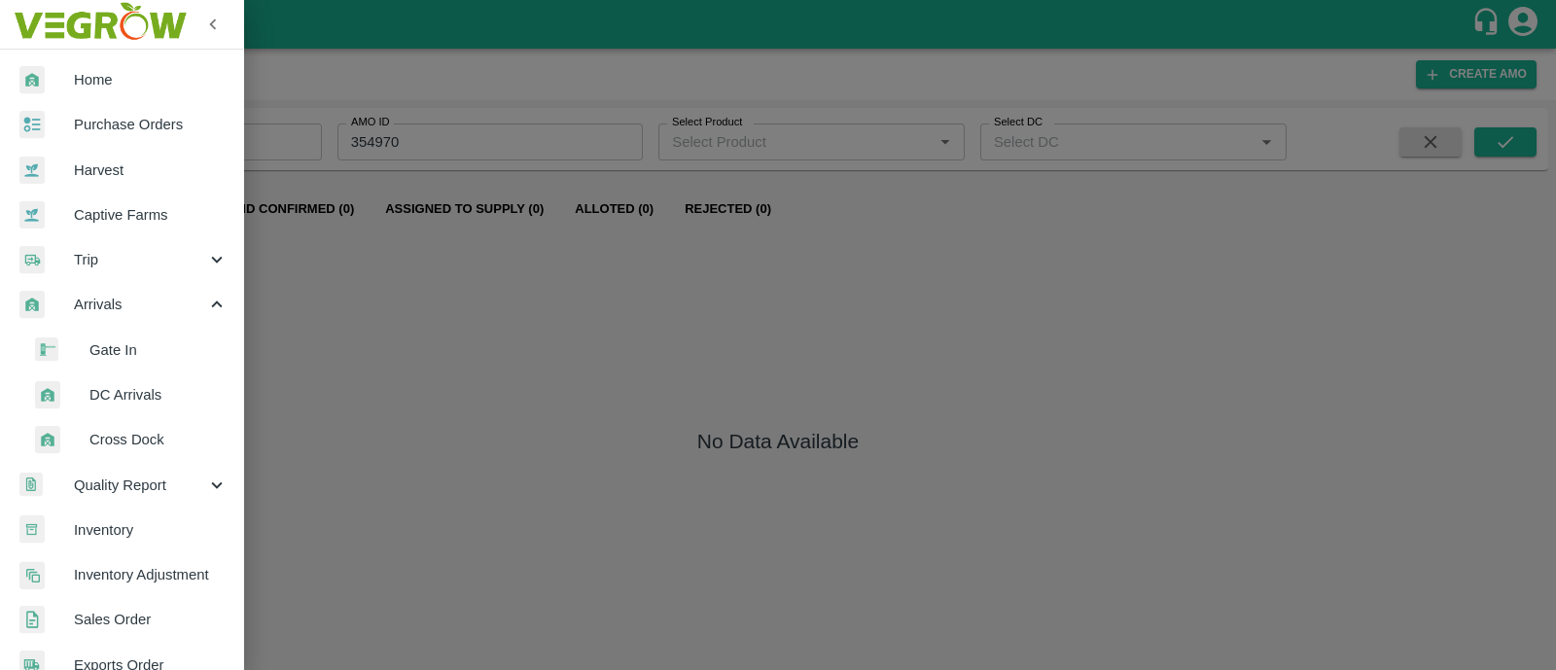
click at [116, 389] on span "DC Arrivals" at bounding box center [158, 394] width 138 height 21
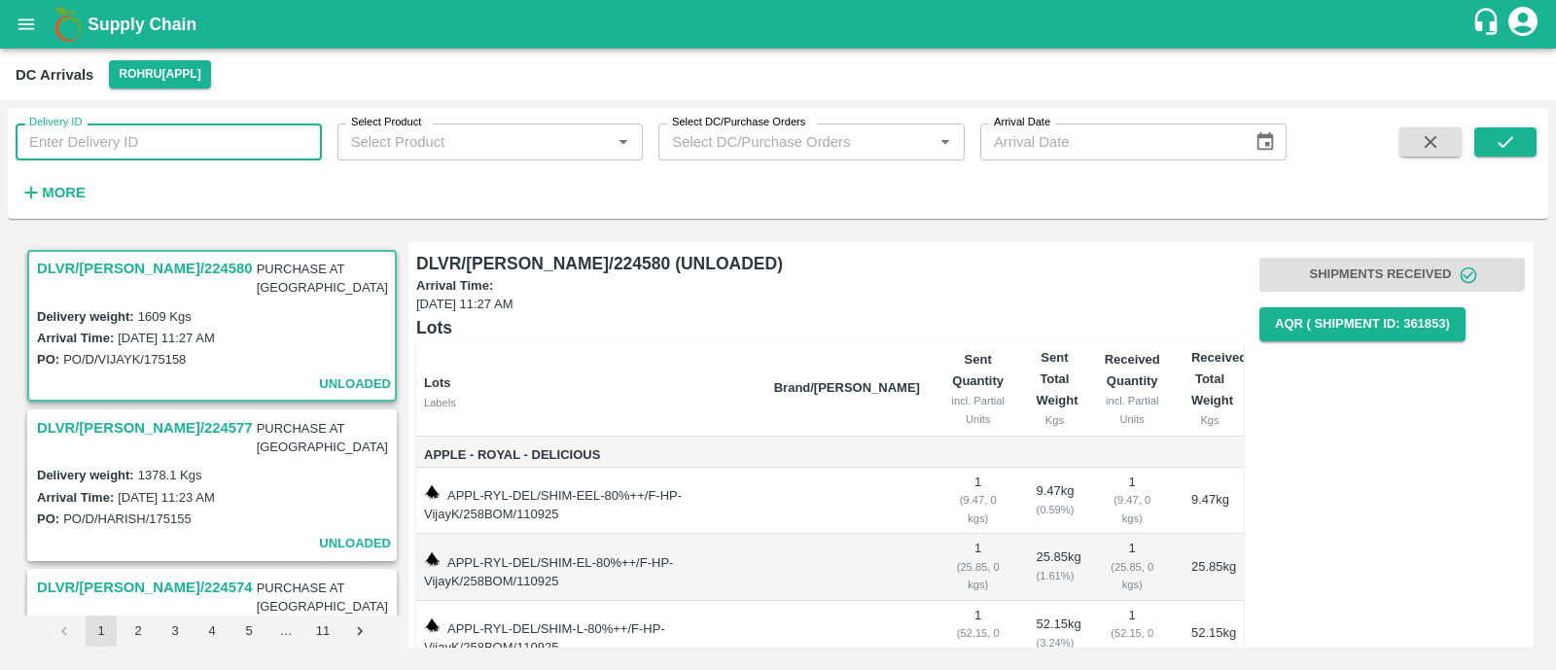
click at [139, 140] on input "Delivery ID" at bounding box center [169, 141] width 306 height 37
type input "354970"
click at [1490, 141] on button "submit" at bounding box center [1505, 141] width 62 height 29
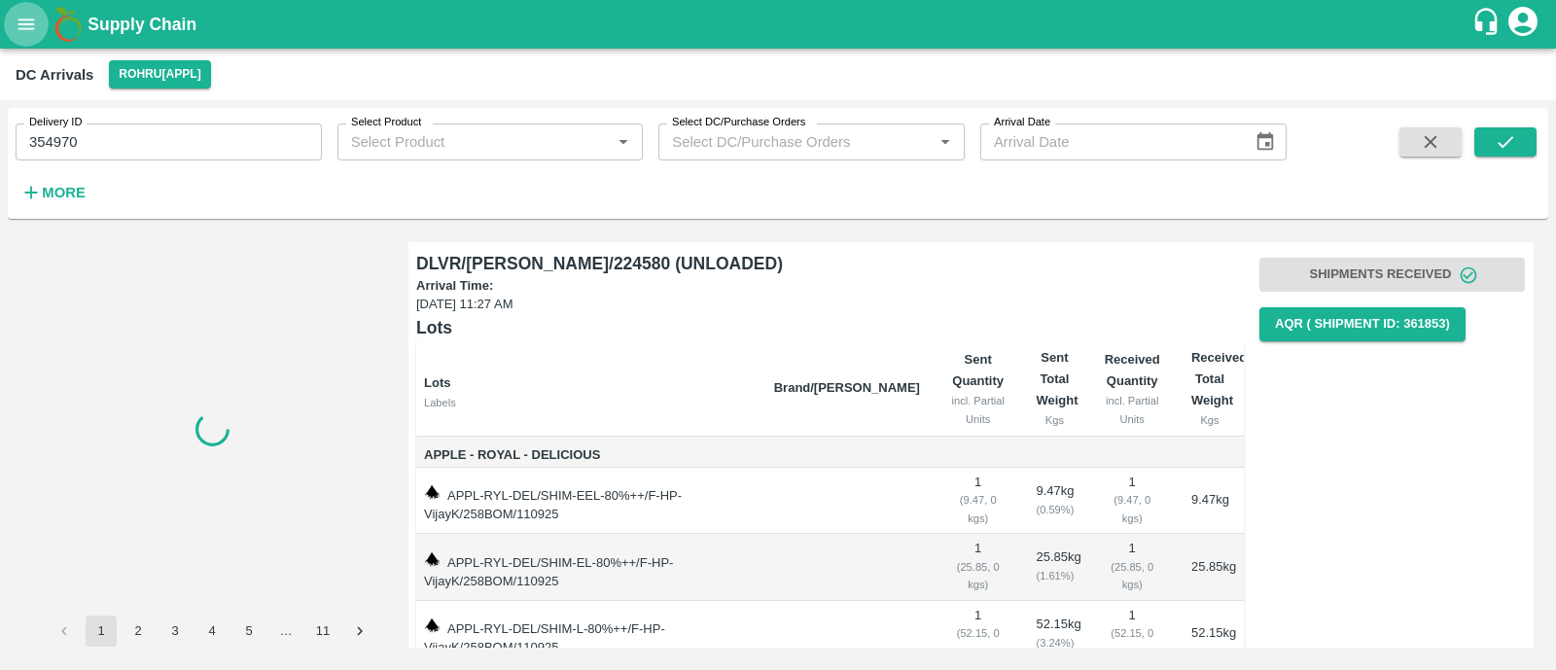
click at [12, 32] on button "open drawer" at bounding box center [26, 24] width 45 height 45
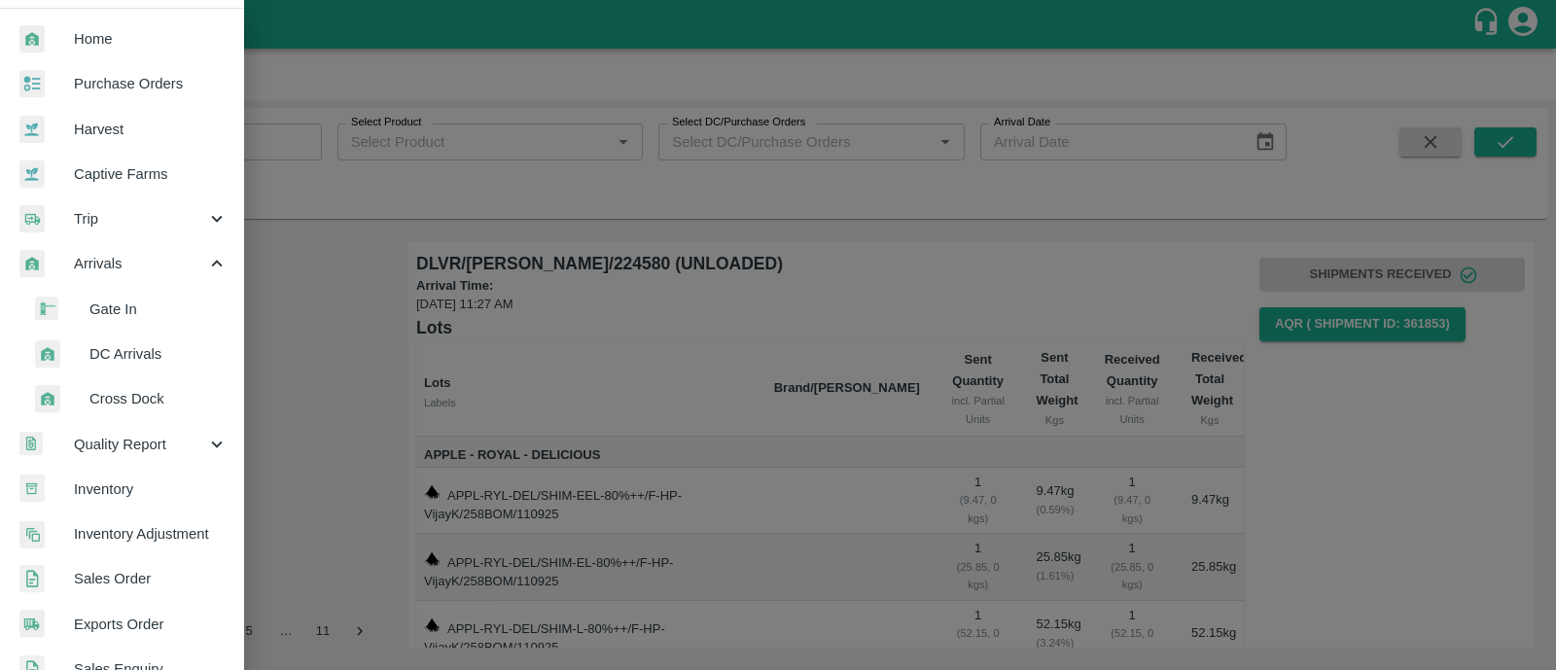
scroll to position [48, 0]
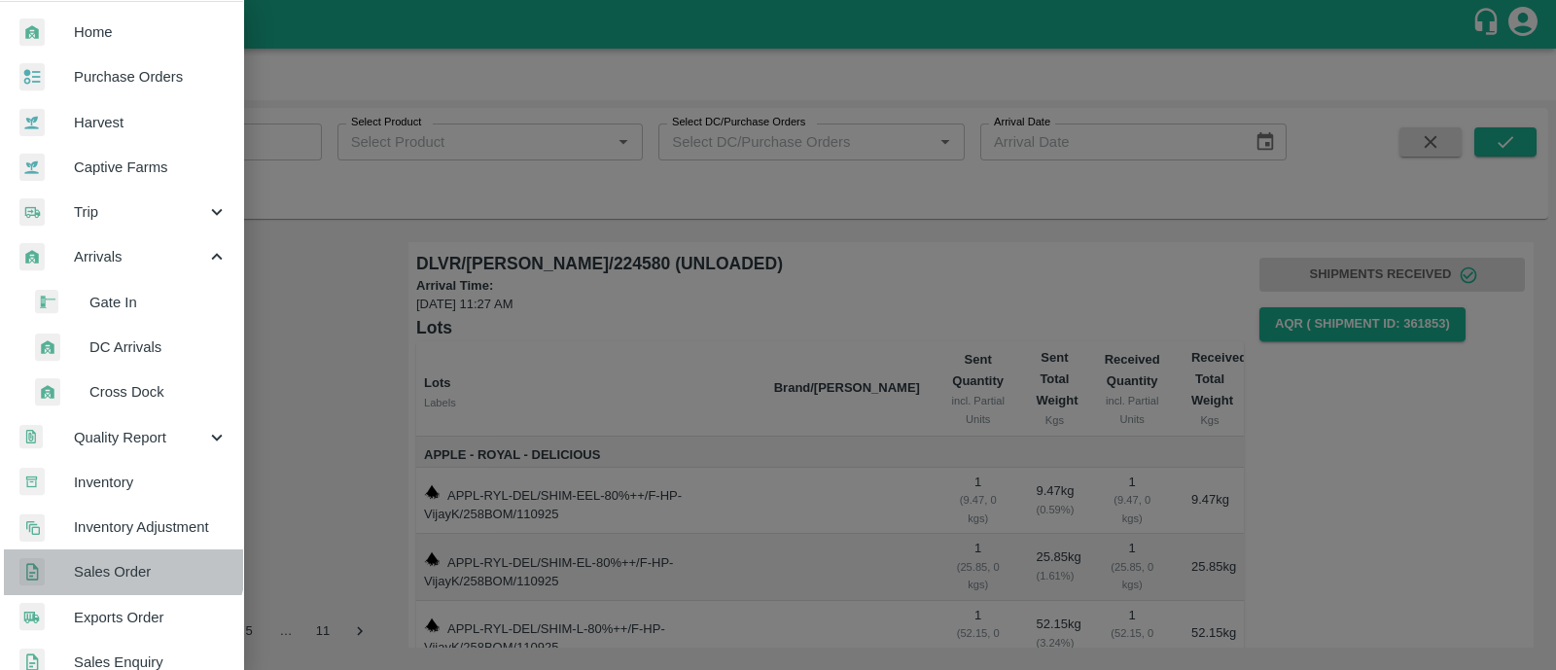
click at [105, 556] on link "Sales Order" at bounding box center [121, 571] width 243 height 45
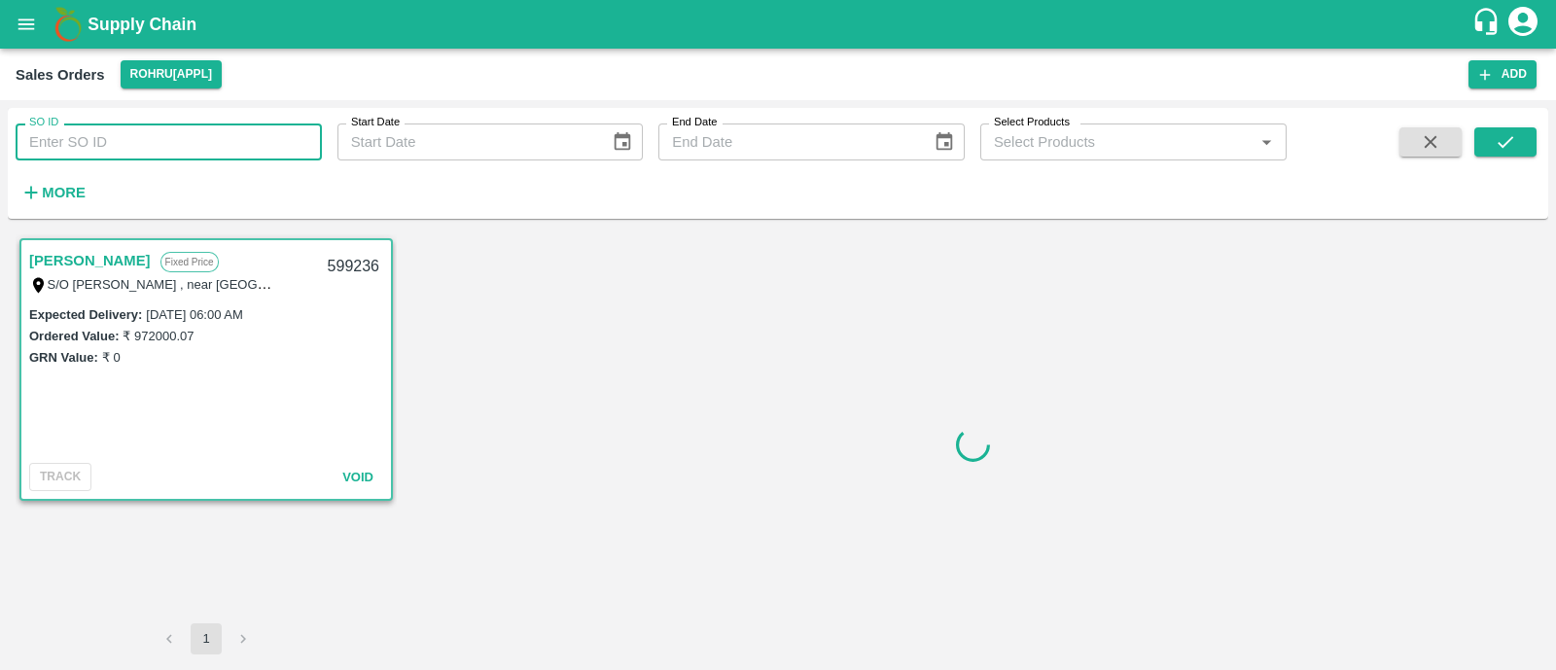
click at [73, 141] on input "SO ID" at bounding box center [169, 141] width 306 height 37
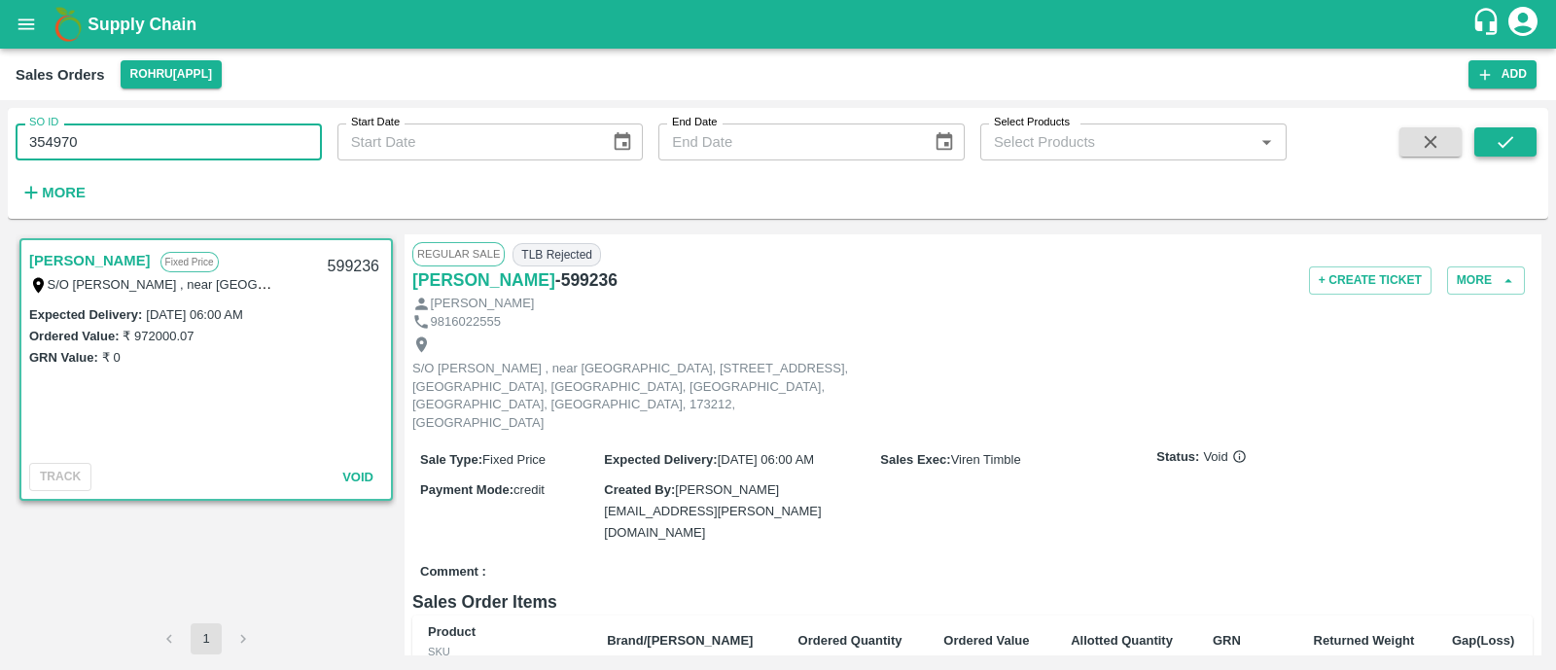
type input "354970"
click at [1516, 139] on button "submit" at bounding box center [1505, 141] width 62 height 29
click at [24, 21] on icon "open drawer" at bounding box center [26, 24] width 21 height 21
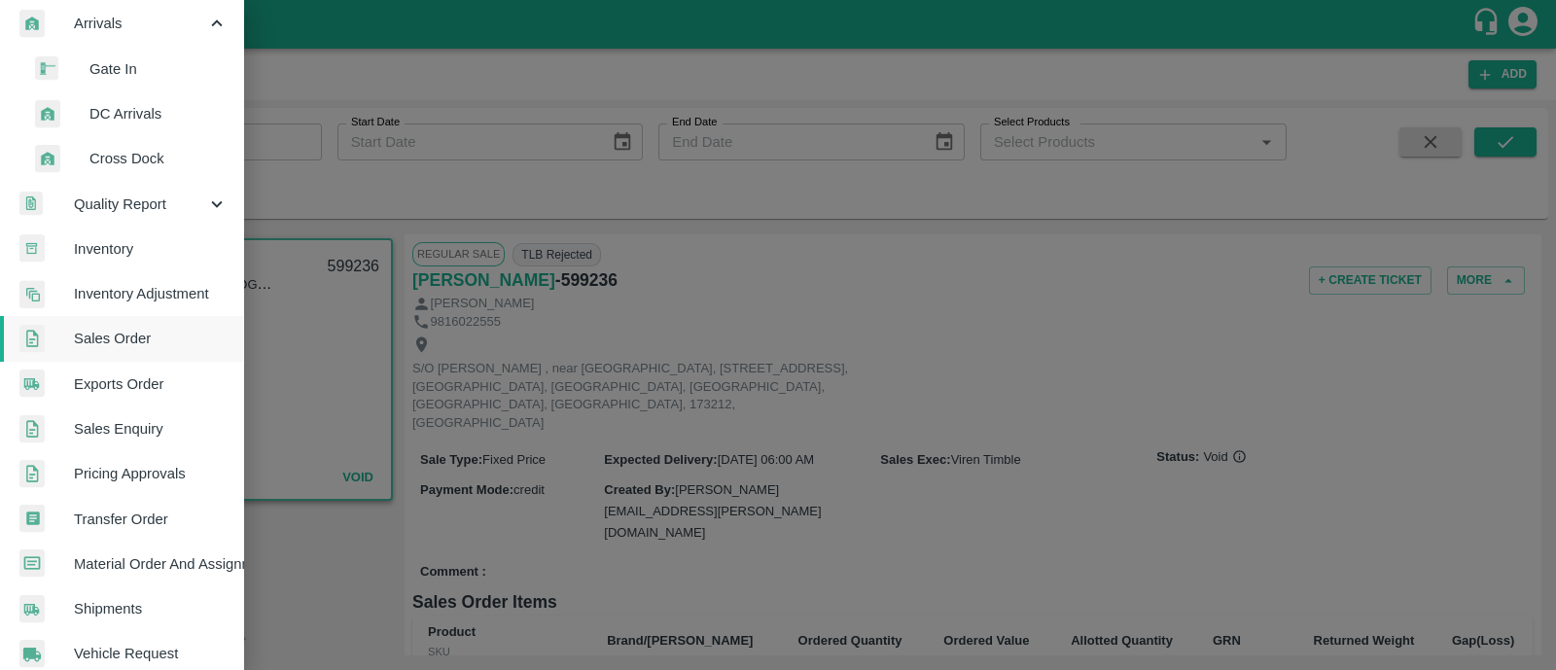
scroll to position [284, 0]
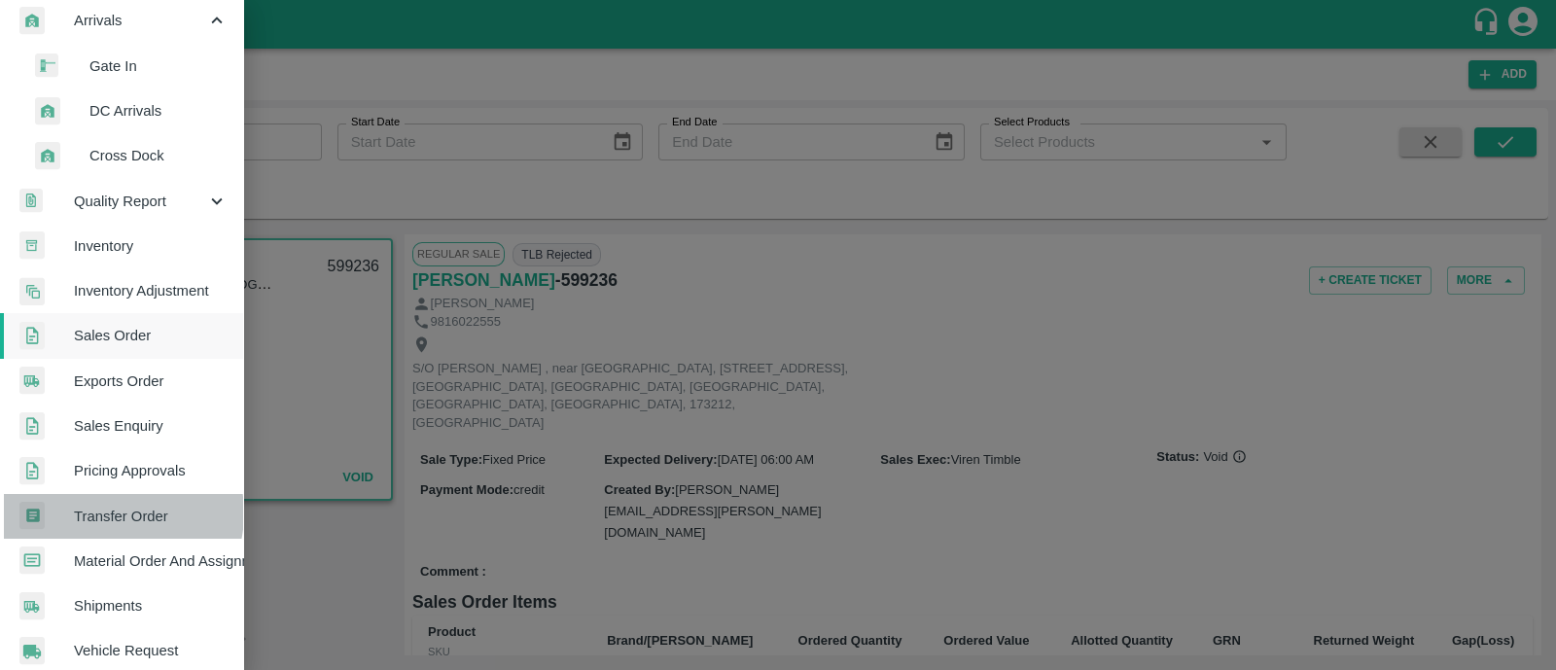
click at [107, 512] on span "Transfer Order" at bounding box center [151, 516] width 154 height 21
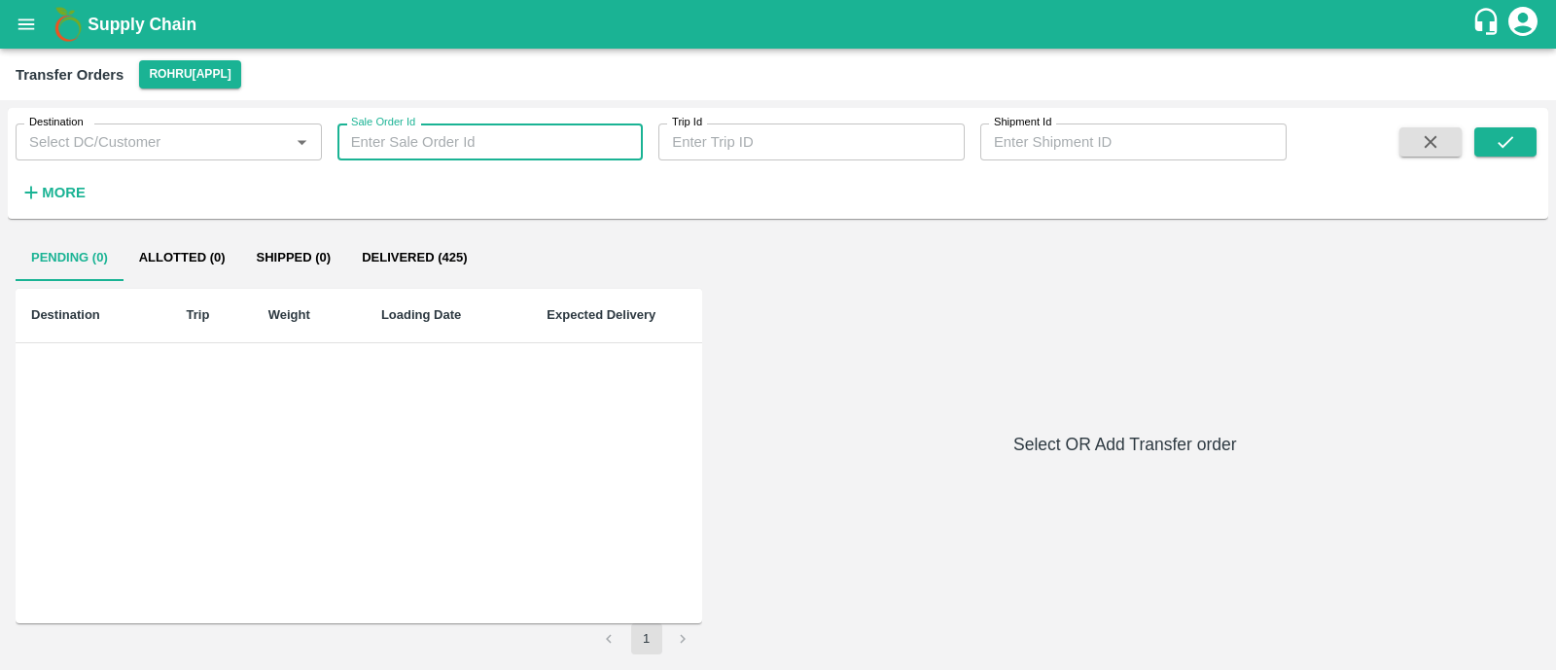
click at [498, 139] on input "Sale Order Id" at bounding box center [490, 141] width 306 height 37
type input "354970"
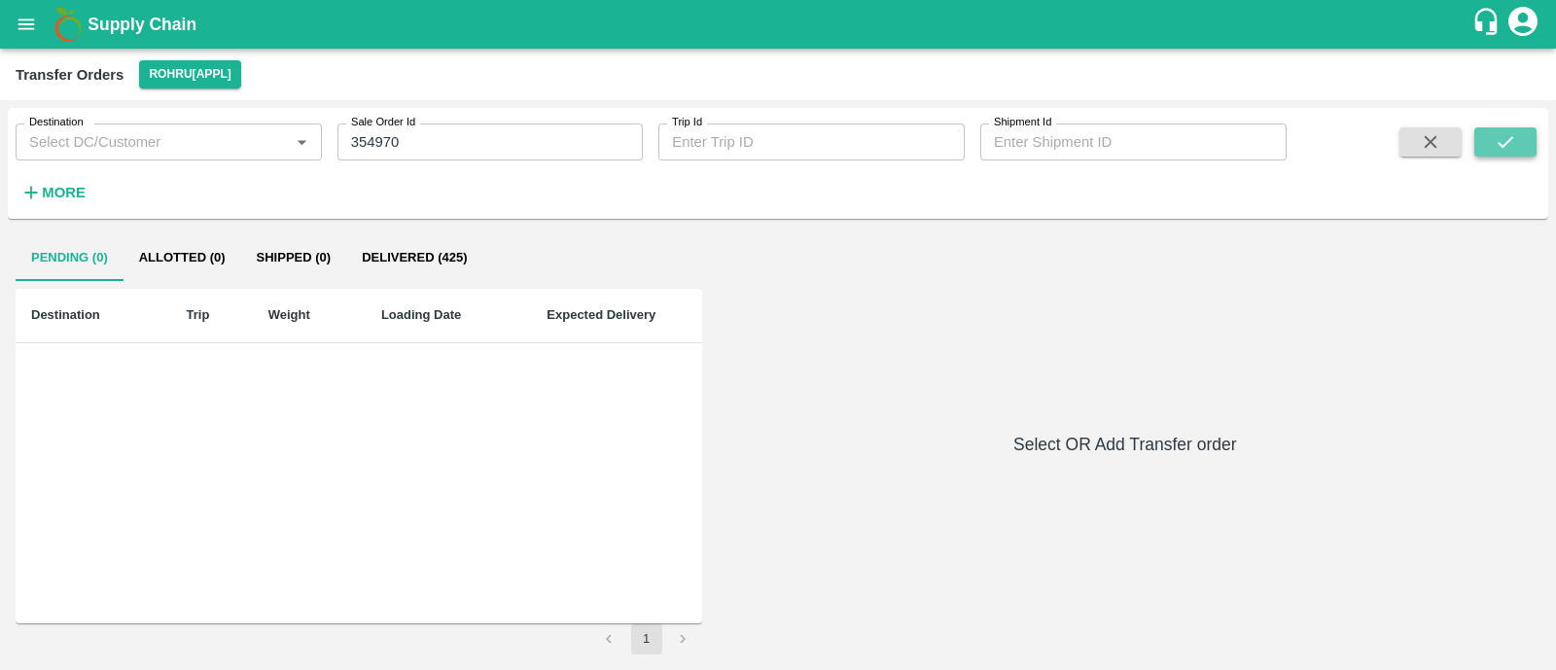
click at [1507, 145] on icon "submit" at bounding box center [1504, 141] width 21 height 21
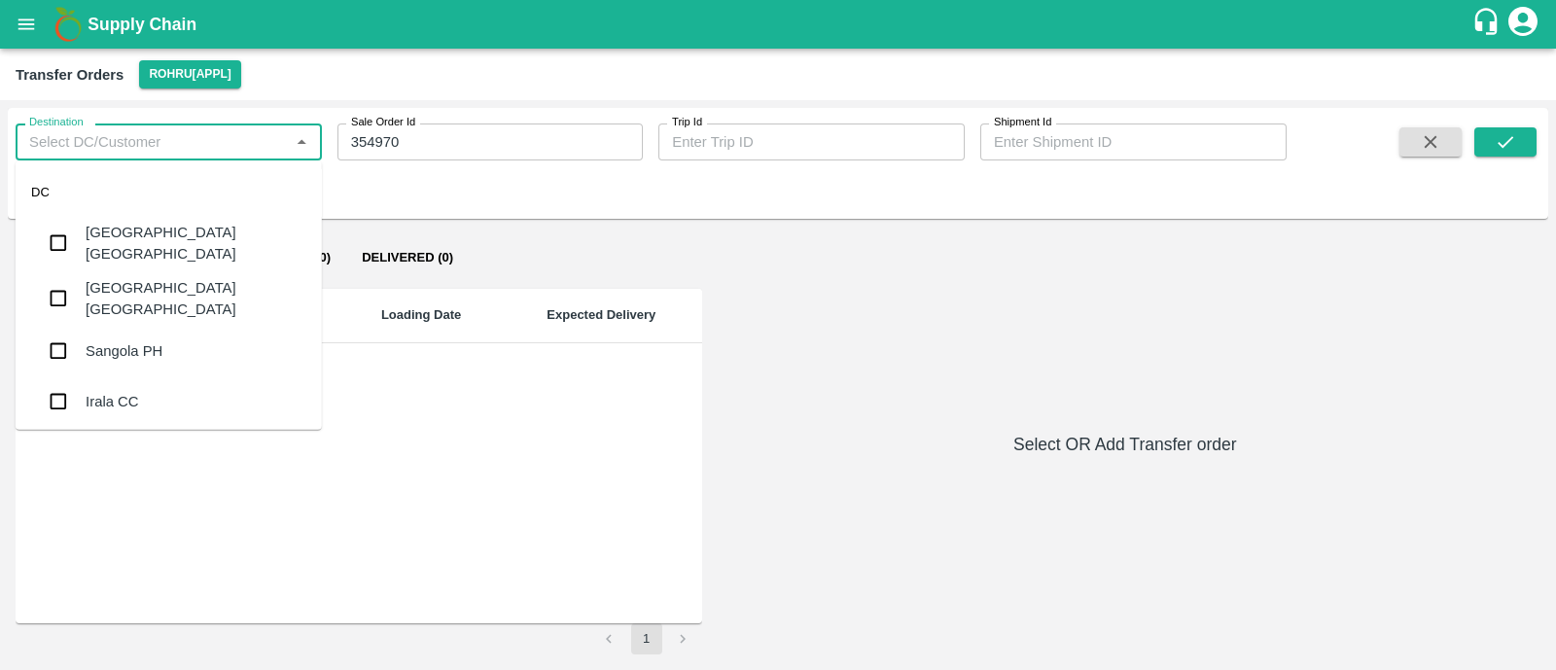
click at [238, 139] on input "Destination" at bounding box center [152, 141] width 263 height 25
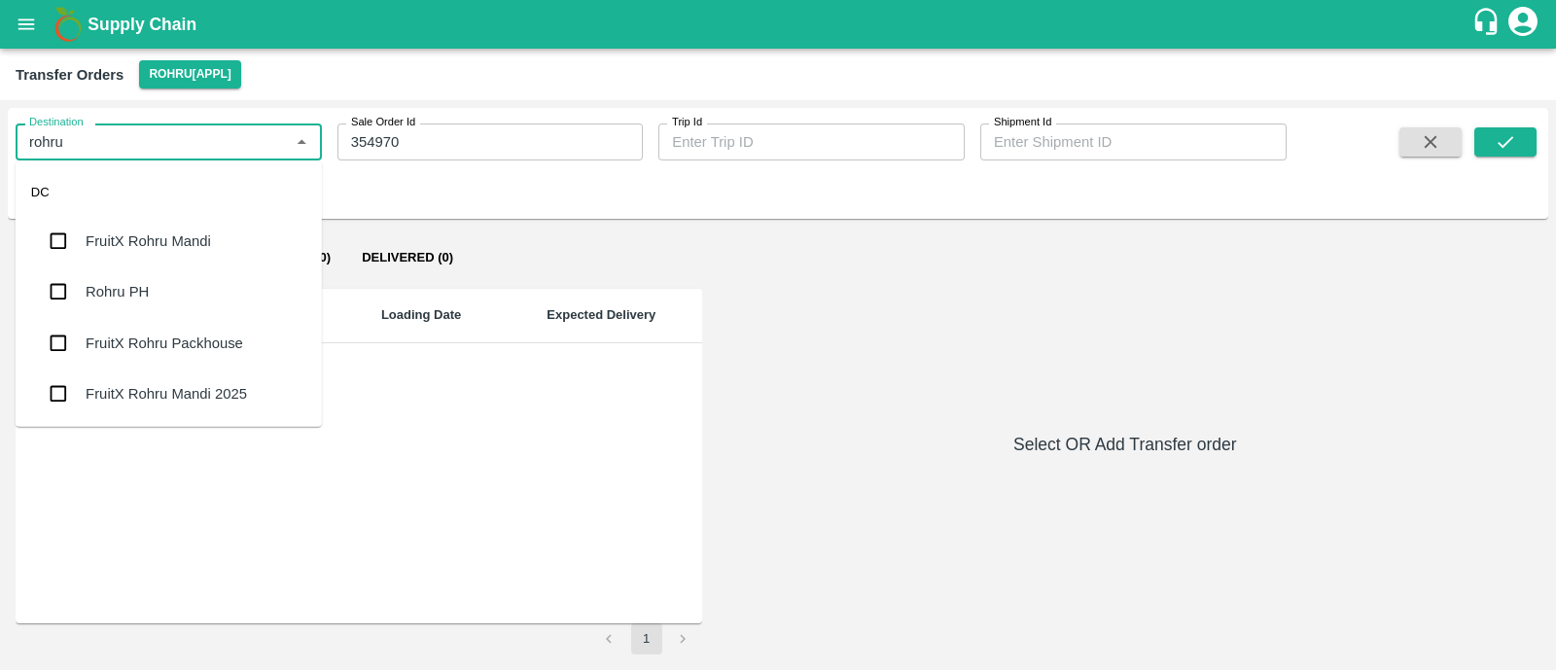
type input "rohru a"
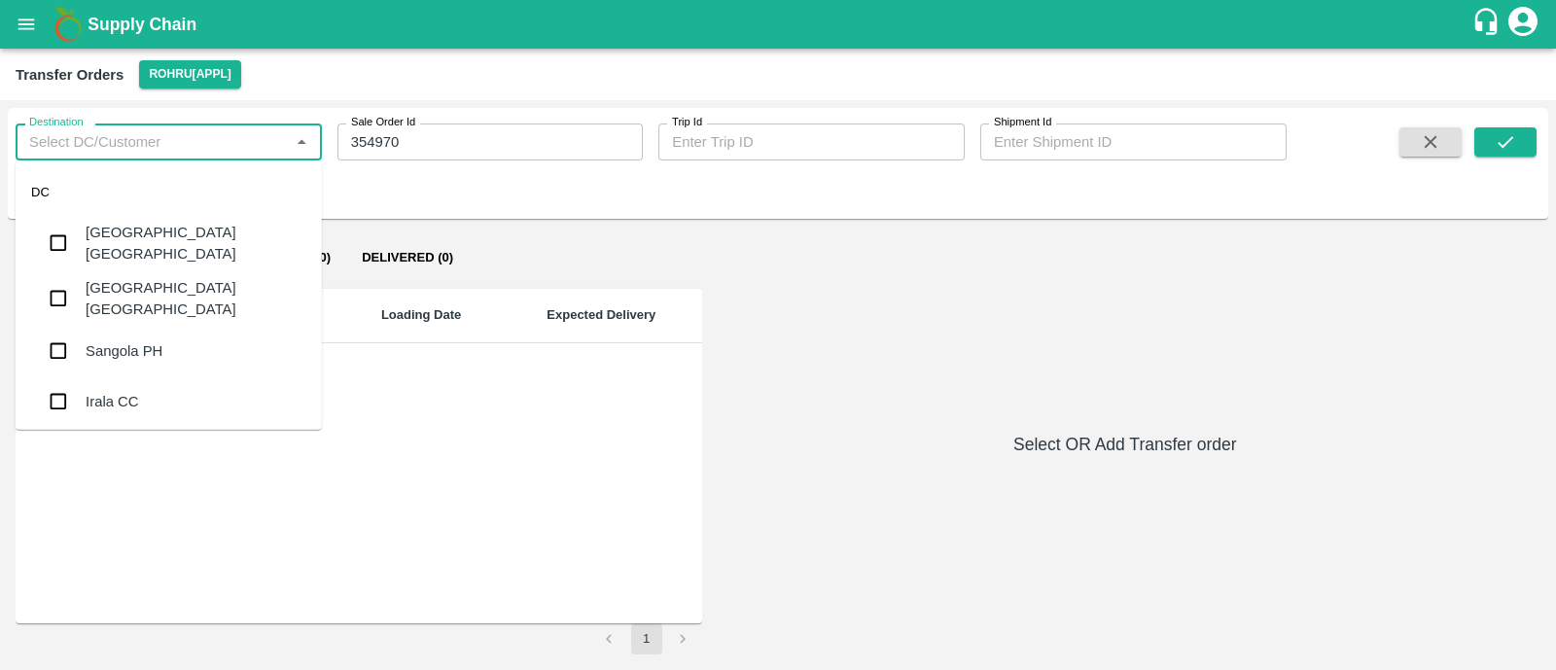
click at [534, 137] on input "354970" at bounding box center [490, 141] width 306 height 37
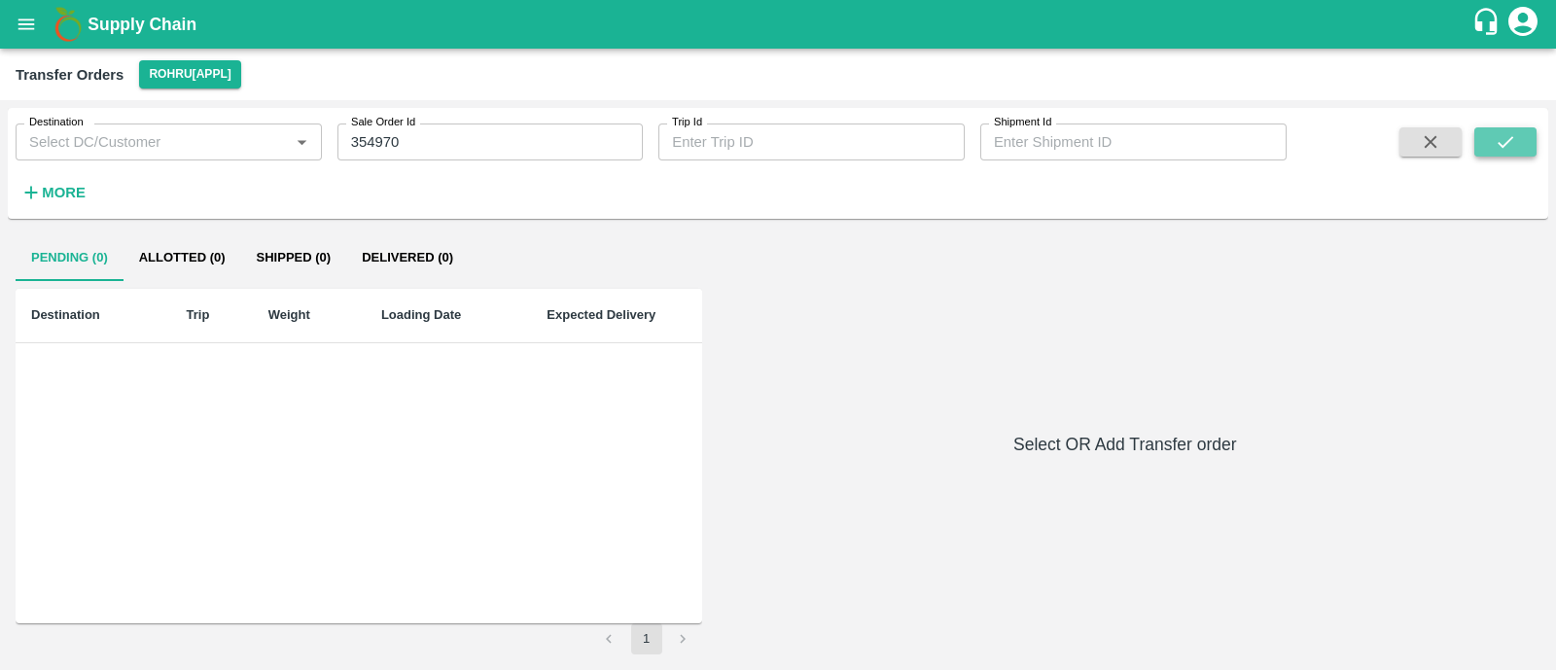
click at [1512, 131] on icon "submit" at bounding box center [1504, 141] width 21 height 21
click at [415, 251] on button "Delivered (425)" at bounding box center [414, 257] width 136 height 47
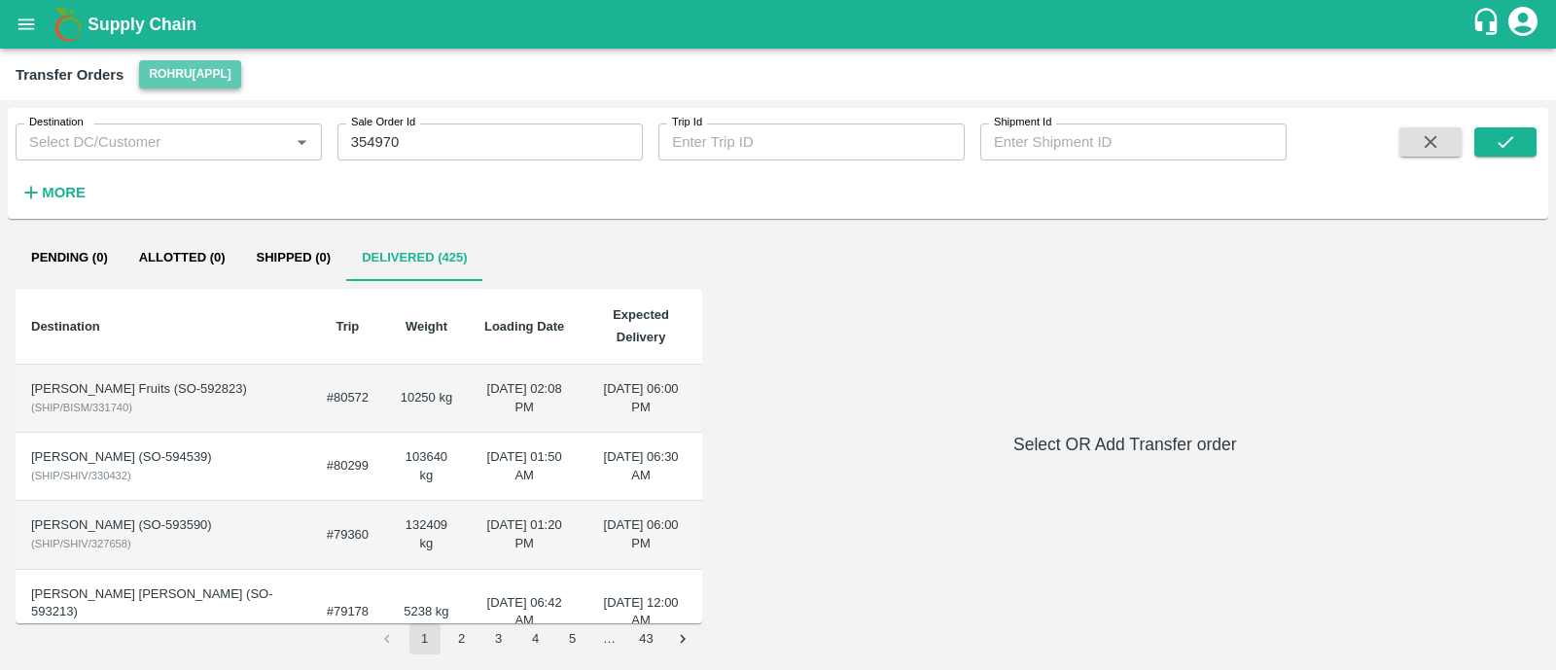
click at [174, 68] on button "Rohru[APPL]" at bounding box center [189, 74] width 101 height 28
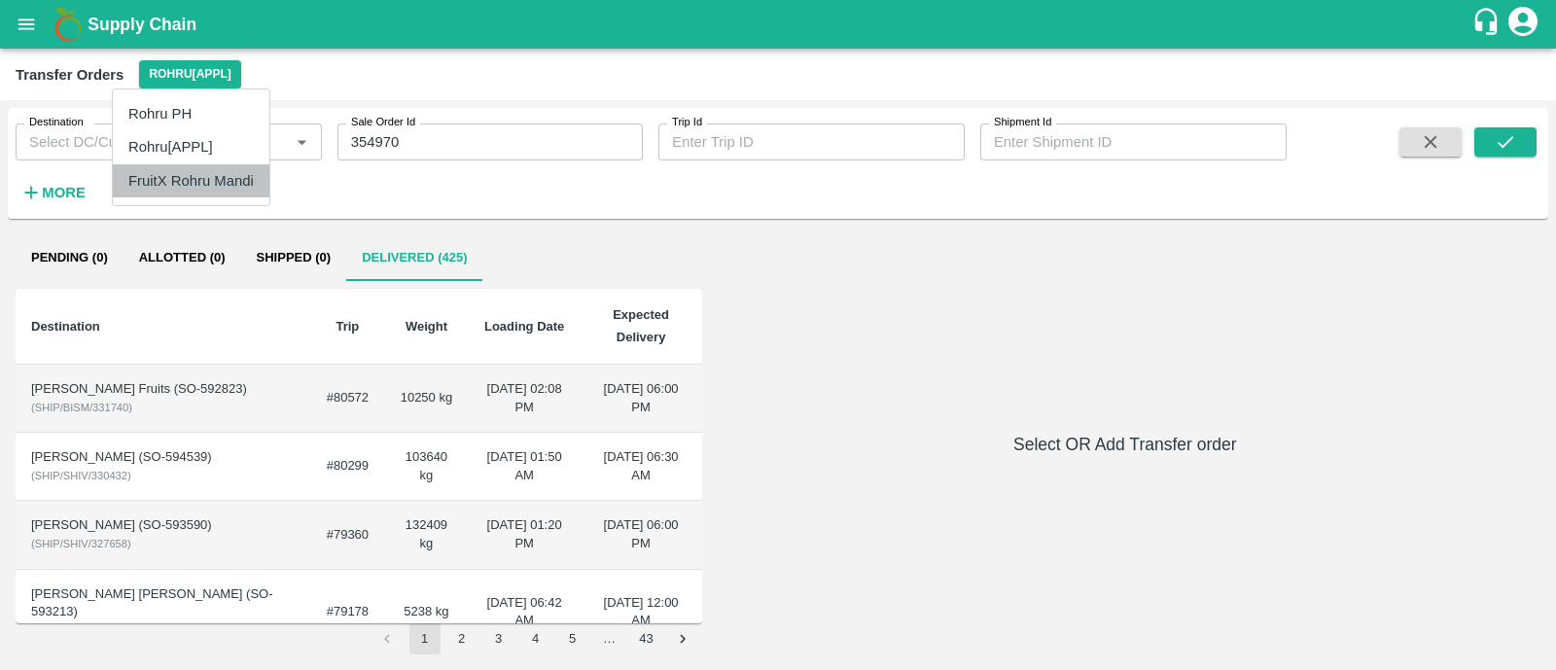
click at [170, 178] on li "FruitX Rohru Mandi" at bounding box center [191, 180] width 157 height 33
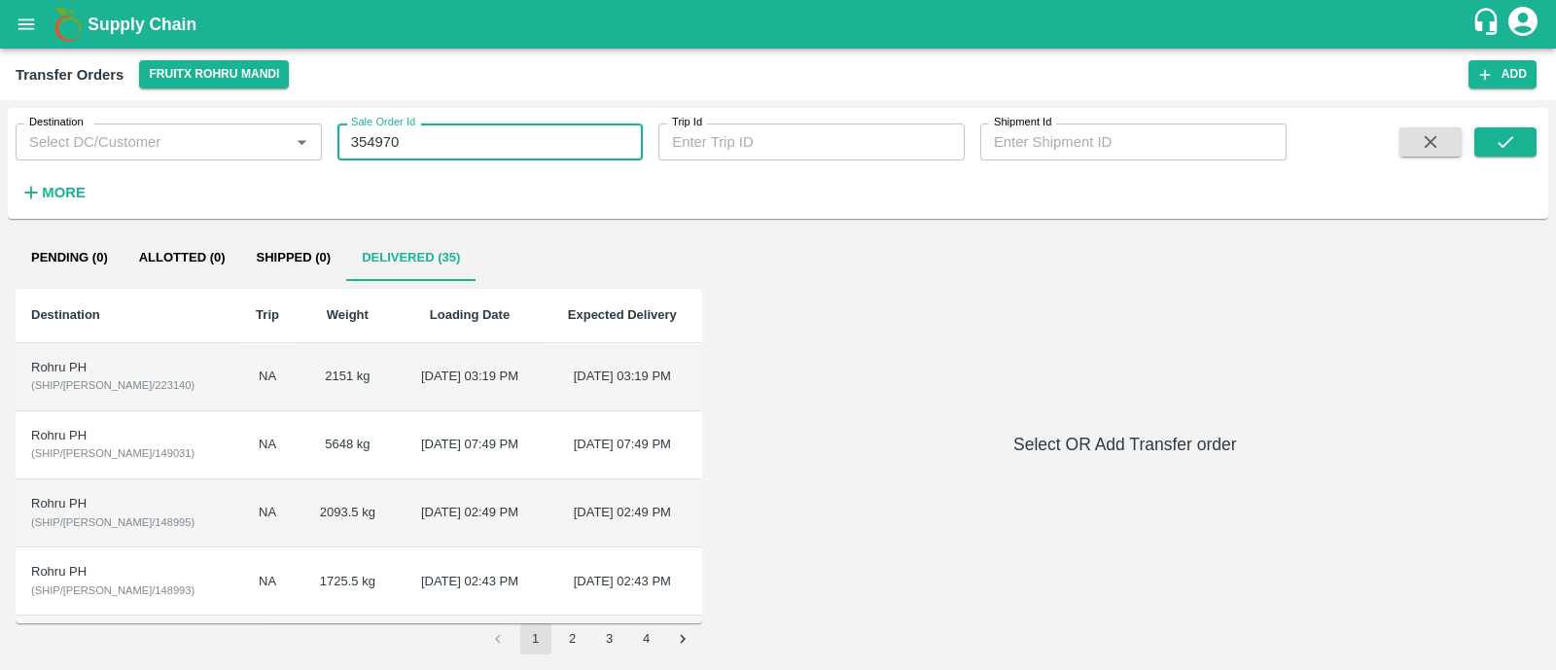
click at [426, 143] on input "354970" at bounding box center [490, 141] width 306 height 37
click at [1494, 134] on icon "submit" at bounding box center [1504, 141] width 21 height 21
click at [33, 18] on icon "open drawer" at bounding box center [26, 24] width 21 height 21
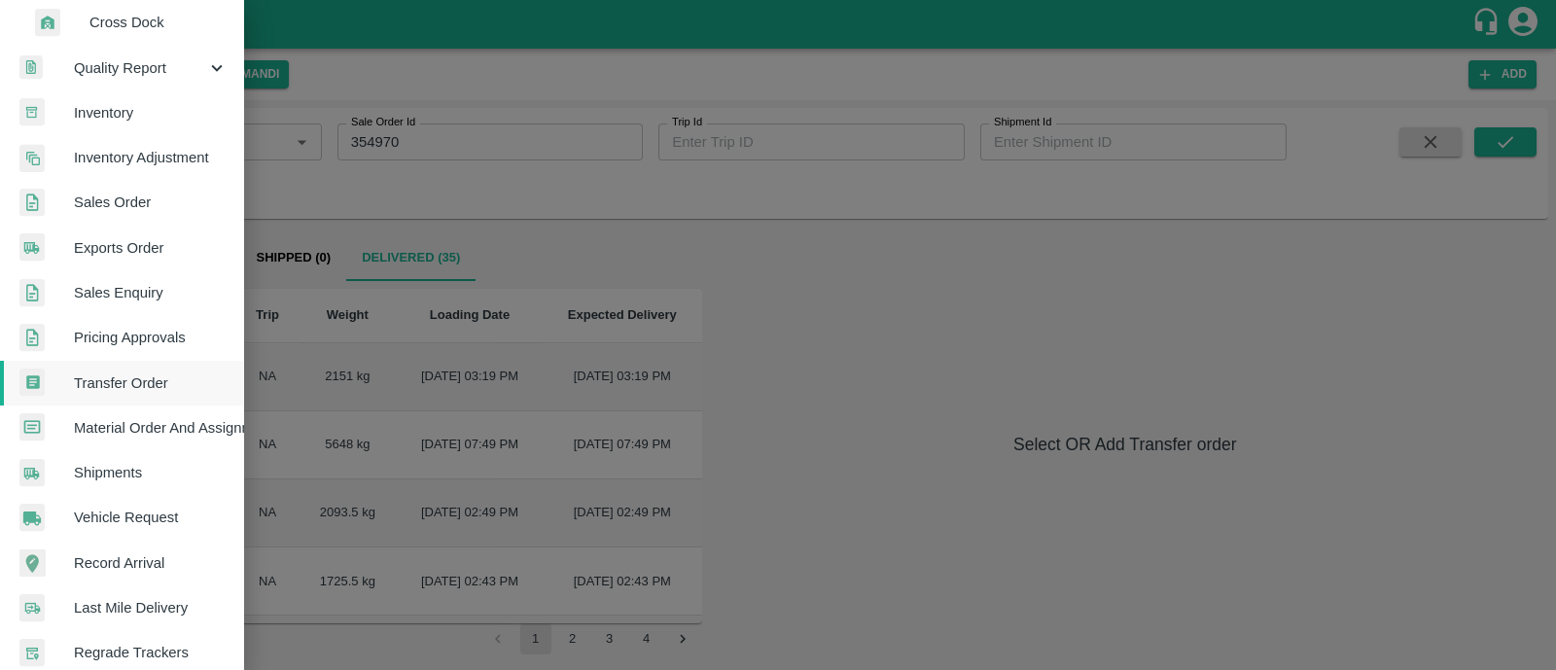
scroll to position [420, 0]
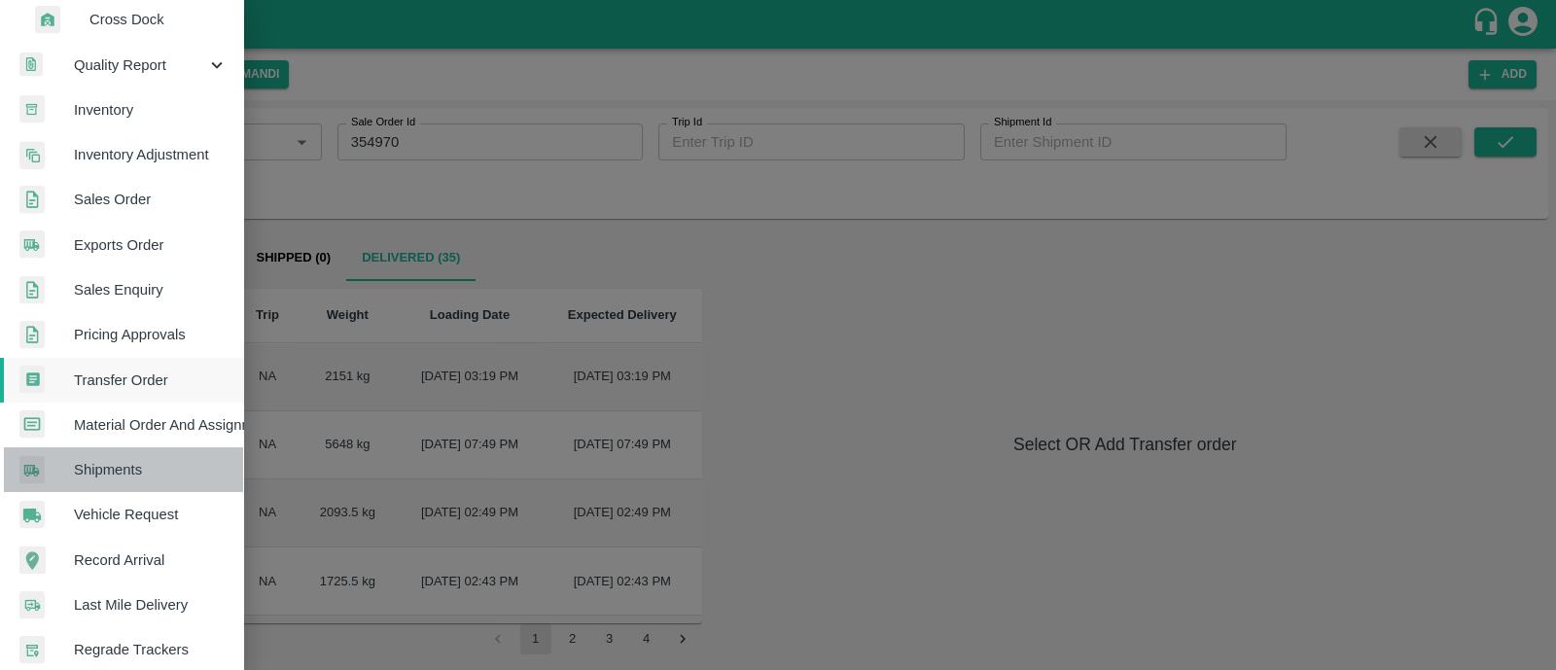
click at [124, 465] on span "Shipments" at bounding box center [151, 469] width 154 height 21
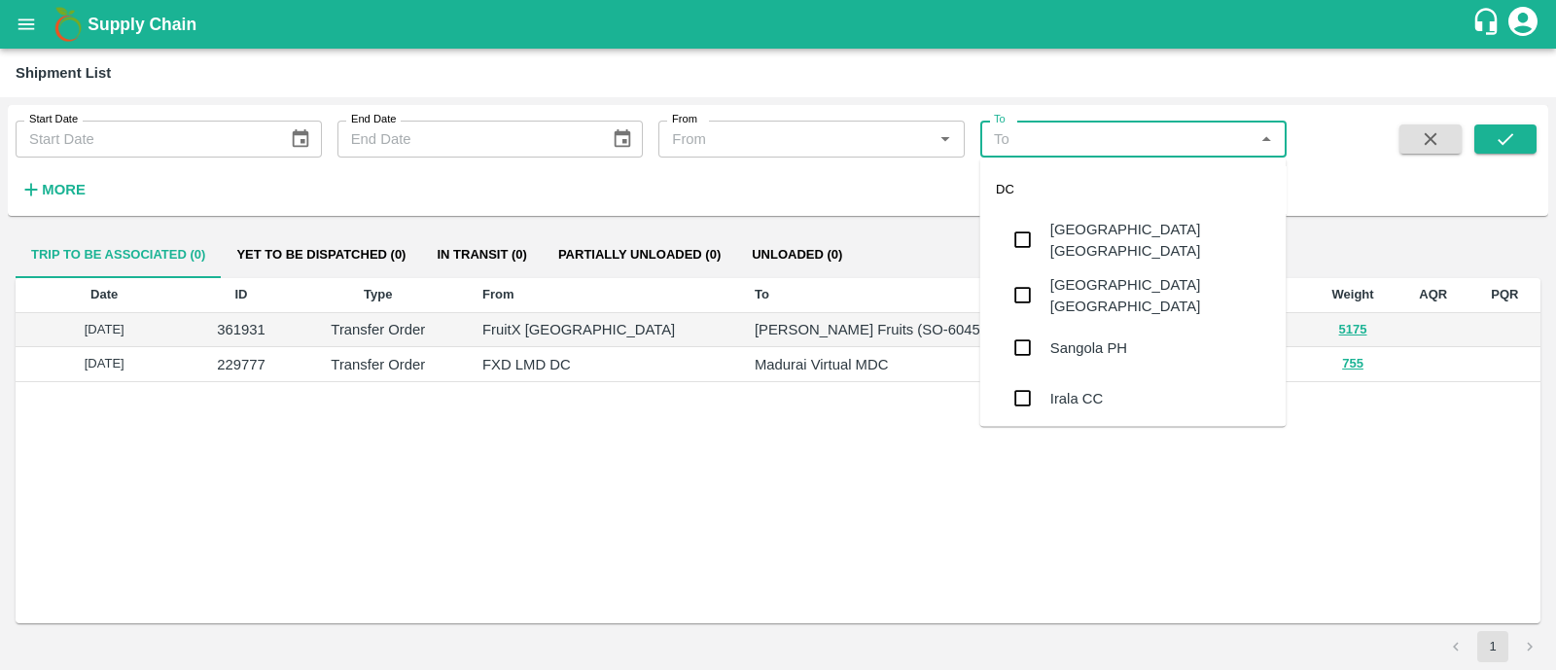
click at [1147, 137] on input "To" at bounding box center [1117, 138] width 263 height 25
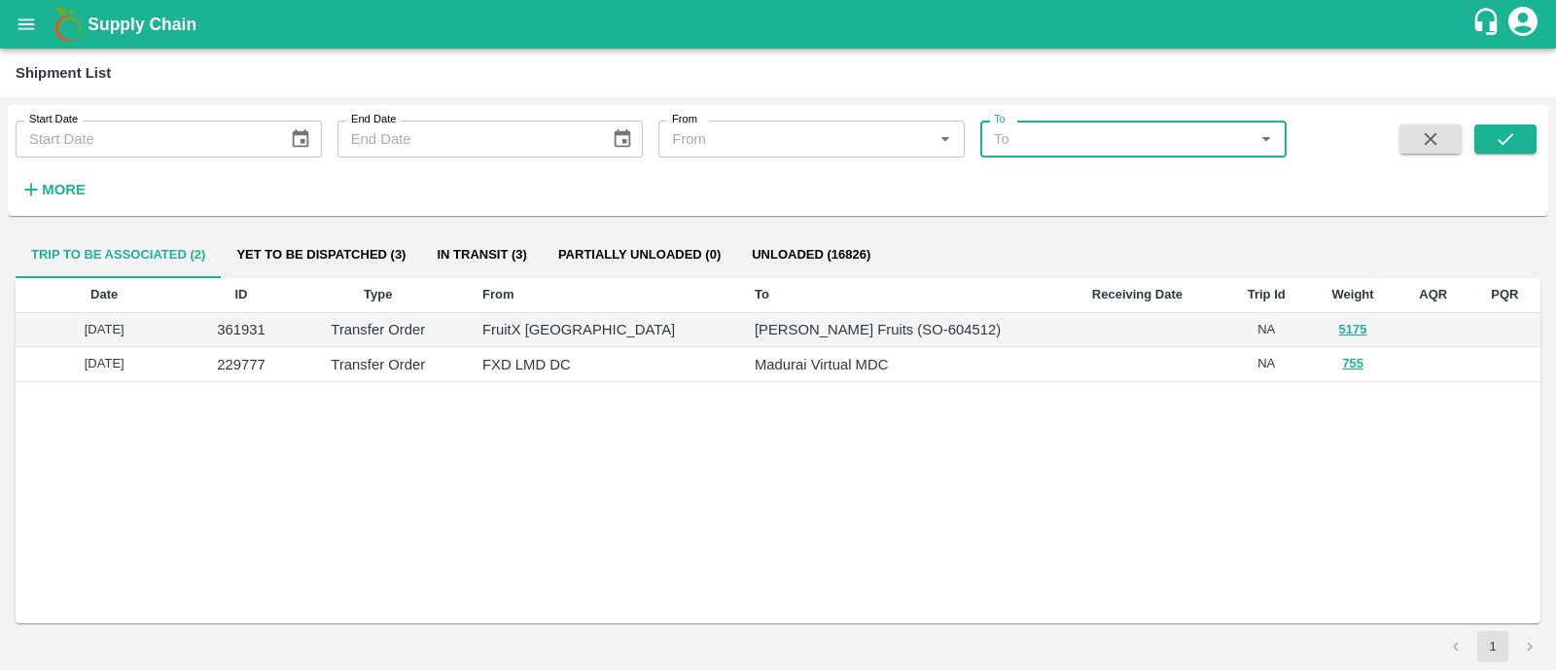
click at [1147, 137] on input "To" at bounding box center [1117, 138] width 263 height 25
type input "DD/MM/YYYY"
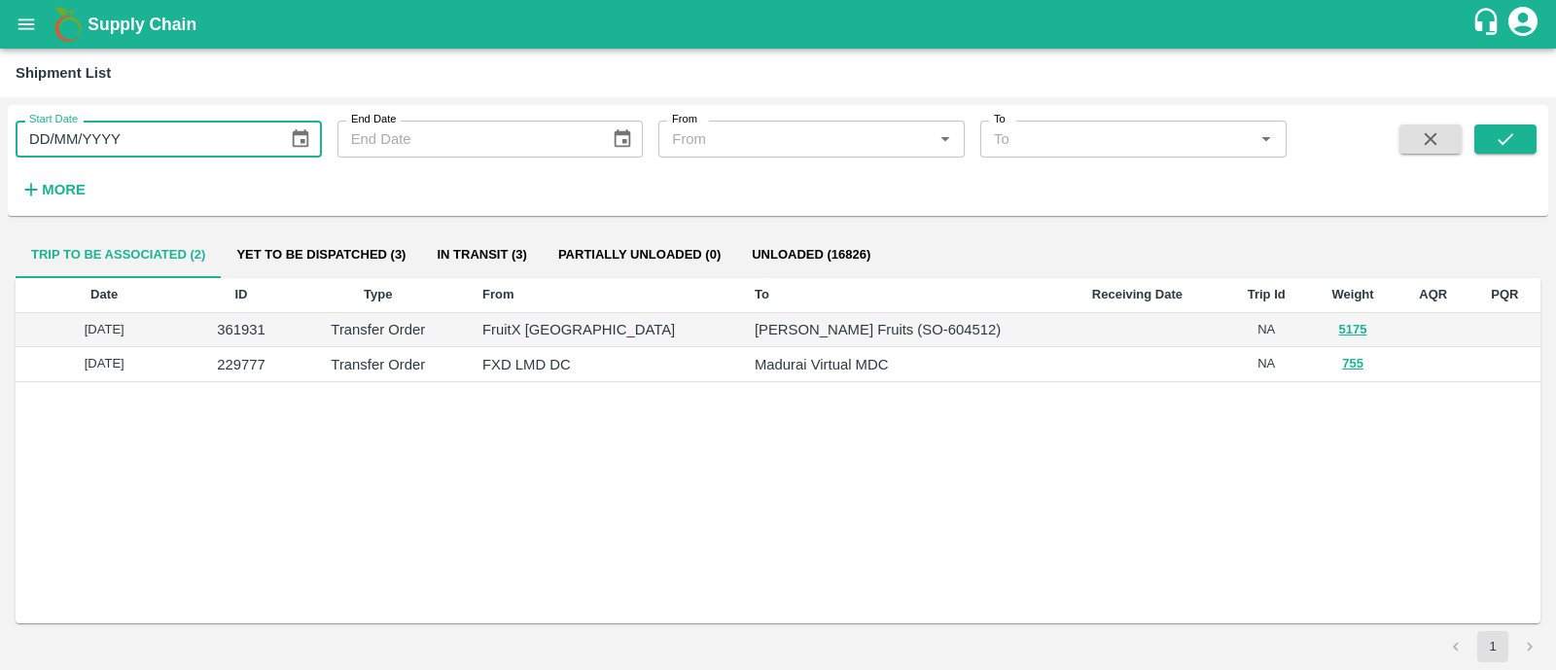
click at [112, 129] on input "DD/MM/YYYY" at bounding box center [145, 139] width 259 height 37
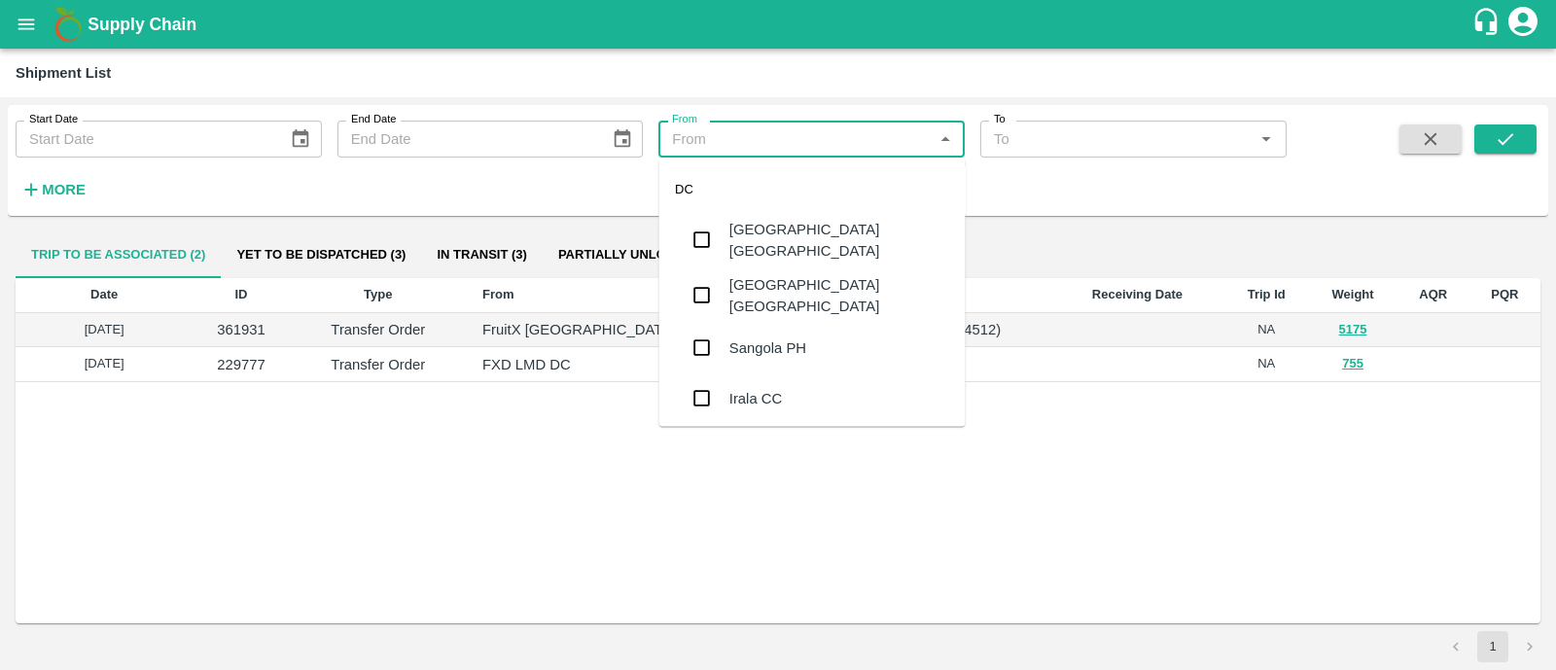
click at [713, 143] on input "From" at bounding box center [795, 138] width 263 height 25
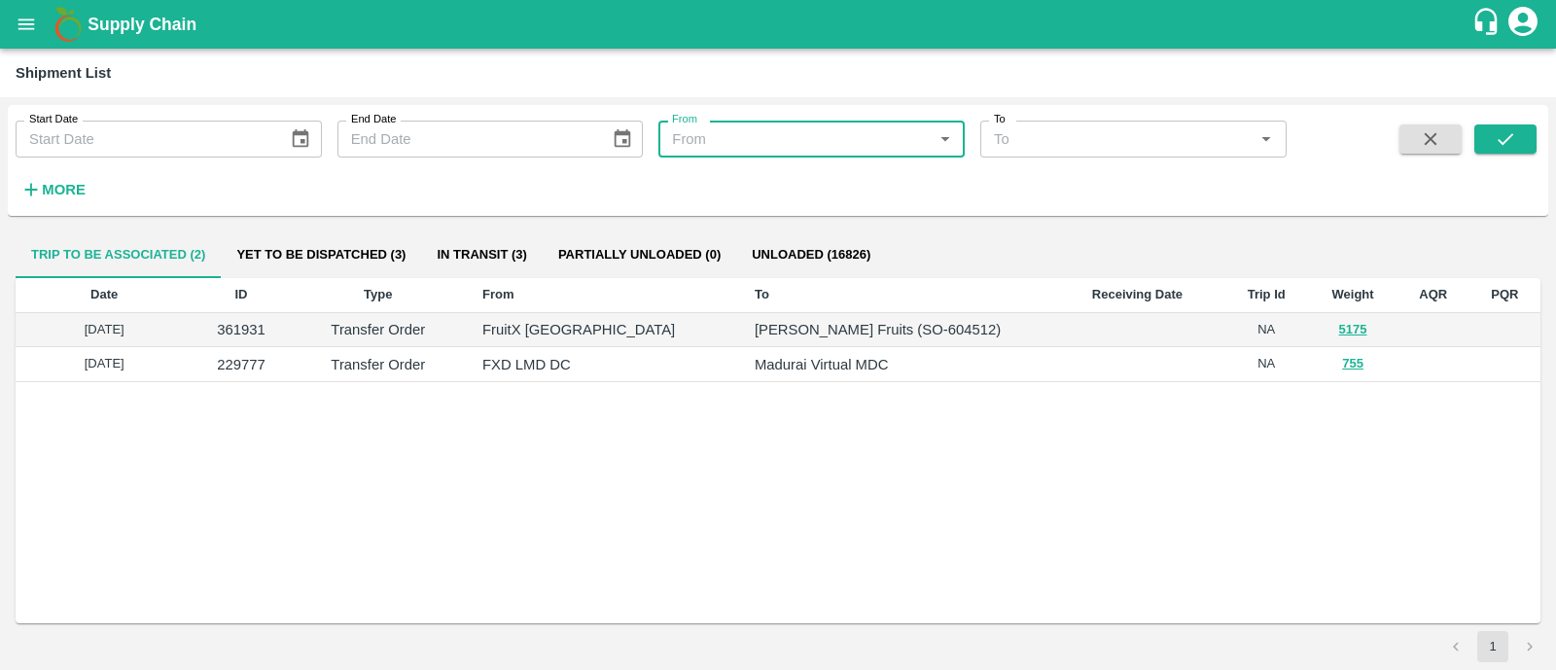
click at [713, 143] on input "From" at bounding box center [795, 138] width 263 height 25
click at [29, 16] on icon "open drawer" at bounding box center [26, 24] width 21 height 21
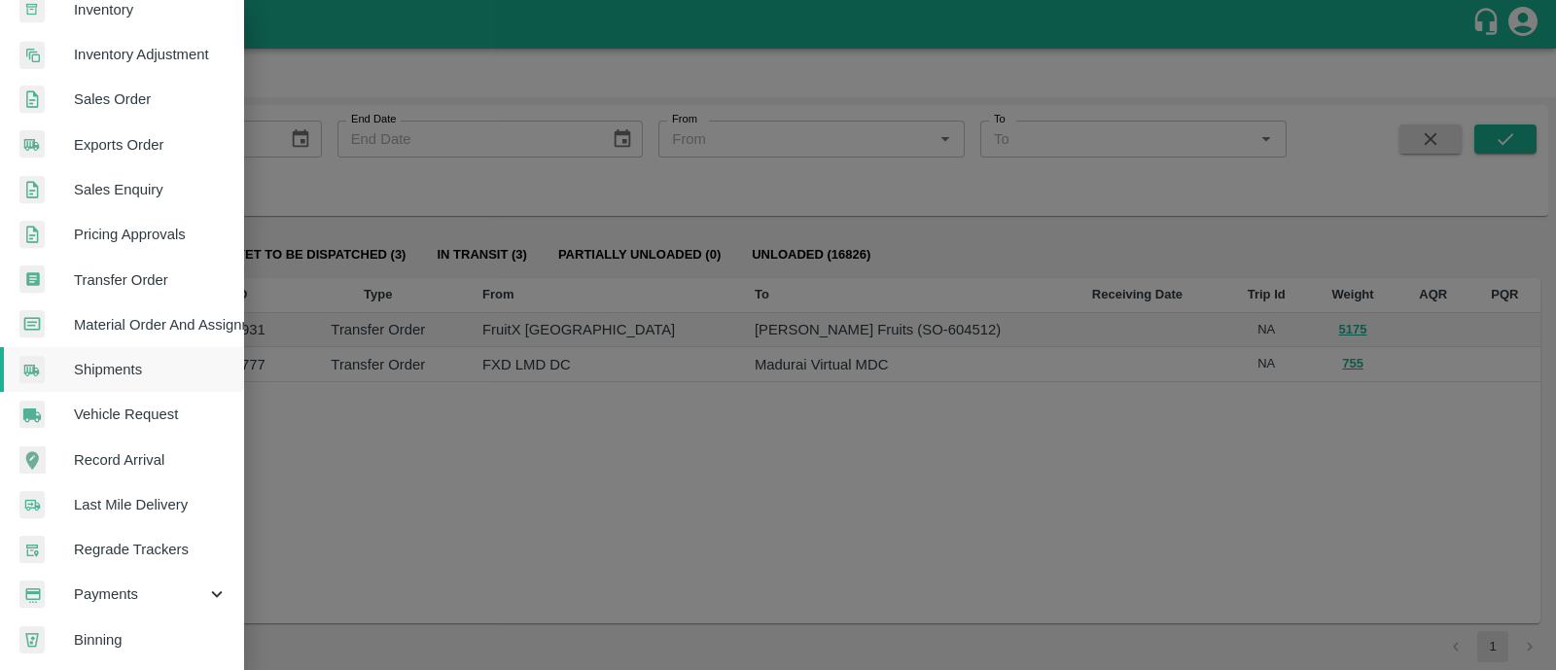
scroll to position [572, 0]
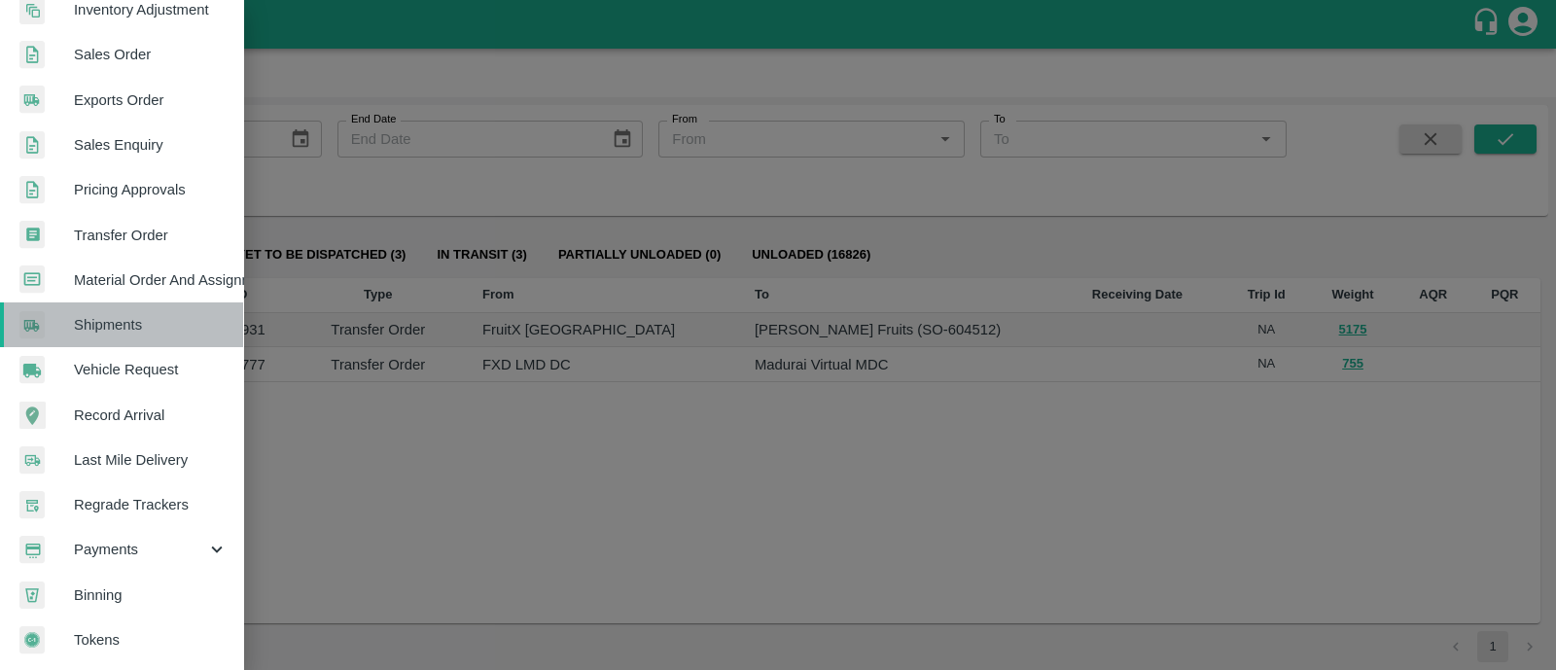
click at [131, 314] on span "Shipments" at bounding box center [151, 324] width 154 height 21
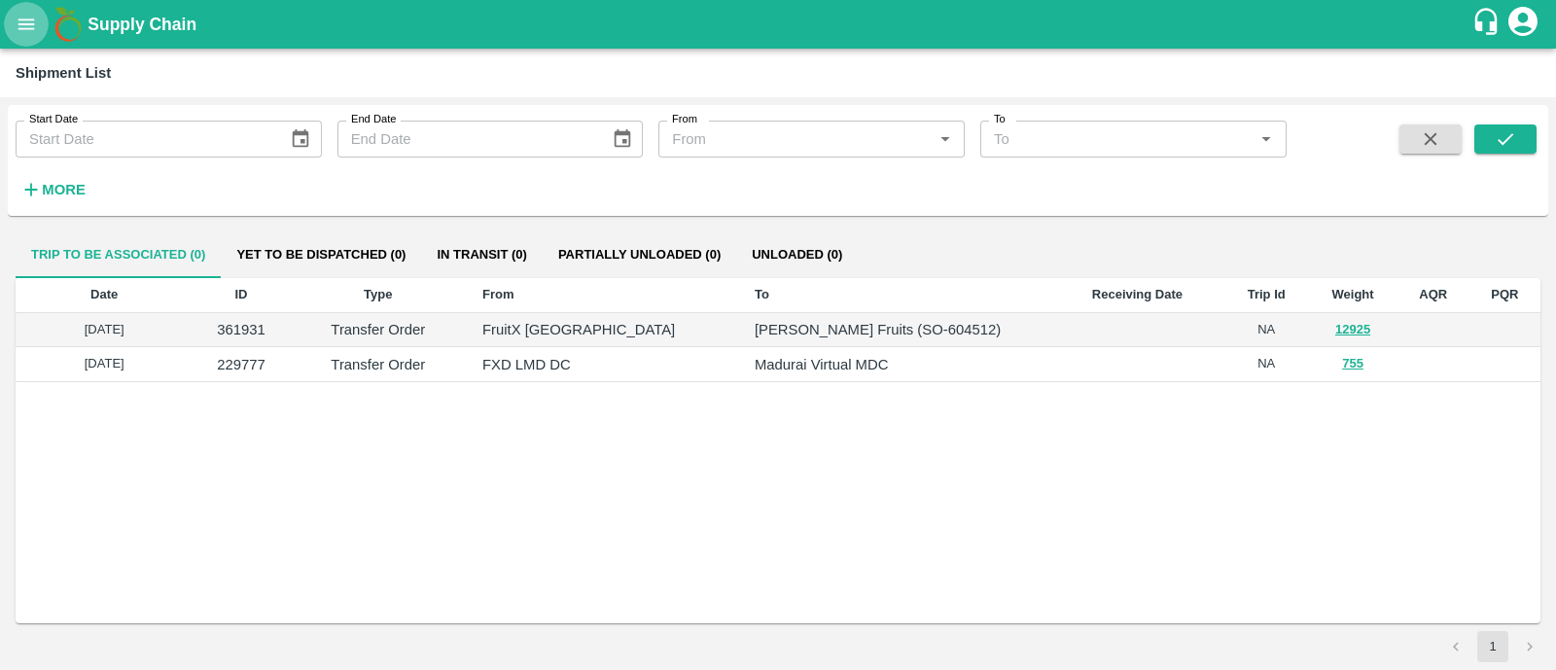
click at [31, 21] on icon "open drawer" at bounding box center [26, 24] width 21 height 21
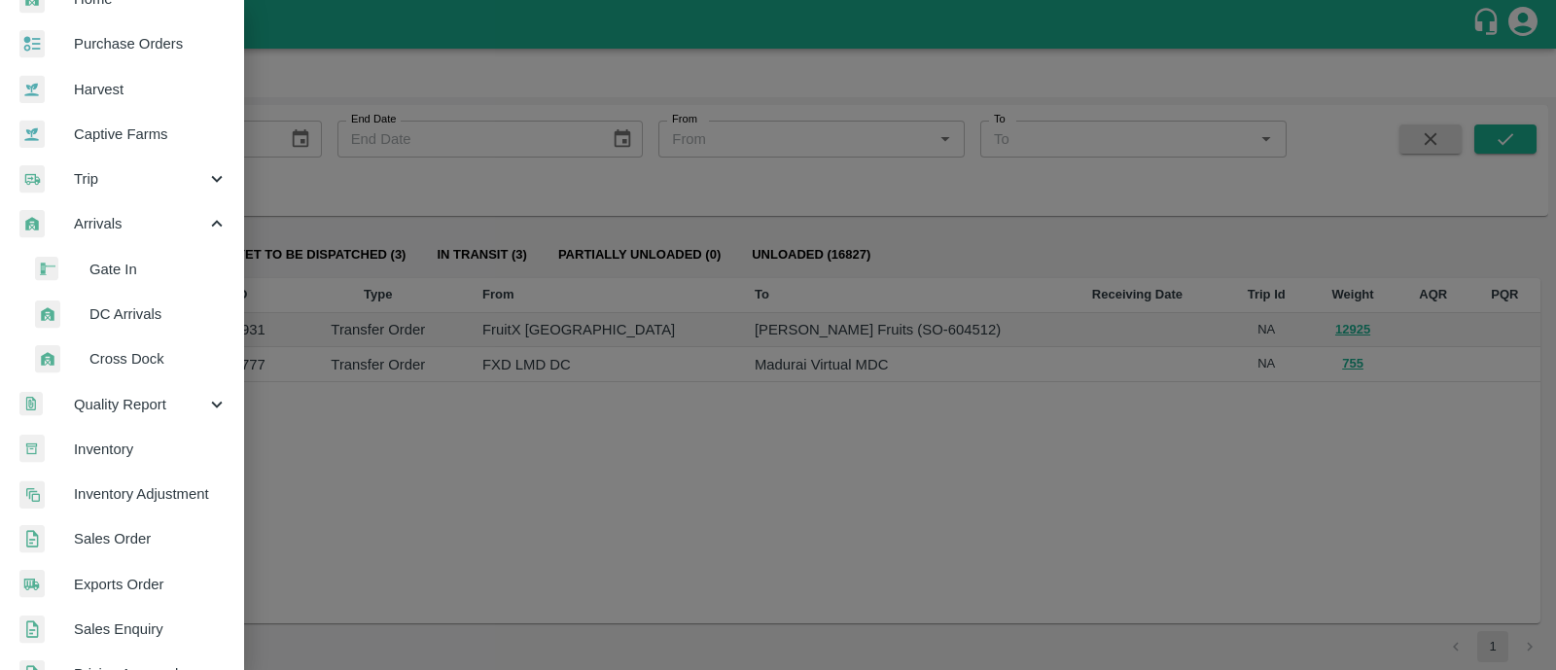
scroll to position [80, 0]
click at [118, 311] on span "DC Arrivals" at bounding box center [158, 314] width 138 height 21
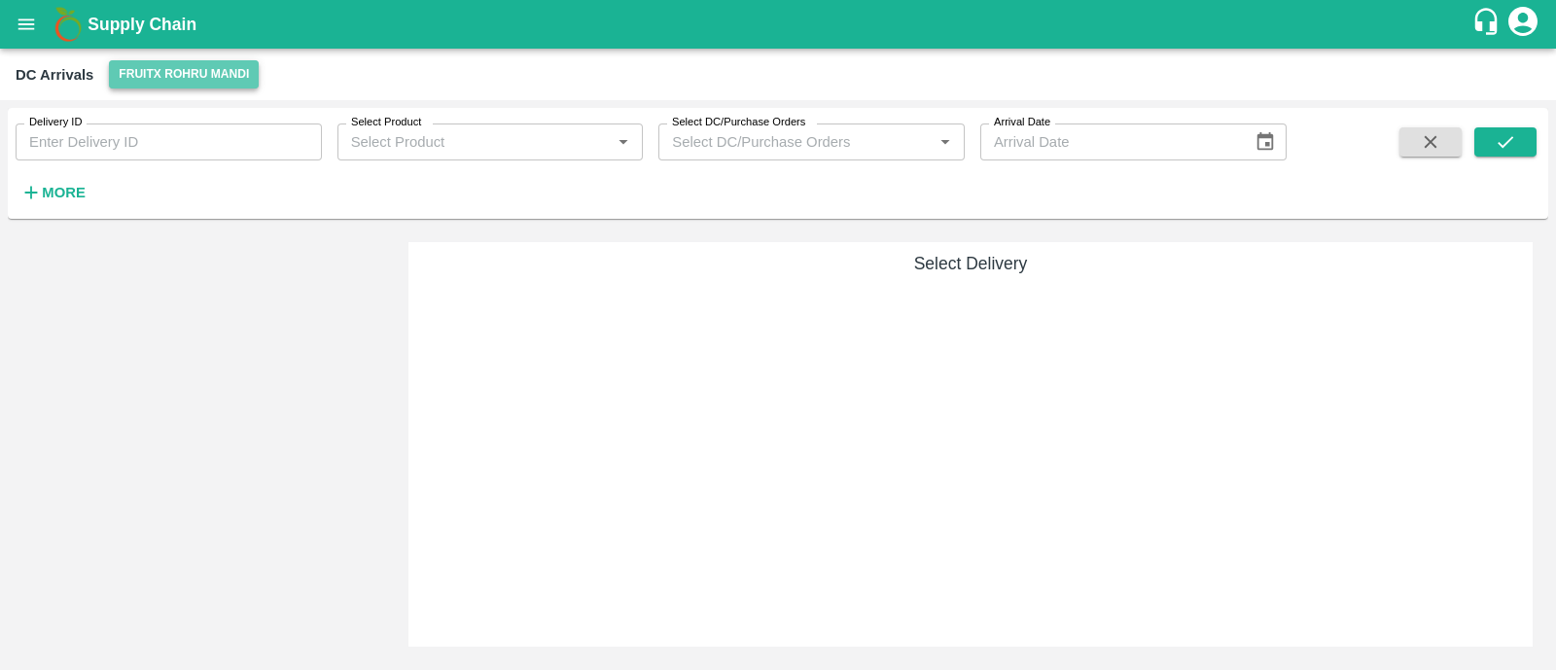
click at [180, 60] on button "FruitX Rohru Mandi" at bounding box center [184, 74] width 150 height 28
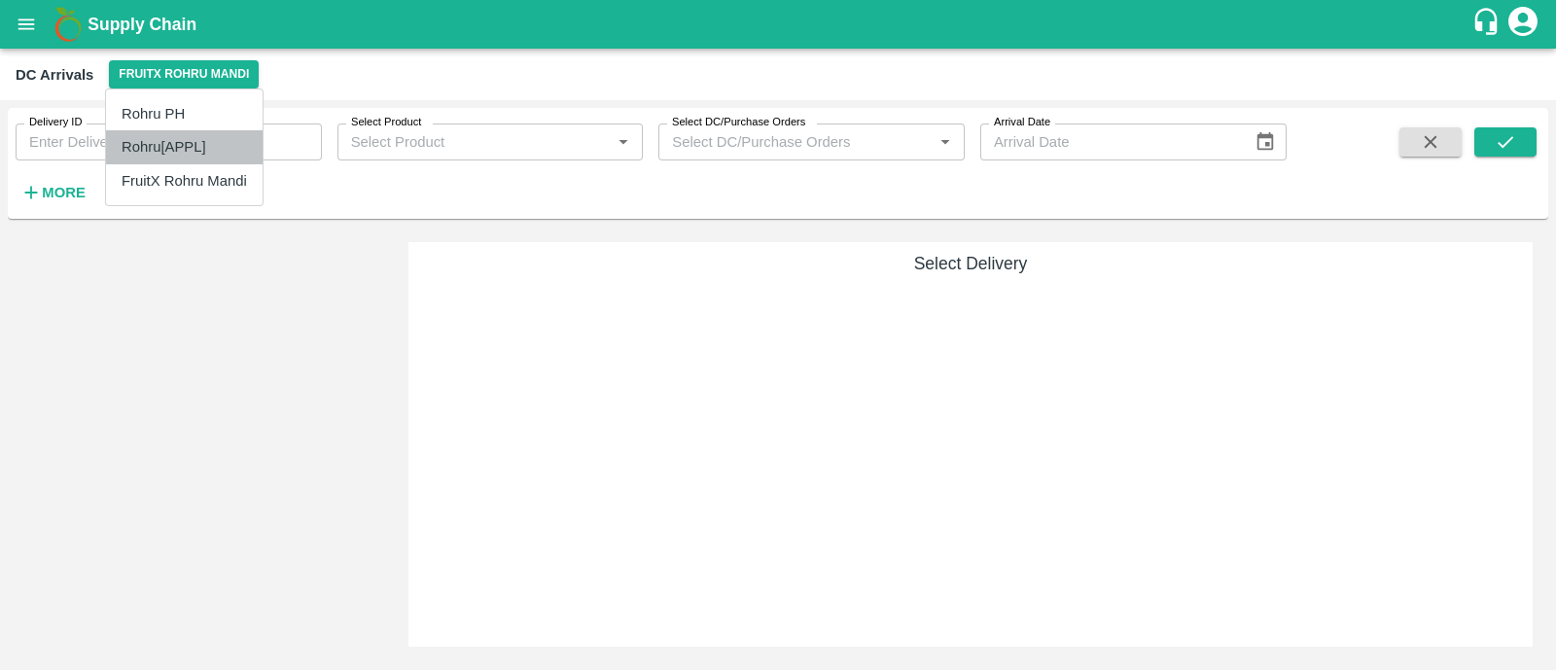
click at [184, 135] on li "Rohru[APPL]" at bounding box center [184, 146] width 157 height 33
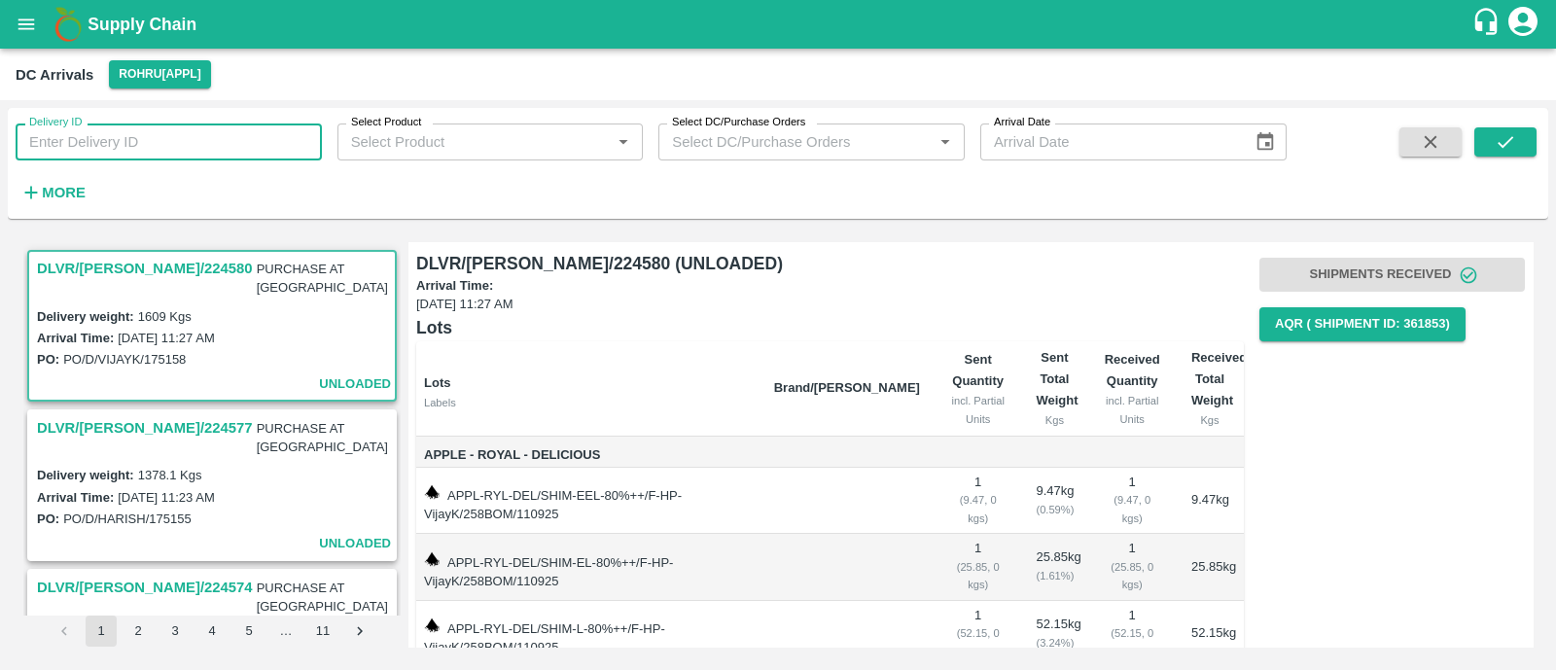
click at [179, 138] on input "Delivery ID" at bounding box center [169, 141] width 306 height 37
type input "354970"
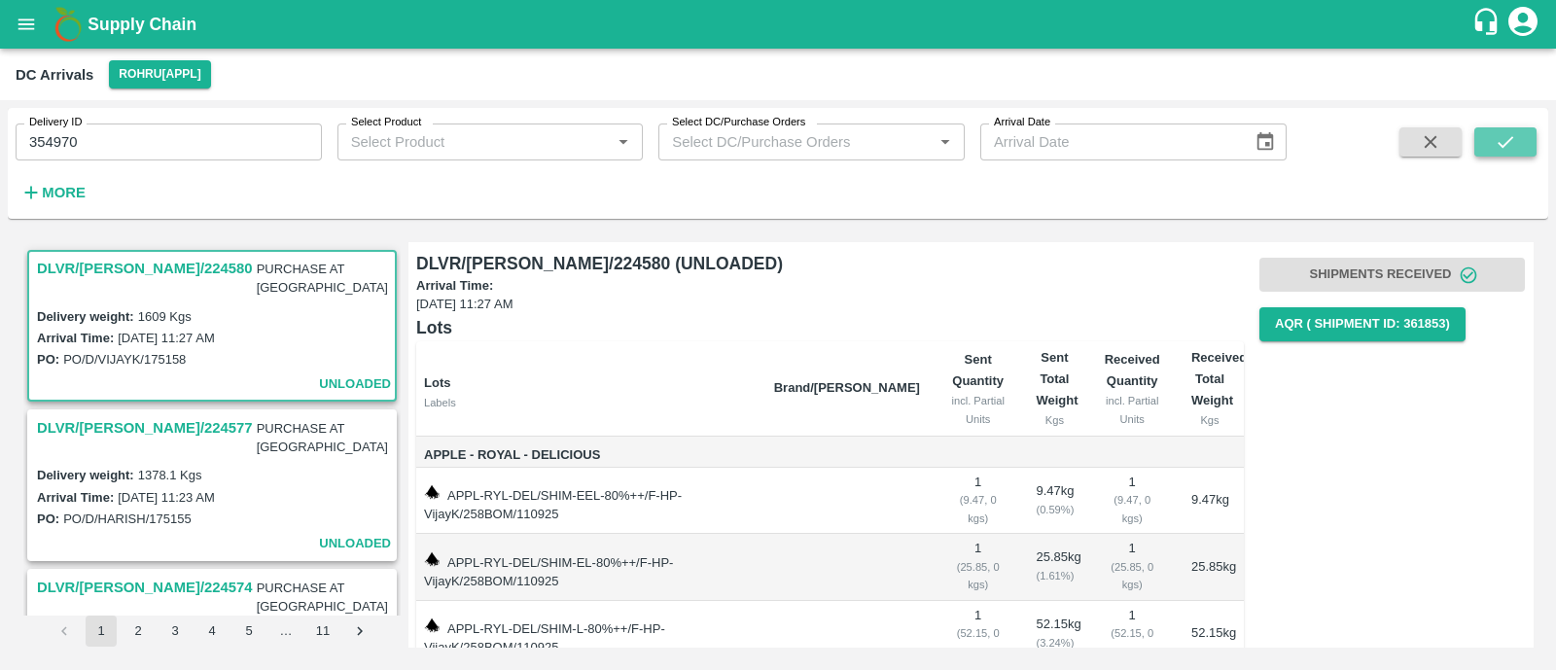
click at [1512, 147] on icon "submit" at bounding box center [1504, 141] width 21 height 21
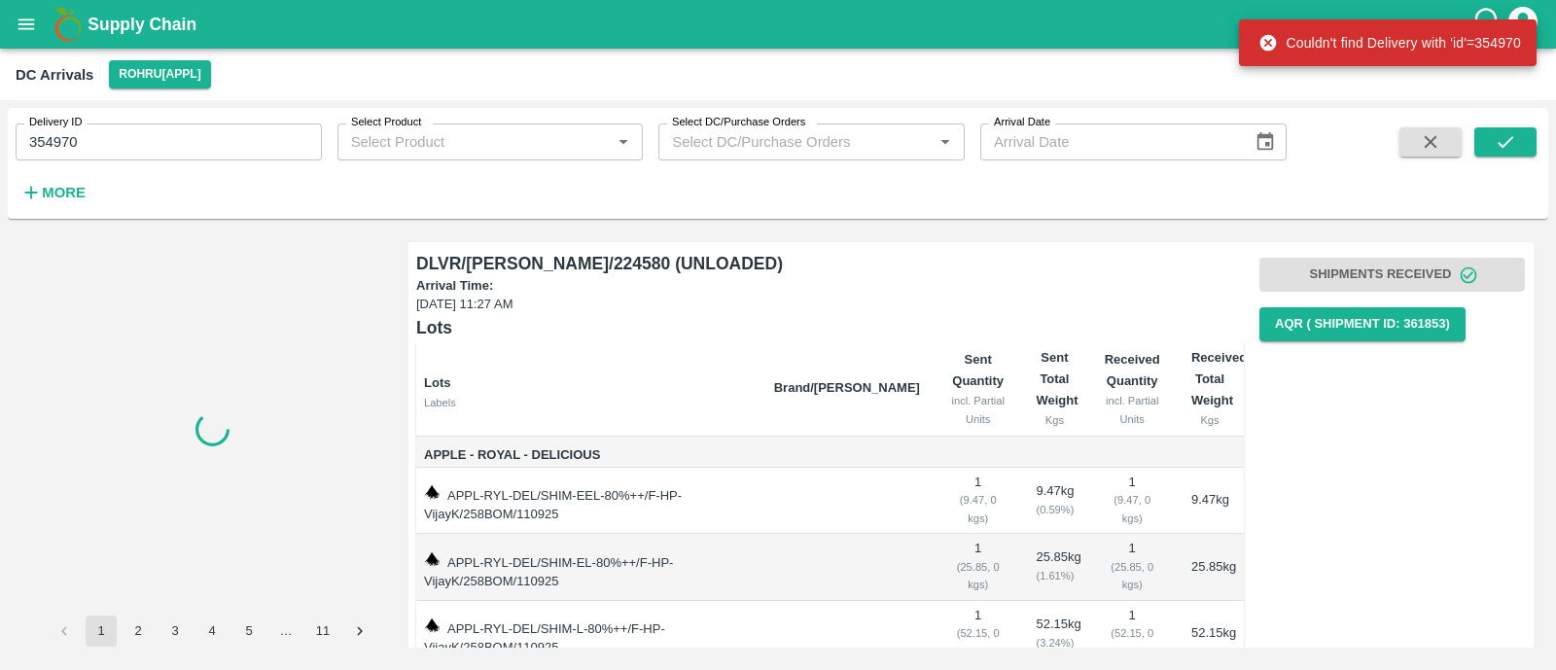
click at [1474, 127] on button "submit" at bounding box center [1505, 141] width 62 height 29
click at [1085, 79] on div "DC Arrivals Rohru[APPL]" at bounding box center [776, 74] width 1521 height 28
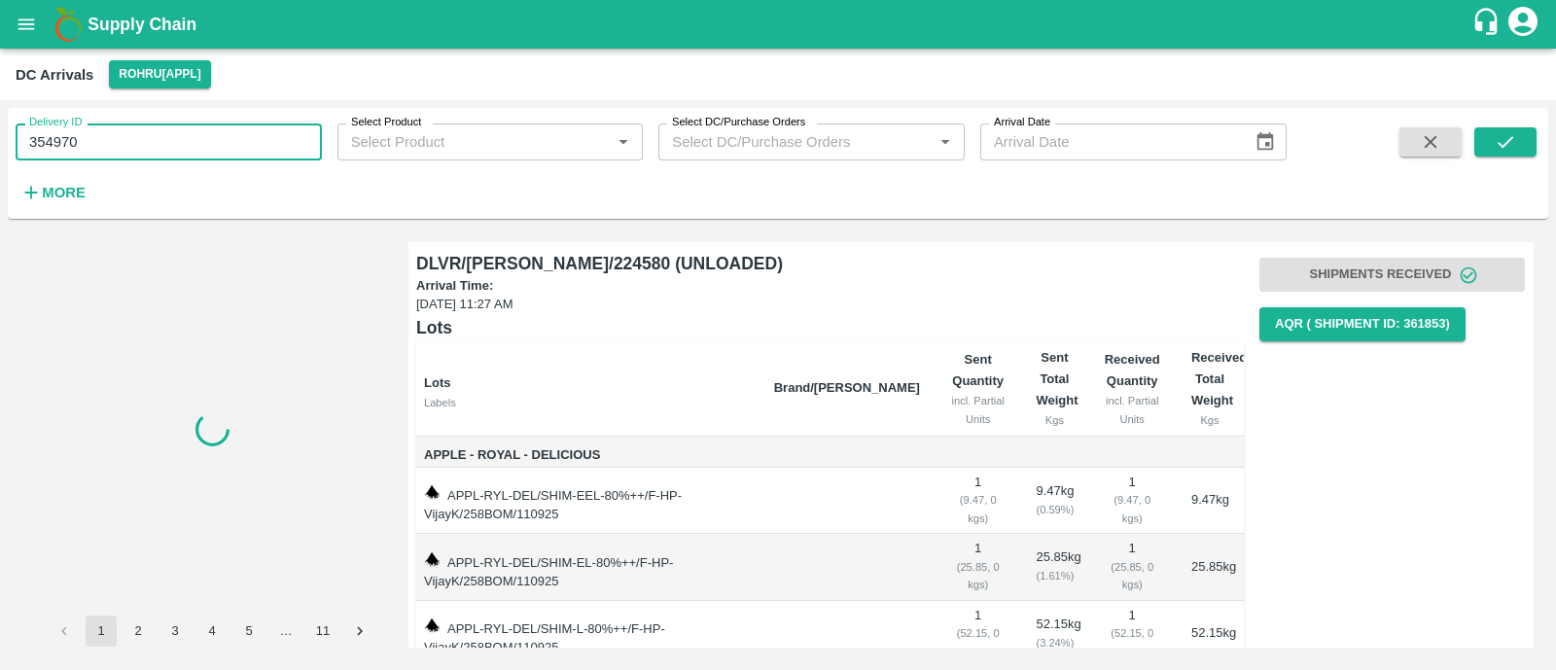
click at [83, 143] on input "354970" at bounding box center [169, 141] width 306 height 37
type input "3"
click at [279, 303] on div at bounding box center [211, 428] width 369 height 373
